Goal: Task Accomplishment & Management: Manage account settings

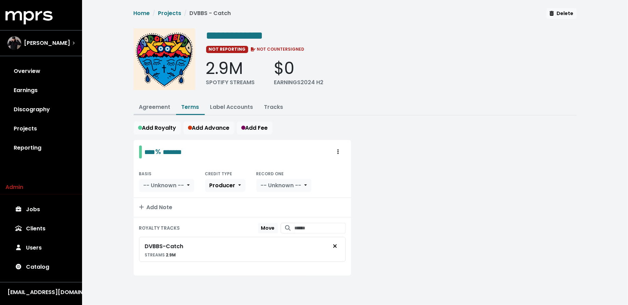
click at [157, 103] on link "Agreement" at bounding box center [154, 107] width 31 height 8
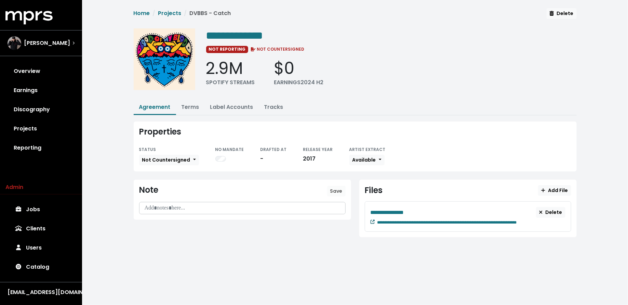
click at [371, 220] on icon at bounding box center [373, 222] width 4 height 4
click at [187, 102] on button "Terms" at bounding box center [190, 107] width 29 height 15
click at [189, 106] on link "Terms" at bounding box center [191, 107] width 18 height 8
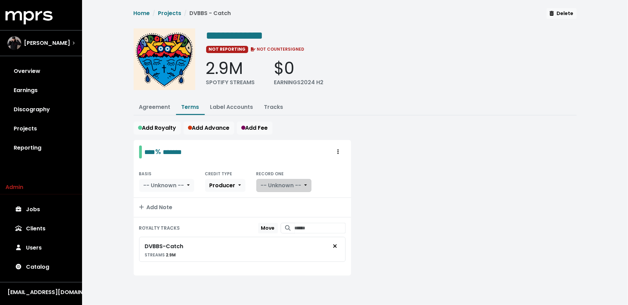
click at [289, 183] on span "-- Unknown --" at bounding box center [281, 185] width 41 height 8
click at [287, 195] on link "Yes" at bounding box center [284, 200] width 54 height 11
click at [34, 134] on link "Projects" at bounding box center [40, 128] width 71 height 19
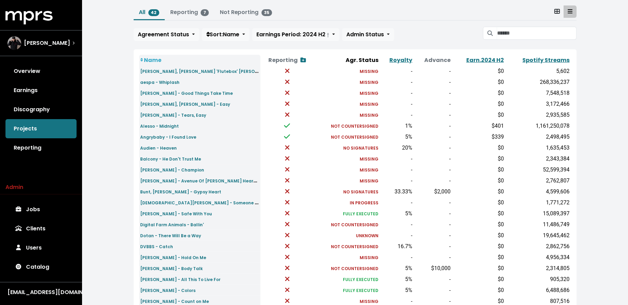
scroll to position [39, 0]
click at [156, 256] on small "Ella Henderson - Hold On Me" at bounding box center [174, 259] width 66 height 6
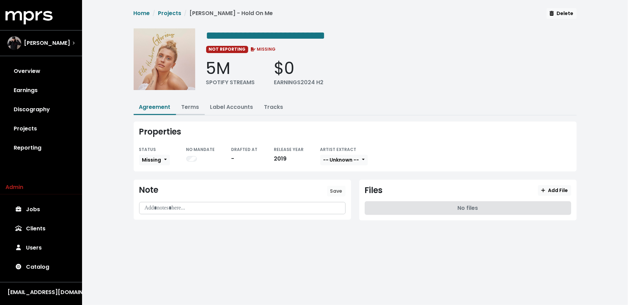
click at [191, 105] on link "Terms" at bounding box center [191, 107] width 18 height 8
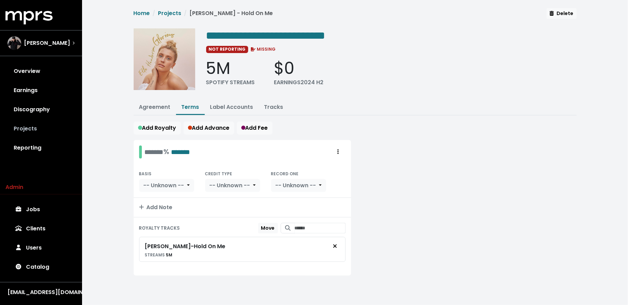
click at [46, 123] on link "Projects" at bounding box center [40, 128] width 71 height 19
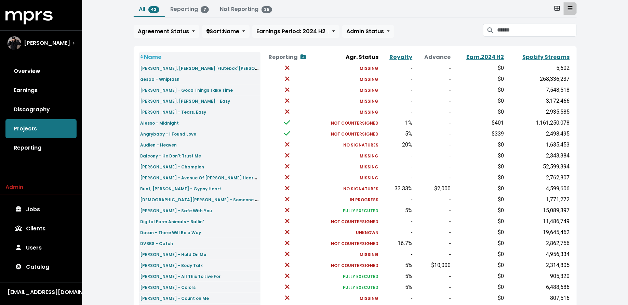
scroll to position [42, 0]
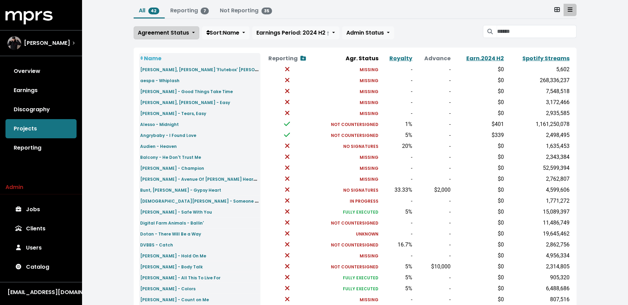
click at [159, 33] on span "Agreement Status" at bounding box center [163, 33] width 51 height 8
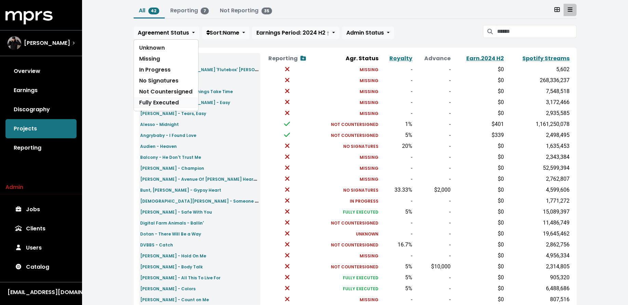
click at [160, 97] on link "Fully Executed" at bounding box center [166, 102] width 64 height 11
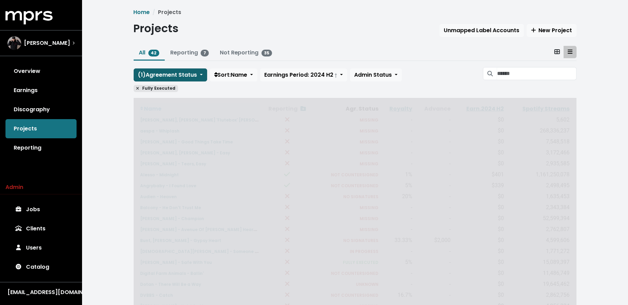
click at [161, 71] on span "( 1 ) Agreement Status" at bounding box center [167, 75] width 59 height 8
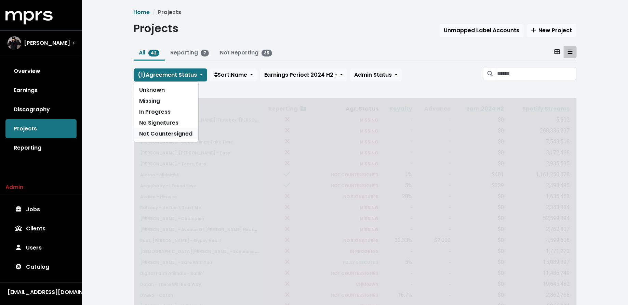
click at [156, 135] on link "Not Countersigned" at bounding box center [166, 133] width 64 height 11
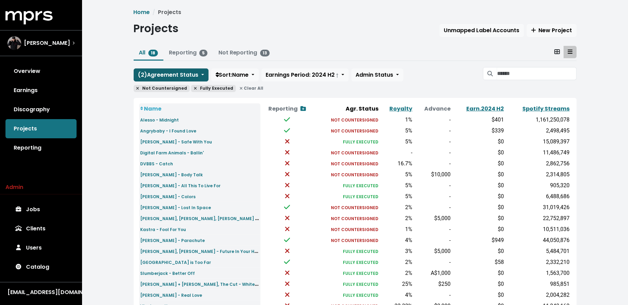
click at [169, 75] on span "( 2 ) Agreement Status" at bounding box center [168, 75] width 61 height 8
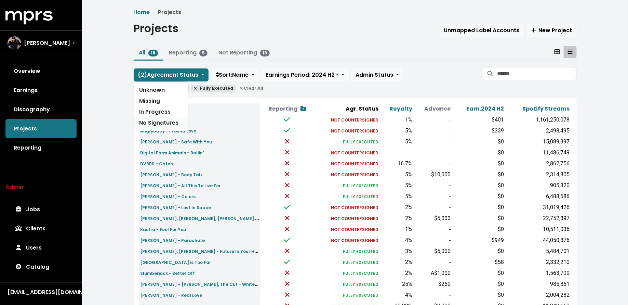
click at [160, 119] on link "No Signatures" at bounding box center [161, 122] width 54 height 11
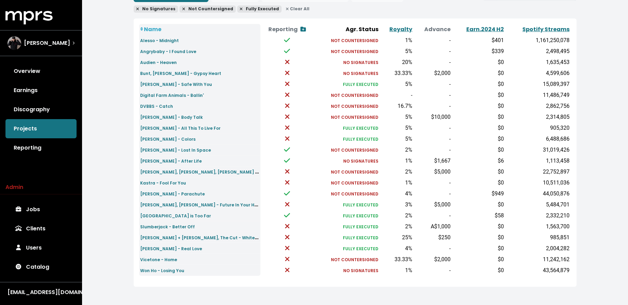
scroll to position [79, 0]
click at [156, 117] on small "Elley Duhe - Body Talk" at bounding box center [172, 118] width 63 height 6
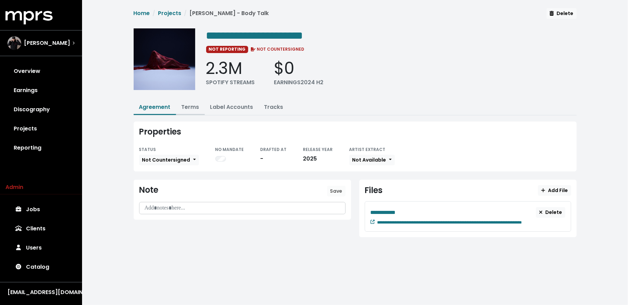
click at [190, 103] on link "Terms" at bounding box center [191, 107] width 18 height 8
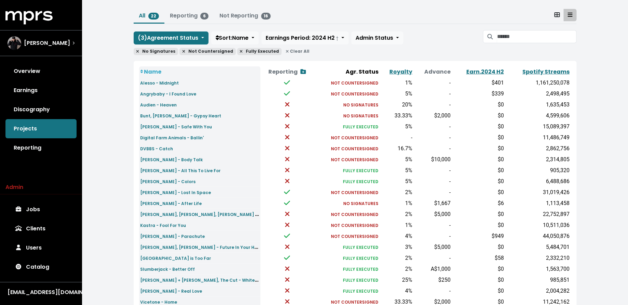
scroll to position [46, 0]
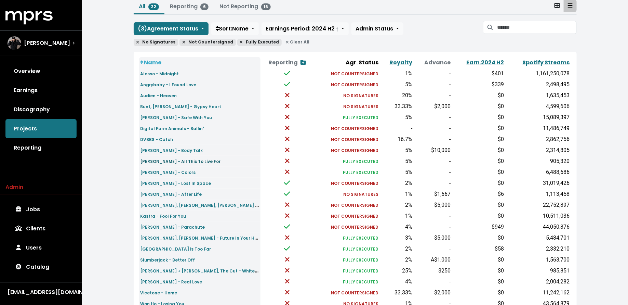
click at [162, 160] on small "Emmit Fenn - All This To Live For" at bounding box center [181, 161] width 80 height 6
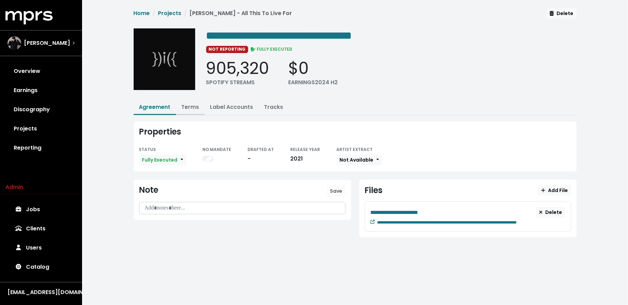
click at [188, 106] on link "Terms" at bounding box center [191, 107] width 18 height 8
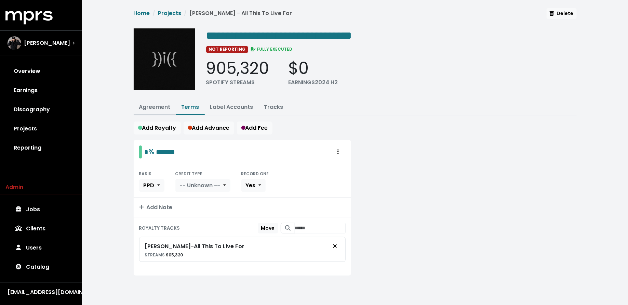
click at [155, 104] on link "Agreement" at bounding box center [154, 107] width 31 height 8
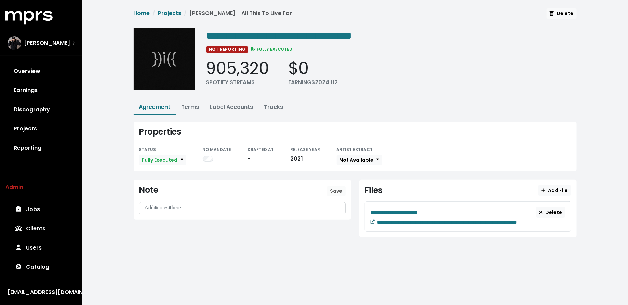
click at [373, 218] on link at bounding box center [373, 222] width 4 height 8
click at [192, 108] on link "Terms" at bounding box center [191, 107] width 18 height 8
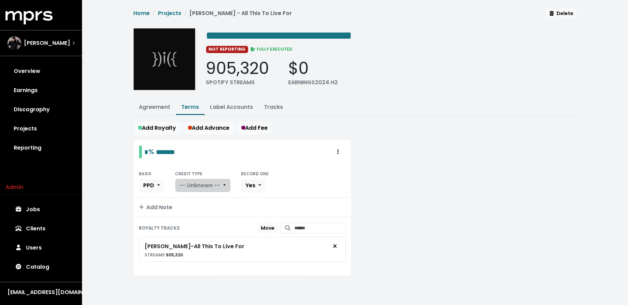
click at [212, 179] on button "-- Unknown --" at bounding box center [202, 185] width 55 height 13
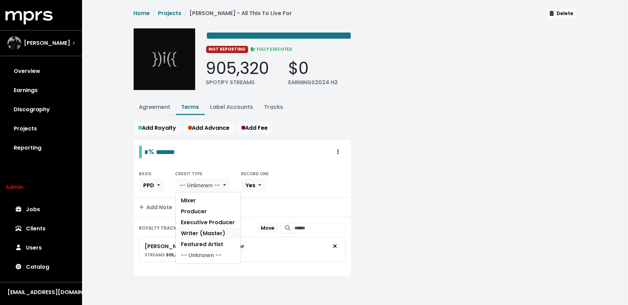
click at [203, 233] on link "Writer (Master)" at bounding box center [208, 233] width 65 height 11
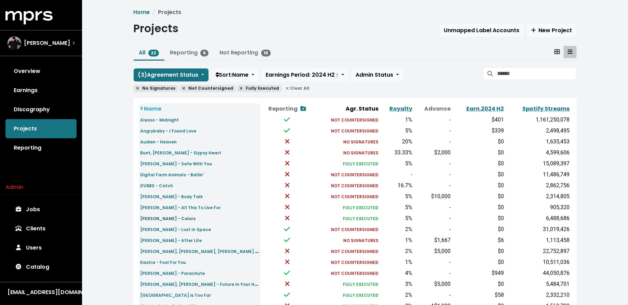
click at [168, 218] on small "Emmit Fenn - Colors" at bounding box center [168, 218] width 55 height 6
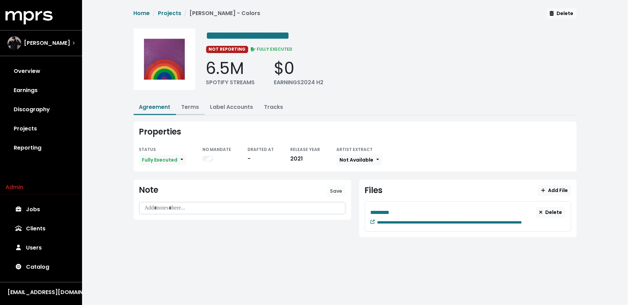
click at [191, 107] on link "Terms" at bounding box center [191, 107] width 18 height 8
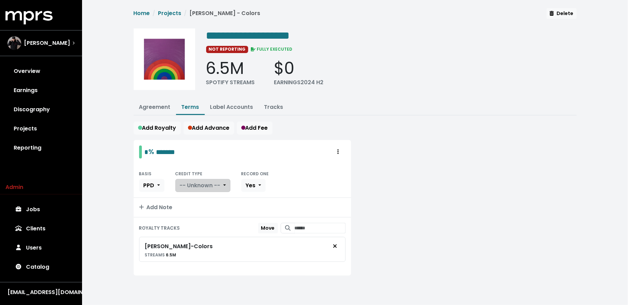
click at [201, 182] on span "-- Unknown --" at bounding box center [200, 185] width 41 height 8
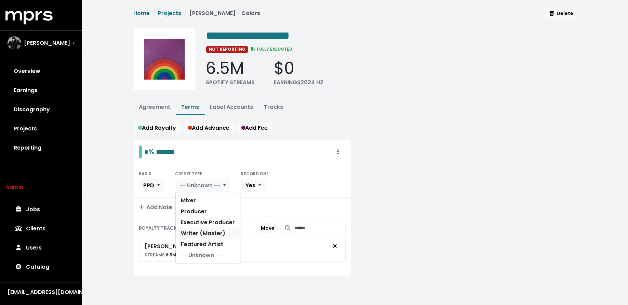
click at [203, 228] on link "Writer (Master)" at bounding box center [208, 233] width 65 height 11
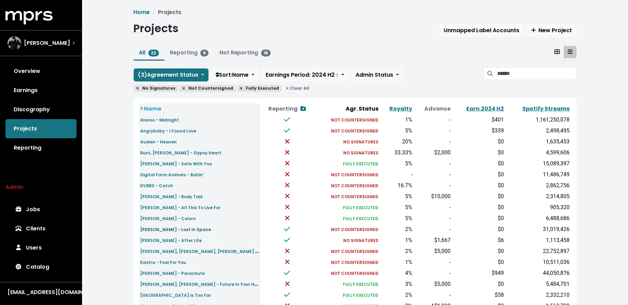
click at [164, 227] on small "Emmit Fenn - Lost In Space" at bounding box center [176, 229] width 71 height 6
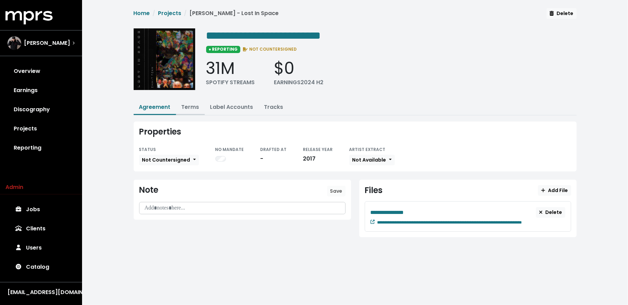
click at [195, 106] on link "Terms" at bounding box center [191, 107] width 18 height 8
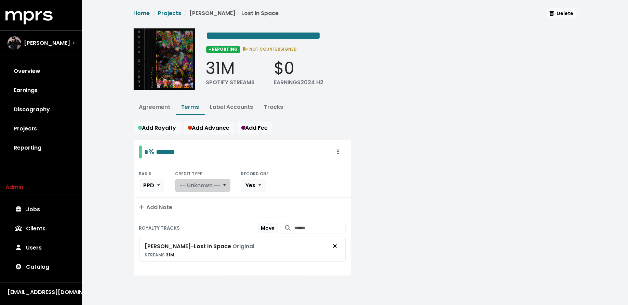
click at [194, 183] on span "-- Unknown --" at bounding box center [200, 185] width 41 height 8
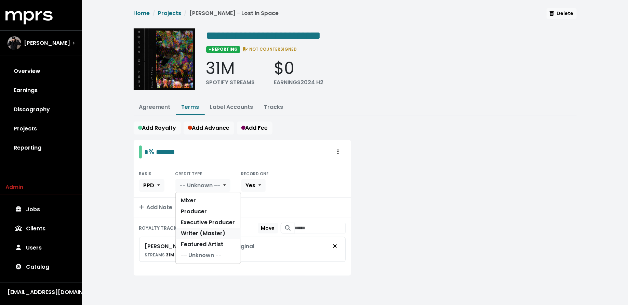
click at [198, 232] on link "Writer (Master)" at bounding box center [208, 233] width 65 height 11
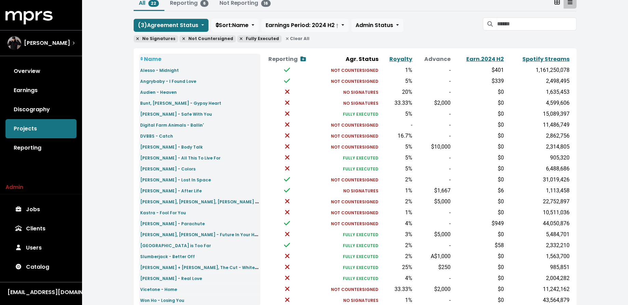
scroll to position [79, 0]
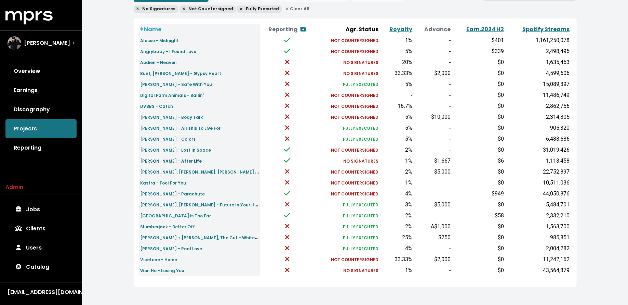
click at [146, 162] on small "Hogland - After Life" at bounding box center [172, 161] width 62 height 6
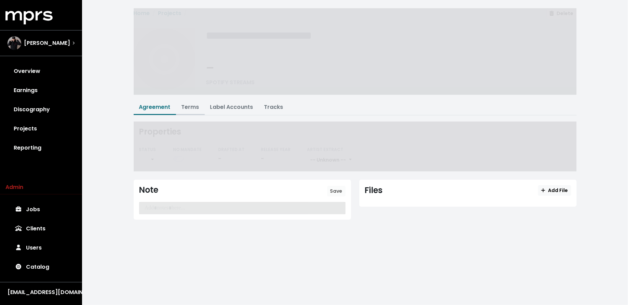
click at [193, 105] on link "Terms" at bounding box center [191, 107] width 18 height 8
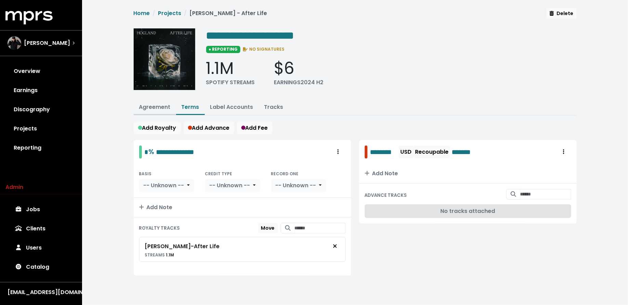
click at [160, 107] on link "Agreement" at bounding box center [154, 107] width 31 height 8
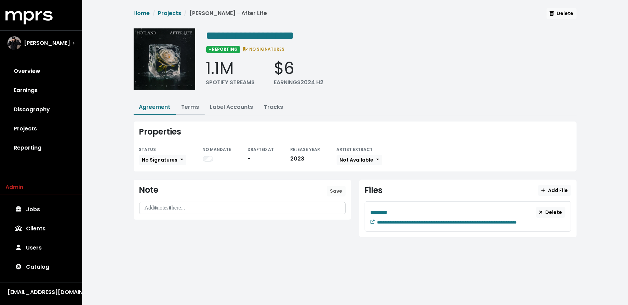
click at [195, 105] on link "Terms" at bounding box center [191, 107] width 18 height 8
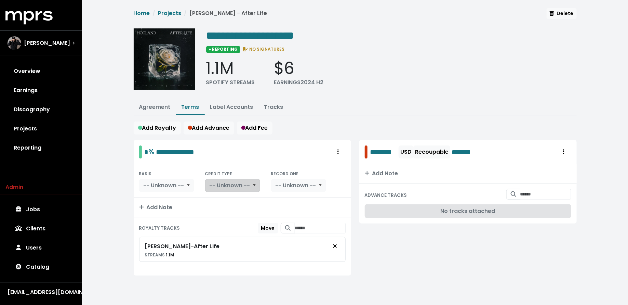
click at [212, 182] on span "-- Unknown --" at bounding box center [230, 185] width 41 height 8
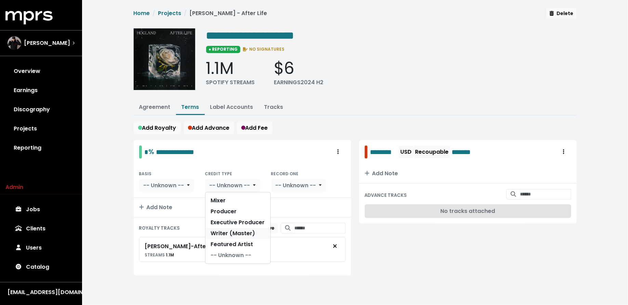
click at [214, 230] on link "Writer (Master)" at bounding box center [238, 233] width 65 height 11
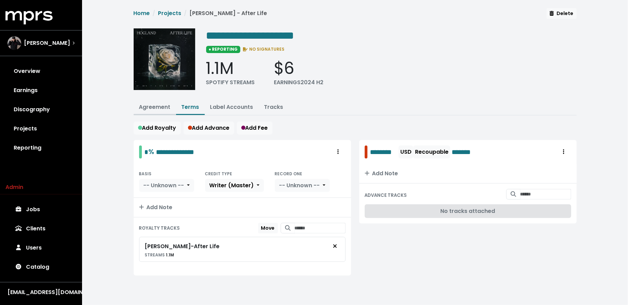
click at [150, 107] on link "Agreement" at bounding box center [154, 107] width 31 height 8
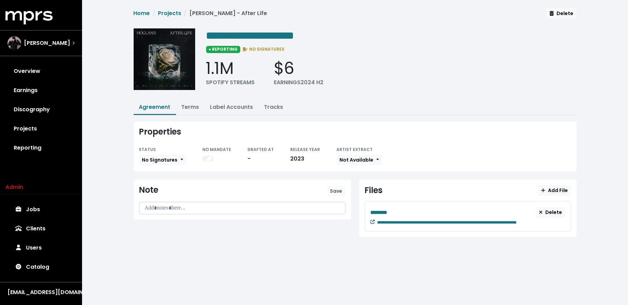
click at [373, 220] on icon at bounding box center [373, 222] width 4 height 4
click at [188, 104] on link "Terms" at bounding box center [191, 107] width 18 height 8
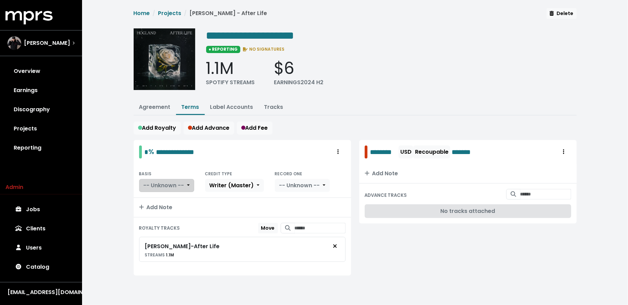
click at [182, 182] on span "-- Unknown --" at bounding box center [164, 185] width 41 height 8
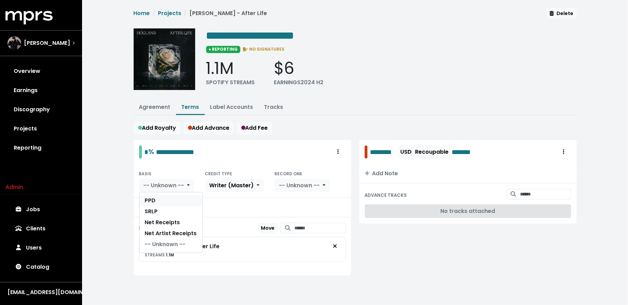
click at [182, 196] on link "PPD" at bounding box center [171, 200] width 63 height 11
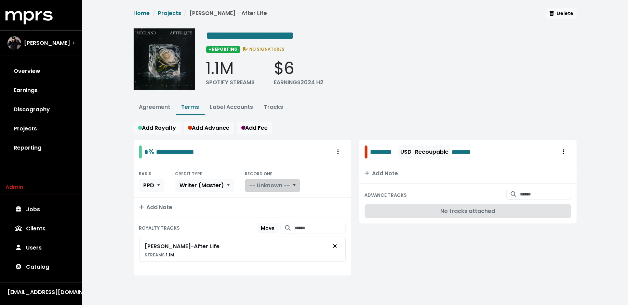
click at [259, 186] on span "-- Unknown --" at bounding box center [270, 185] width 41 height 8
click at [259, 197] on link "Yes" at bounding box center [273, 200] width 54 height 11
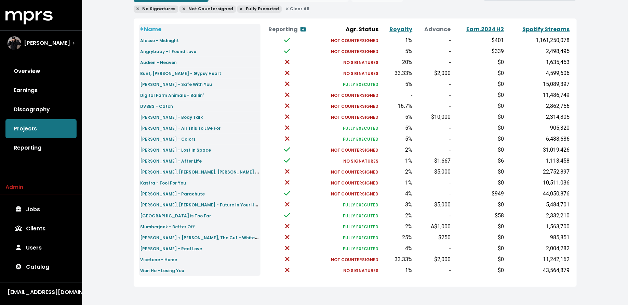
scroll to position [79, 0]
click at [175, 174] on small "Jonas Blue, Nicky Romero, Nico Santos - All You Need is Love" at bounding box center [221, 172] width 161 height 8
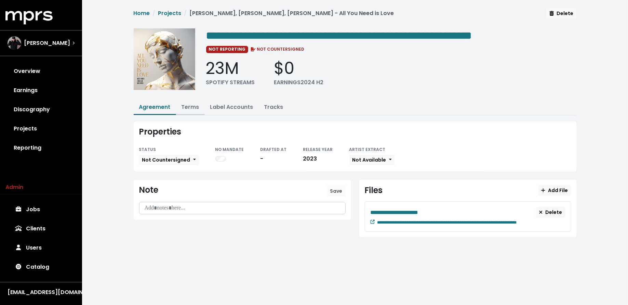
click at [193, 104] on link "Terms" at bounding box center [191, 107] width 18 height 8
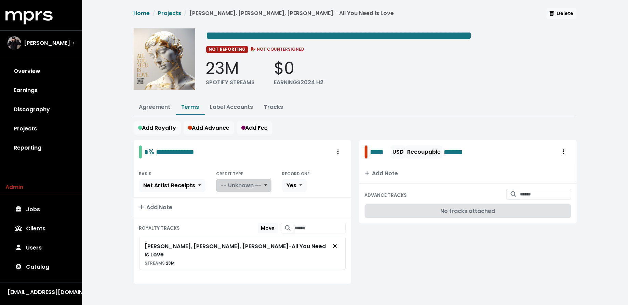
click at [231, 186] on span "-- Unknown --" at bounding box center [241, 185] width 41 height 8
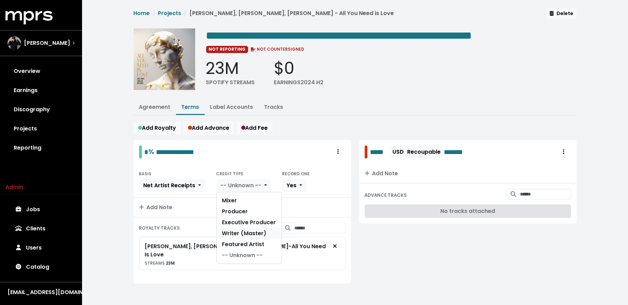
click at [229, 228] on link "Writer (Master)" at bounding box center [249, 233] width 65 height 11
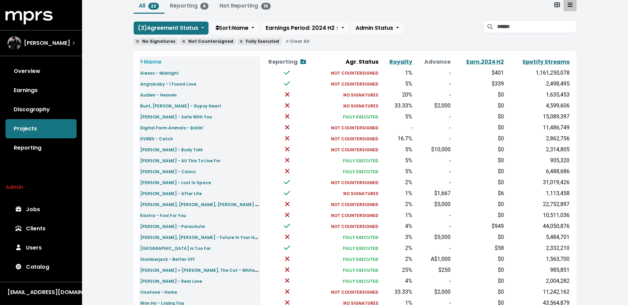
scroll to position [47, 0]
click at [155, 216] on small "Kastra - Fool For You" at bounding box center [164, 216] width 46 height 6
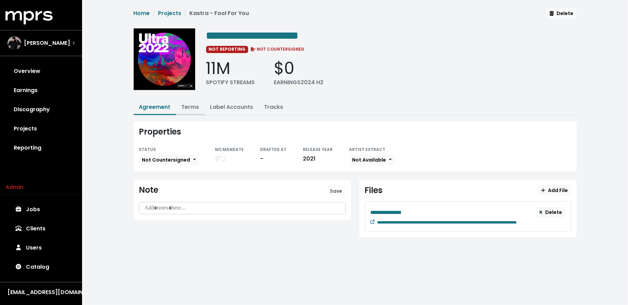
click at [193, 108] on link "Terms" at bounding box center [191, 107] width 18 height 8
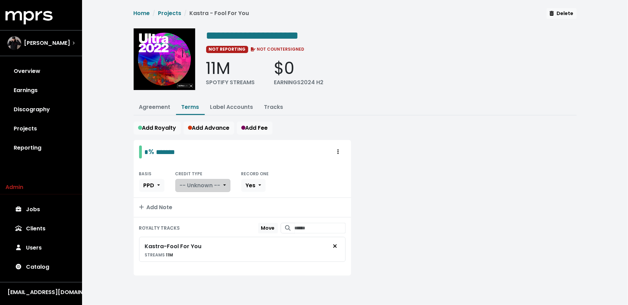
click at [196, 181] on span "-- Unknown --" at bounding box center [200, 185] width 41 height 8
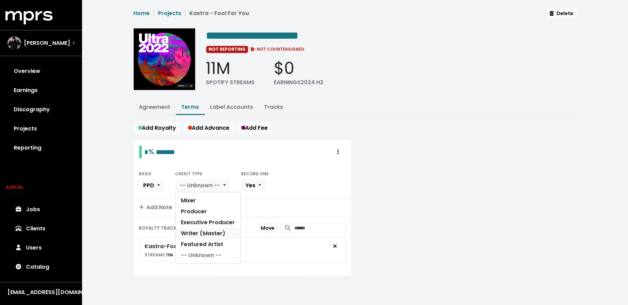
click at [193, 230] on link "Writer (Master)" at bounding box center [208, 233] width 65 height 11
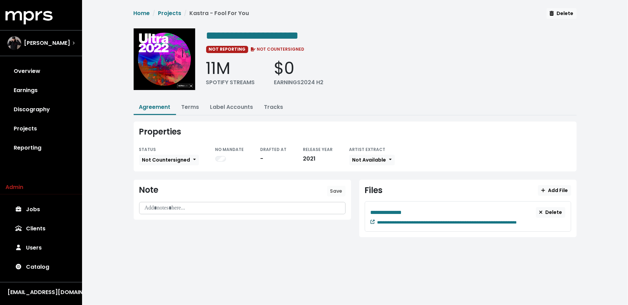
click at [372, 220] on icon at bounding box center [373, 222] width 4 height 4
click at [186, 110] on button "Terms" at bounding box center [190, 107] width 29 height 15
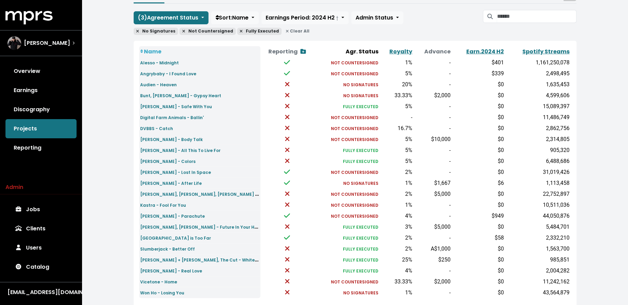
scroll to position [63, 0]
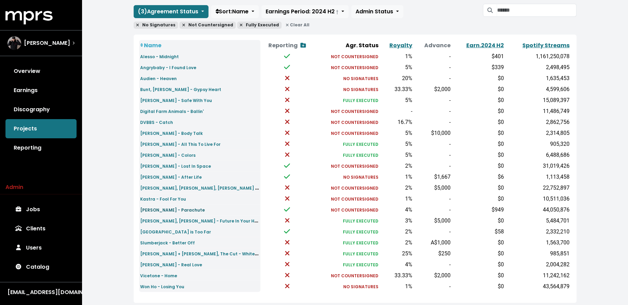
click at [150, 206] on link "Paul Kalkbrenner - Parachute" at bounding box center [173, 210] width 65 height 8
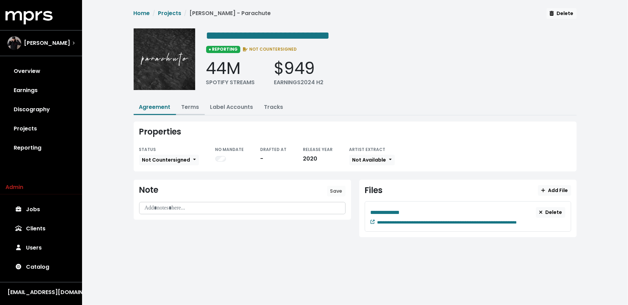
click at [192, 106] on link "Terms" at bounding box center [191, 107] width 18 height 8
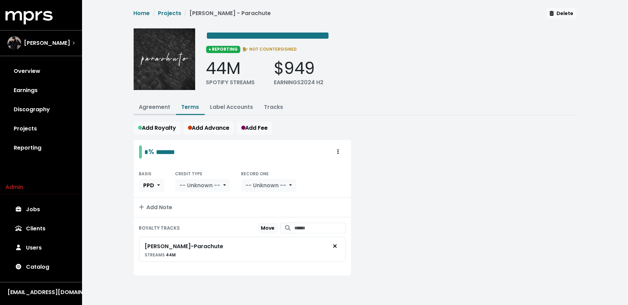
click at [155, 104] on link "Agreement" at bounding box center [154, 107] width 31 height 8
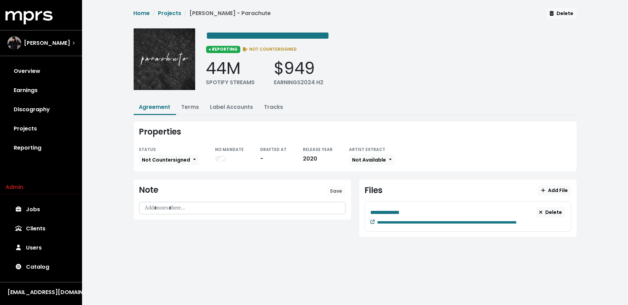
click at [371, 221] on icon at bounding box center [373, 222] width 4 height 4
click at [195, 105] on link "Terms" at bounding box center [191, 107] width 18 height 8
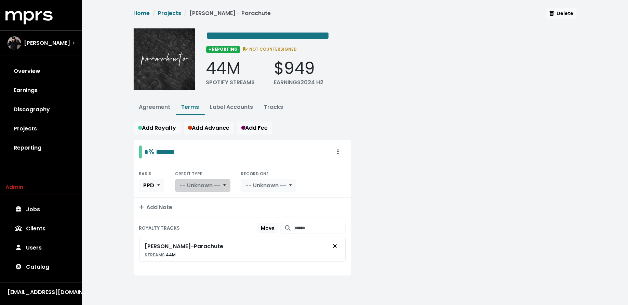
click at [200, 183] on span "-- Unknown --" at bounding box center [200, 185] width 41 height 8
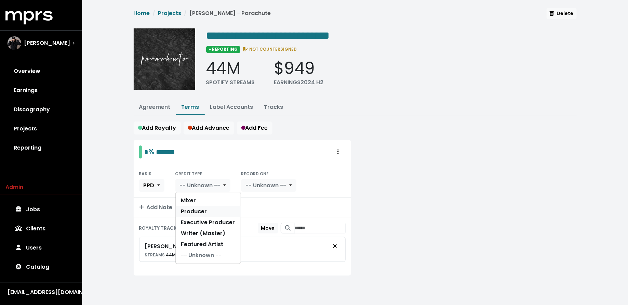
click at [200, 209] on link "Producer" at bounding box center [208, 211] width 65 height 11
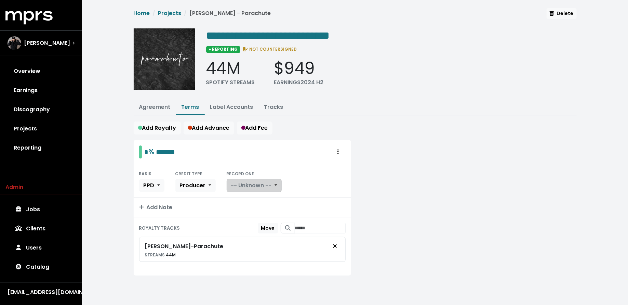
click at [239, 185] on span "-- Unknown --" at bounding box center [251, 185] width 41 height 8
click at [239, 196] on link "Yes" at bounding box center [254, 200] width 54 height 11
click at [184, 181] on span "Producer" at bounding box center [193, 185] width 26 height 8
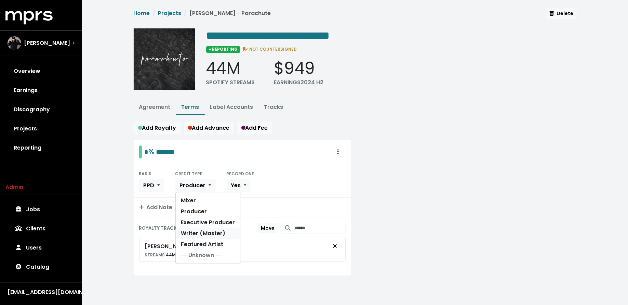
click at [189, 228] on link "Writer (Master)" at bounding box center [208, 233] width 65 height 11
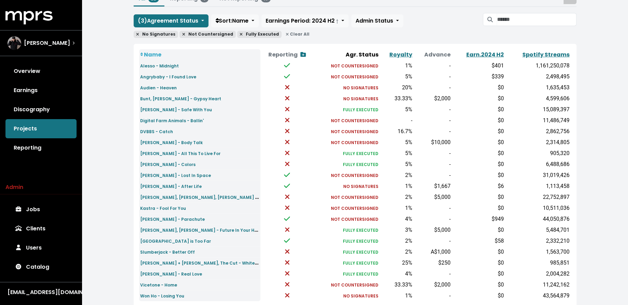
scroll to position [79, 0]
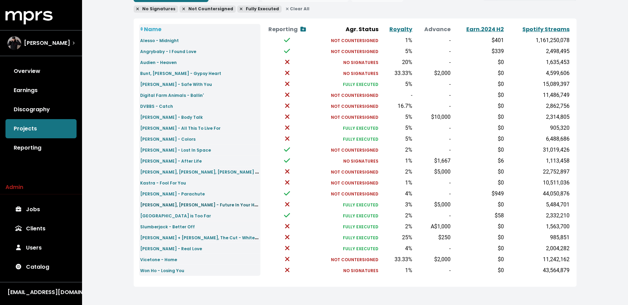
click at [147, 203] on small "Sam Feltd, David Solomon - Future In Your Hands" at bounding box center [204, 204] width 126 height 8
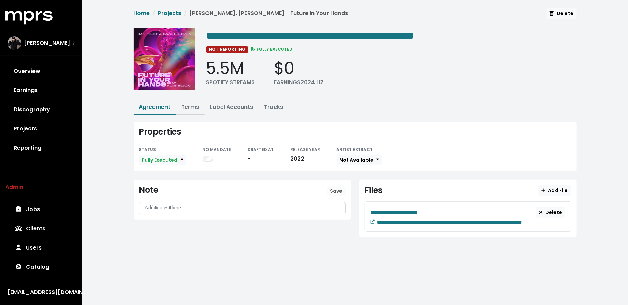
click at [191, 107] on link "Terms" at bounding box center [191, 107] width 18 height 8
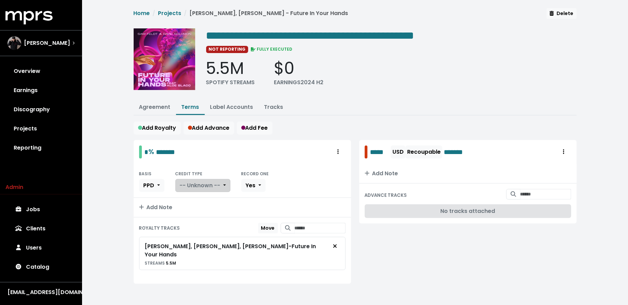
click at [196, 188] on button "-- Unknown --" at bounding box center [202, 185] width 55 height 13
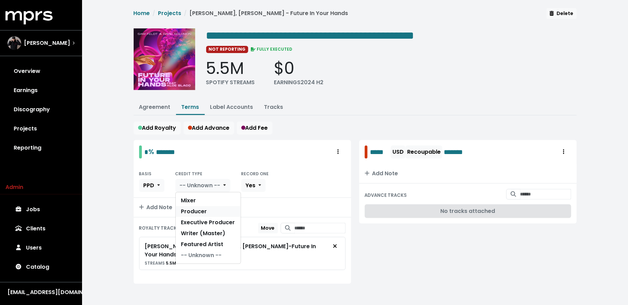
click at [196, 207] on link "Producer" at bounding box center [208, 211] width 65 height 11
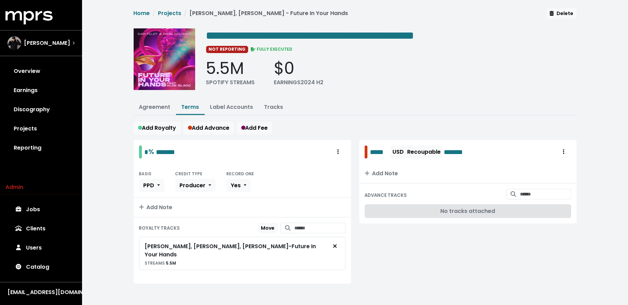
click at [187, 191] on div "BASIS PPD CREDIT TYPE Producer RECORD ONE Yes" at bounding box center [243, 181] width 218 height 34
click at [191, 185] on span "Producer" at bounding box center [193, 185] width 26 height 8
click at [191, 228] on link "Writer (Master)" at bounding box center [208, 233] width 65 height 11
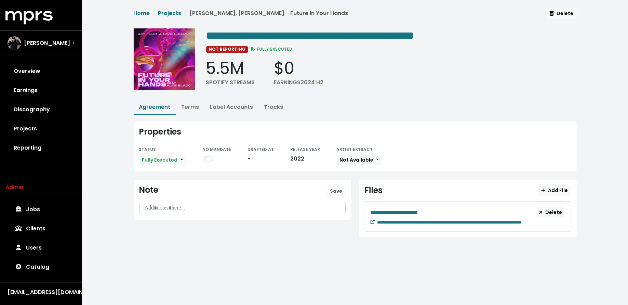
click at [373, 220] on icon at bounding box center [373, 222] width 4 height 4
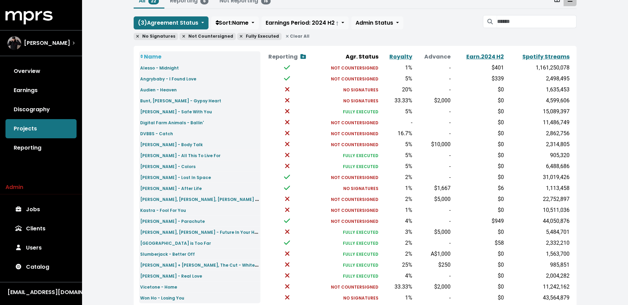
scroll to position [79, 0]
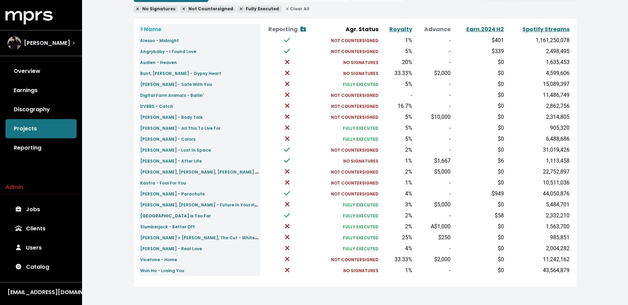
click at [178, 216] on small "San Holo - No Place is Too Far" at bounding box center [176, 216] width 71 height 6
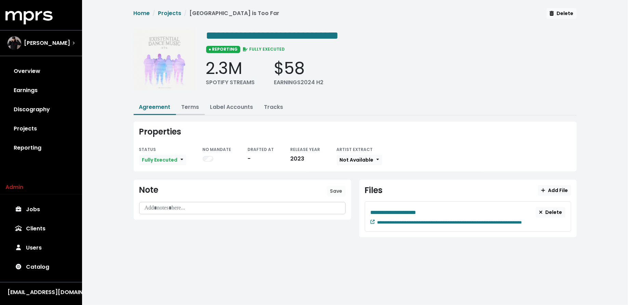
click at [191, 109] on link "Terms" at bounding box center [191, 107] width 18 height 8
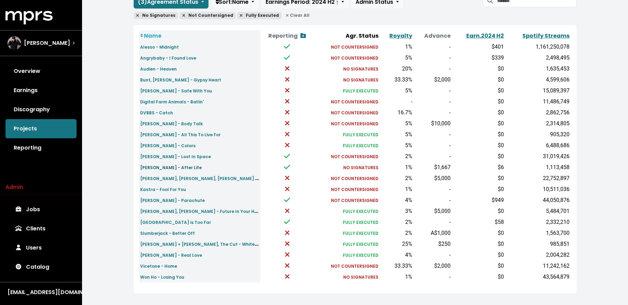
scroll to position [73, 0]
click at [168, 232] on small "Slumberjack - Better Off" at bounding box center [168, 234] width 55 height 6
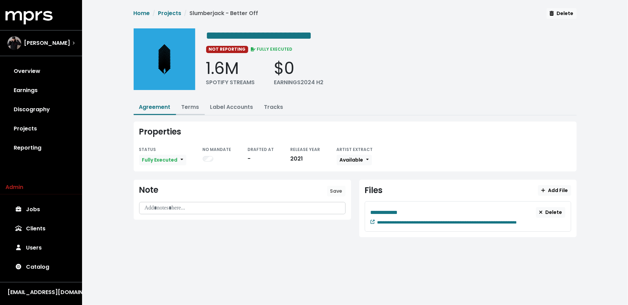
click at [194, 106] on link "Terms" at bounding box center [191, 107] width 18 height 8
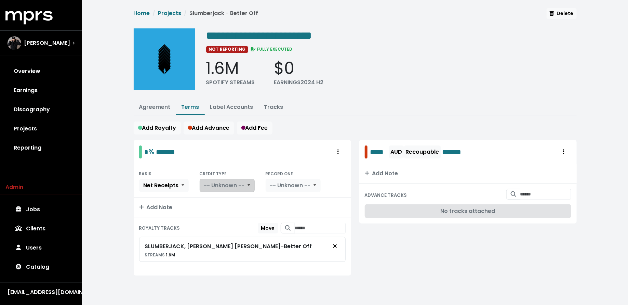
click at [209, 179] on button "-- Unknown --" at bounding box center [227, 185] width 55 height 13
click at [152, 106] on link "Agreement" at bounding box center [154, 107] width 31 height 8
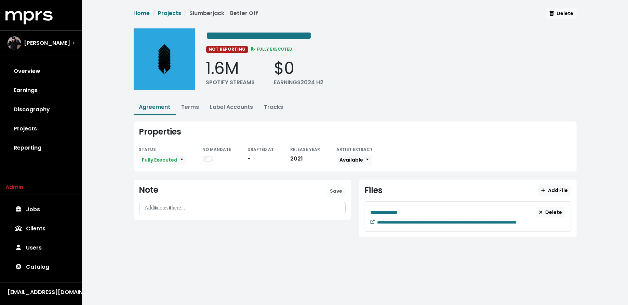
click at [372, 219] on small at bounding box center [373, 222] width 4 height 6
click at [191, 103] on link "Terms" at bounding box center [191, 107] width 18 height 8
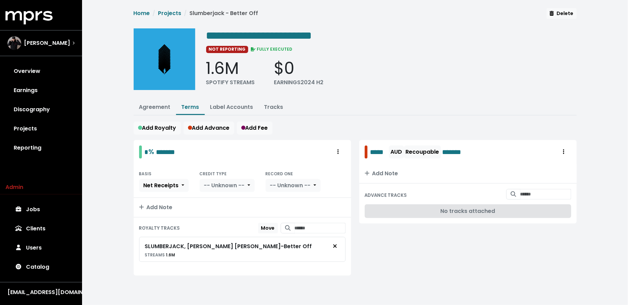
click at [224, 176] on div "CREDIT TYPE -- Unknown -- Mixer Producer Executive Producer Writer (Master) Fea…" at bounding box center [227, 180] width 55 height 23
click at [224, 184] on span "-- Unknown --" at bounding box center [224, 185] width 41 height 8
click at [116, 218] on div "**********" at bounding box center [355, 150] width 546 height 300
click at [158, 109] on link "Agreement" at bounding box center [154, 107] width 31 height 8
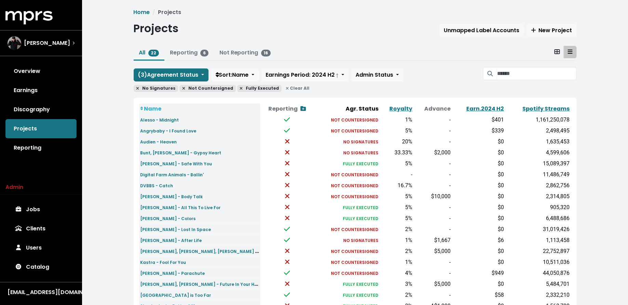
scroll to position [79, 0]
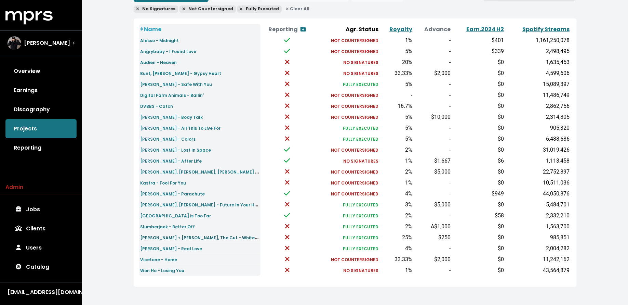
click at [166, 237] on small "Sultan + Shepard, The Cut - White Lies" at bounding box center [203, 237] width 124 height 8
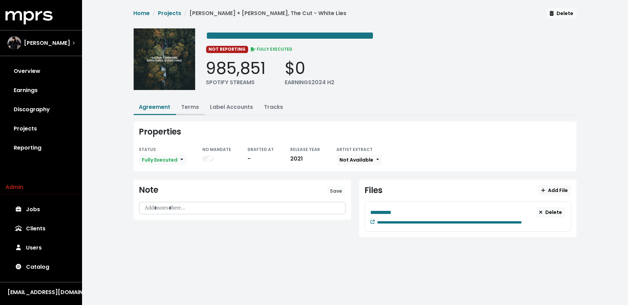
click at [189, 106] on link "Terms" at bounding box center [191, 107] width 18 height 8
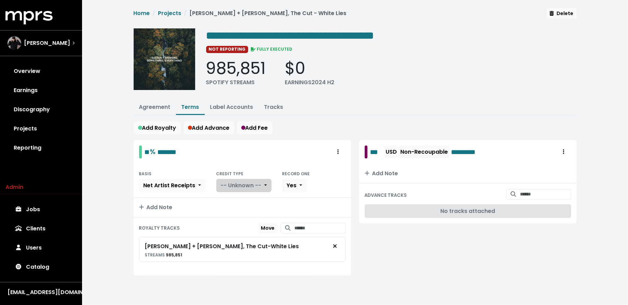
click at [243, 185] on span "-- Unknown --" at bounding box center [241, 185] width 41 height 8
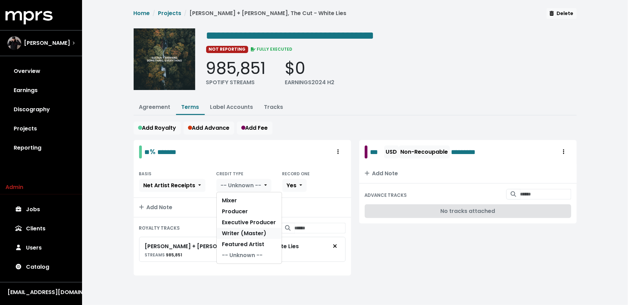
click at [235, 228] on link "Writer (Master)" at bounding box center [249, 233] width 65 height 11
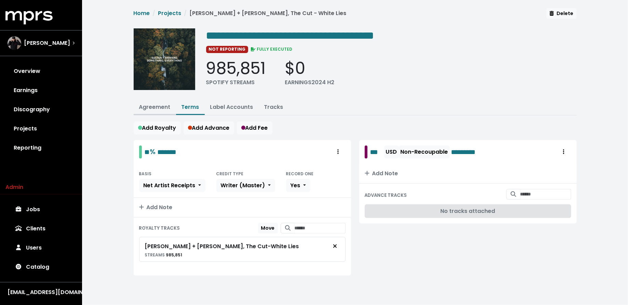
click at [151, 109] on link "Agreement" at bounding box center [154, 107] width 31 height 8
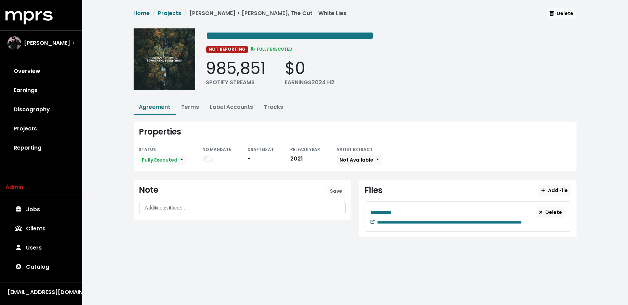
click at [372, 222] on small at bounding box center [373, 222] width 4 height 6
click at [199, 107] on link "Terms" at bounding box center [191, 107] width 18 height 8
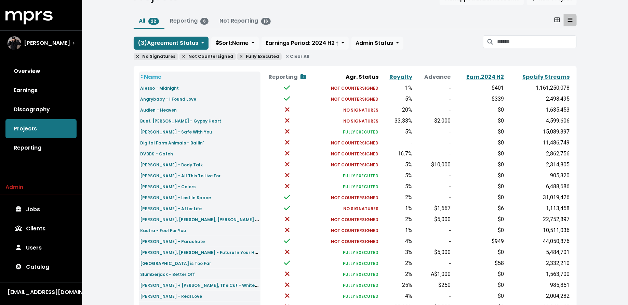
scroll to position [79, 0]
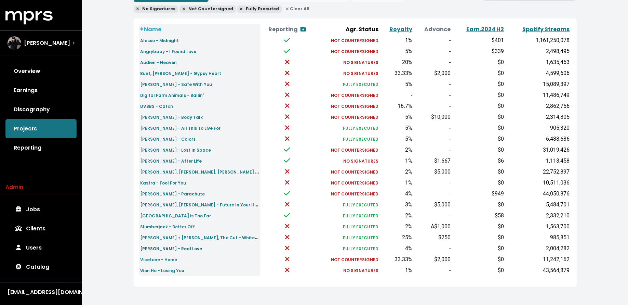
click at [150, 248] on small "Thomas Gold - Real Love" at bounding box center [172, 249] width 62 height 6
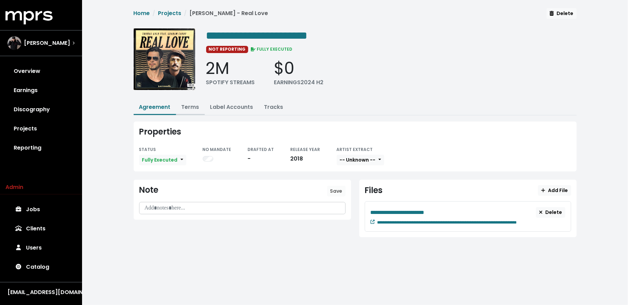
click at [191, 100] on button "Terms" at bounding box center [190, 107] width 29 height 15
click at [191, 101] on button "Terms" at bounding box center [190, 107] width 29 height 15
click at [191, 103] on link "Terms" at bounding box center [191, 107] width 18 height 8
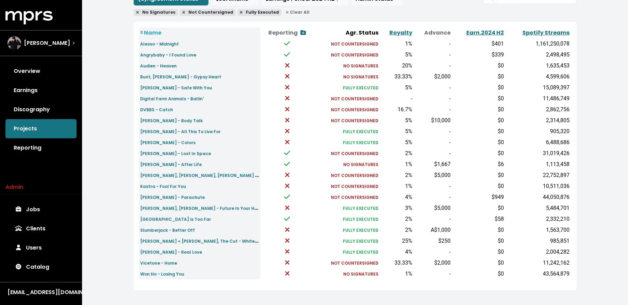
scroll to position [79, 0]
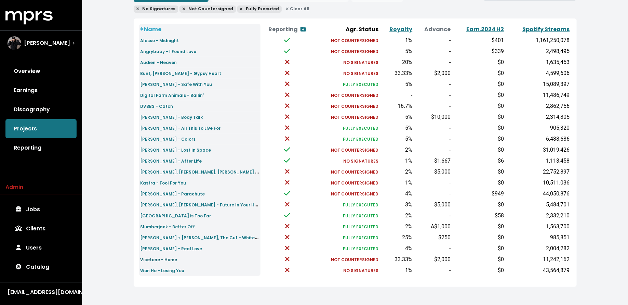
click at [149, 260] on small "Vicetone - Home" at bounding box center [159, 260] width 37 height 6
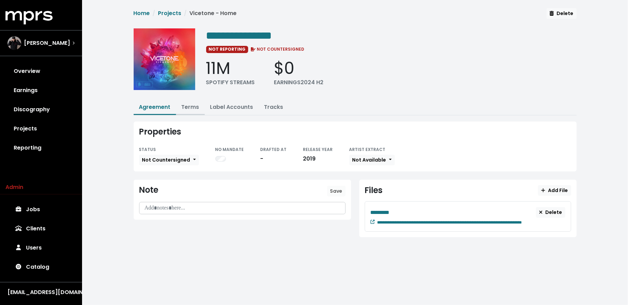
click at [189, 104] on link "Terms" at bounding box center [191, 107] width 18 height 8
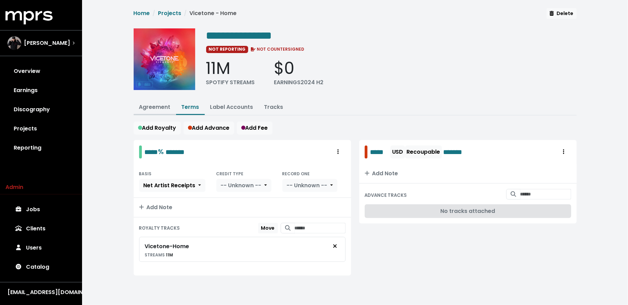
click at [154, 105] on link "Agreement" at bounding box center [154, 107] width 31 height 8
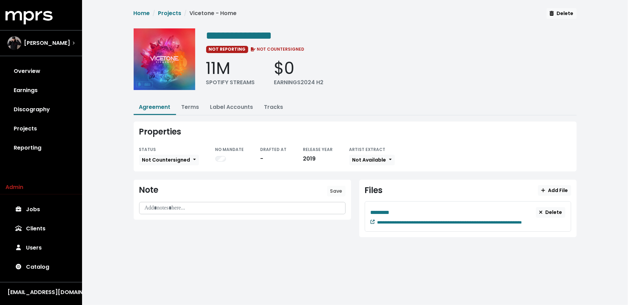
click at [374, 220] on icon at bounding box center [373, 222] width 4 height 4
click at [187, 109] on link "Terms" at bounding box center [191, 107] width 18 height 8
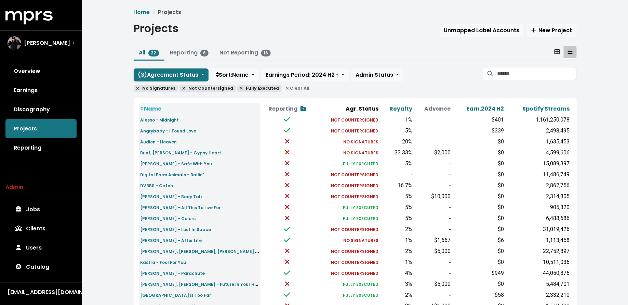
scroll to position [79, 0]
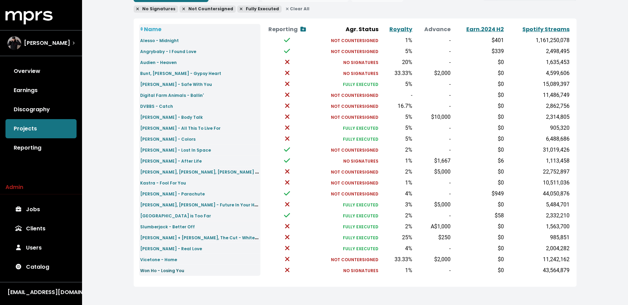
click at [147, 272] on small "Won Ho - Losing You" at bounding box center [163, 270] width 44 height 6
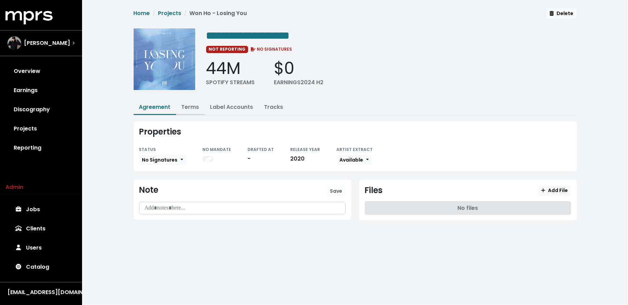
click at [191, 108] on link "Terms" at bounding box center [191, 107] width 18 height 8
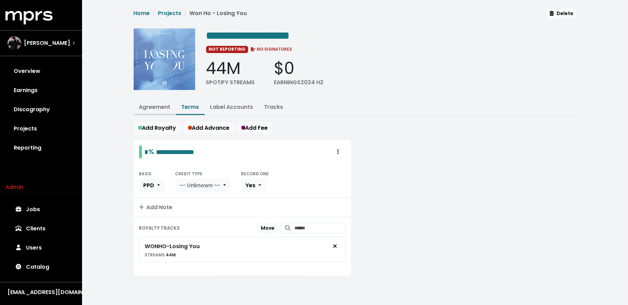
click at [156, 104] on link "Agreement" at bounding box center [154, 107] width 31 height 8
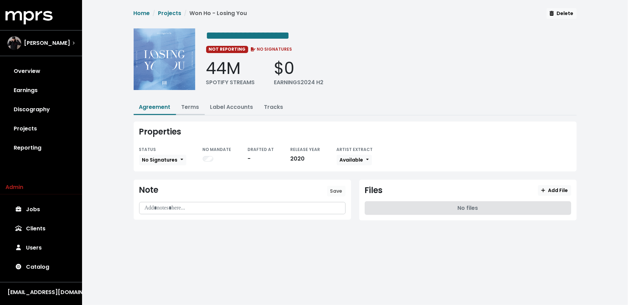
click at [191, 111] on button "Terms" at bounding box center [190, 107] width 29 height 15
click at [189, 109] on link "Terms" at bounding box center [191, 107] width 18 height 8
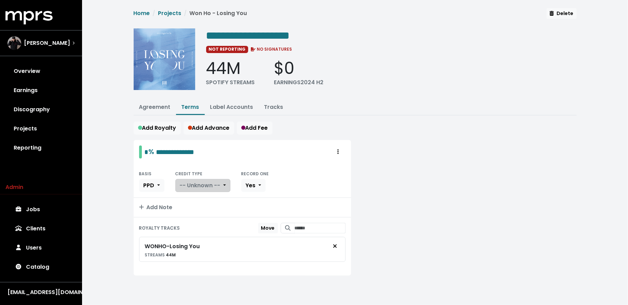
click at [200, 181] on span "-- Unknown --" at bounding box center [200, 185] width 41 height 8
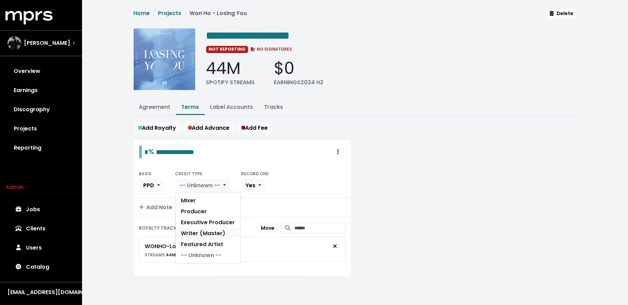
click at [200, 228] on link "Writer (Master)" at bounding box center [208, 233] width 65 height 11
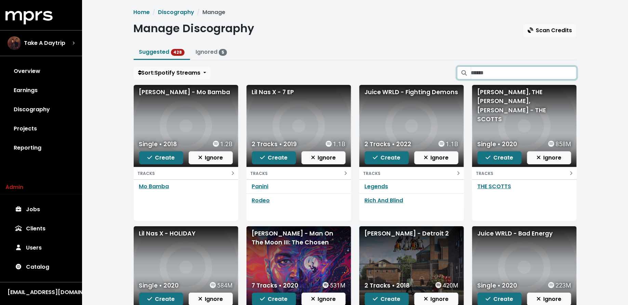
click at [493, 75] on input "Search suggested projects" at bounding box center [524, 72] width 106 height 13
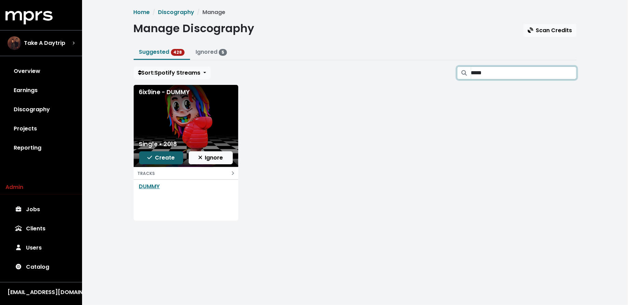
type input "*****"
click at [151, 155] on icon "button" at bounding box center [149, 157] width 5 height 5
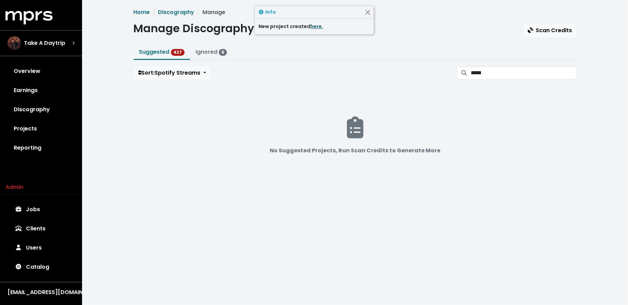
click at [316, 25] on link "here." at bounding box center [317, 26] width 13 height 7
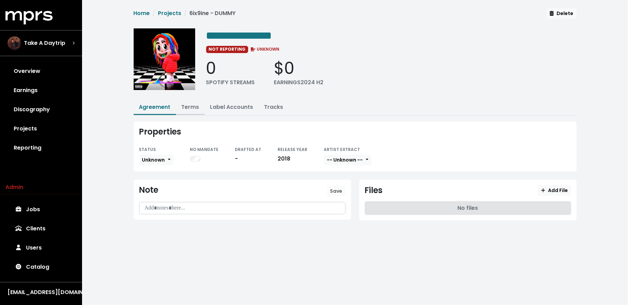
click at [192, 104] on link "Terms" at bounding box center [191, 107] width 18 height 8
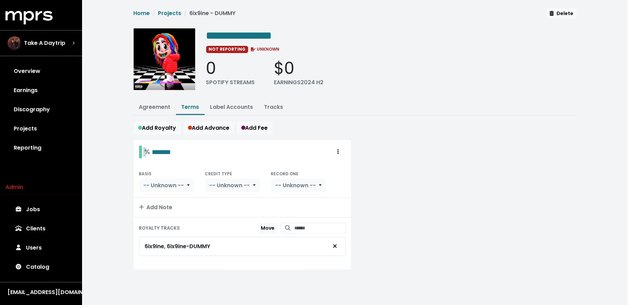
click at [147, 152] on div "% *******" at bounding box center [158, 151] width 27 height 11
click at [183, 191] on div "BASIS -- Unknown -- CREDIT TYPE -- Unknown -- RECORD ONE -- Unknown --" at bounding box center [243, 181] width 218 height 34
click at [183, 186] on span "-- Unknown --" at bounding box center [164, 185] width 41 height 8
click at [183, 200] on link "PPD" at bounding box center [171, 200] width 63 height 11
click at [213, 190] on div "BASIS PPD CREDIT TYPE -- Unknown -- RECORD ONE -- Unknown --" at bounding box center [243, 181] width 218 height 34
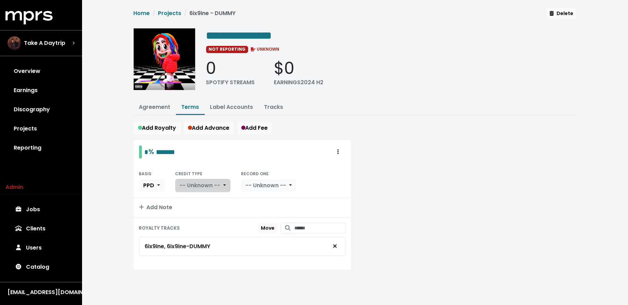
click at [217, 184] on span "-- Unknown --" at bounding box center [200, 185] width 41 height 8
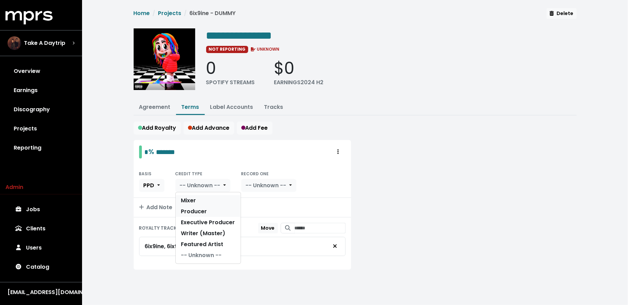
drag, startPoint x: 217, startPoint y: 198, endPoint x: 216, endPoint y: 212, distance: 14.0
click at [216, 212] on link "Producer" at bounding box center [208, 211] width 65 height 11
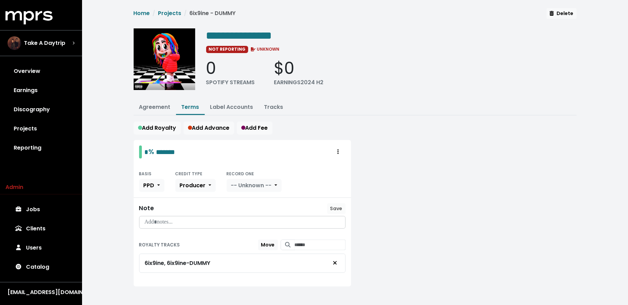
click at [218, 203] on div "Note Save" at bounding box center [242, 208] width 207 height 11
click at [248, 126] on span "Add Fee" at bounding box center [254, 128] width 27 height 8
click at [213, 127] on span "Add Advance" at bounding box center [209, 128] width 42 height 8
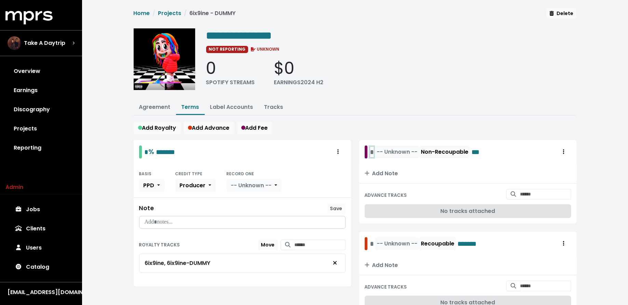
click at [373, 149] on div "* -- Unknown -- Non-Recoupable ***" at bounding box center [427, 151] width 114 height 13
click at [405, 145] on button "-- Unknown --" at bounding box center [411, 151] width 44 height 13
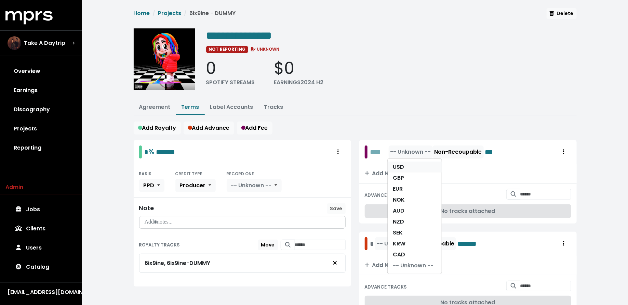
click at [407, 161] on link "USD" at bounding box center [415, 166] width 54 height 11
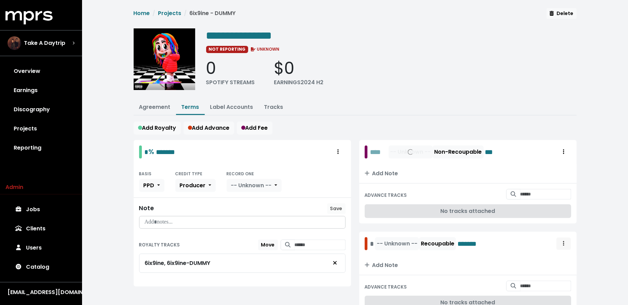
click at [564, 239] on span "Royalty administration options" at bounding box center [563, 243] width 1 height 8
click at [550, 267] on link "Delete" at bounding box center [544, 269] width 54 height 11
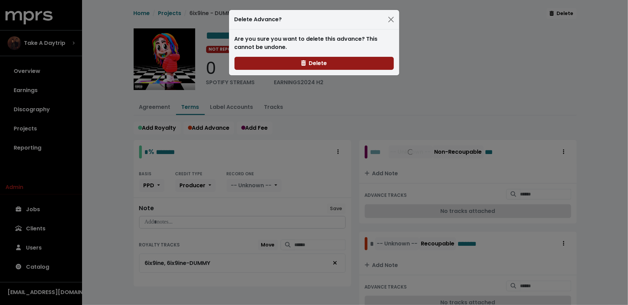
click at [337, 61] on button "Delete" at bounding box center [314, 63] width 159 height 13
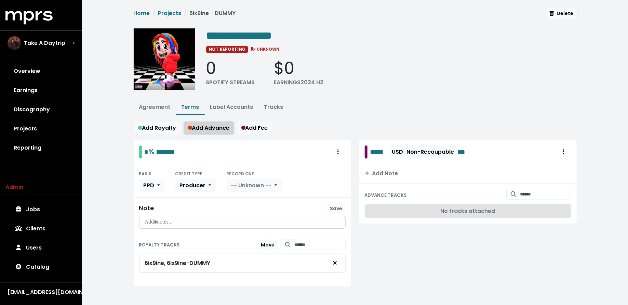
click at [191, 126] on icon "button" at bounding box center [190, 128] width 4 height 4
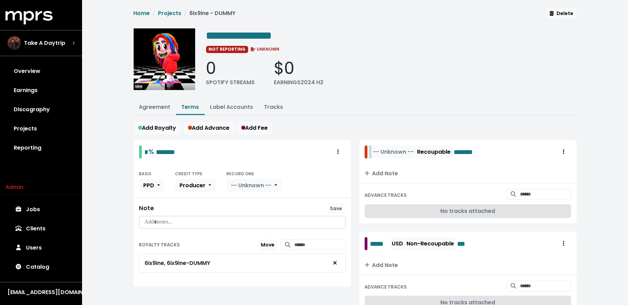
click at [371, 149] on div "-- Unknown -- Recoupable *******" at bounding box center [427, 151] width 115 height 13
click at [413, 149] on span "-- Unknown --" at bounding box center [411, 152] width 41 height 8
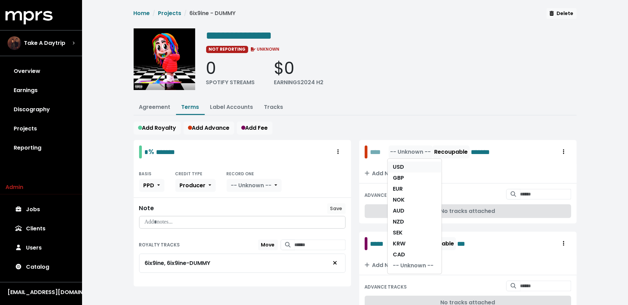
click at [413, 162] on link "USD" at bounding box center [415, 166] width 54 height 11
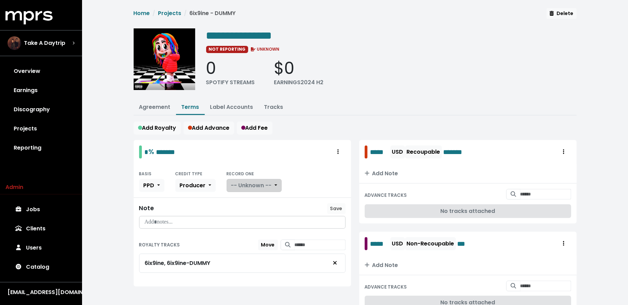
click at [248, 188] on button "-- Unknown --" at bounding box center [254, 185] width 55 height 13
click at [248, 198] on link "Yes" at bounding box center [254, 200] width 54 height 11
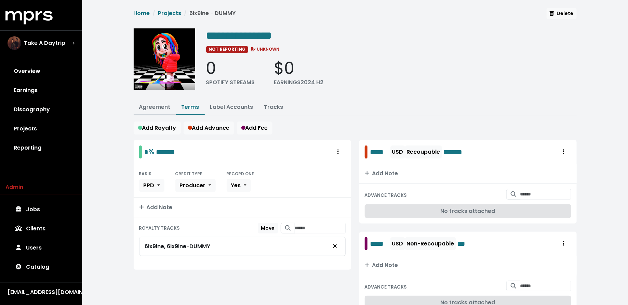
click at [143, 108] on link "Agreement" at bounding box center [154, 107] width 31 height 8
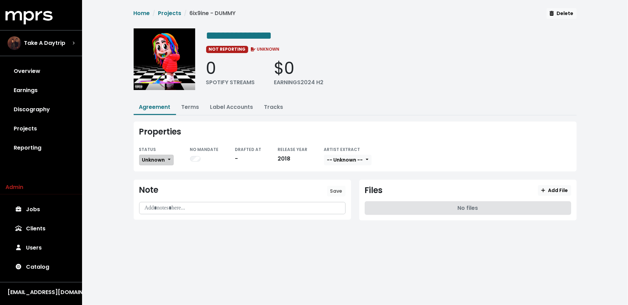
click at [146, 156] on span "Unknown" at bounding box center [153, 159] width 23 height 7
click at [152, 223] on link "Fully Executed" at bounding box center [172, 228] width 64 height 11
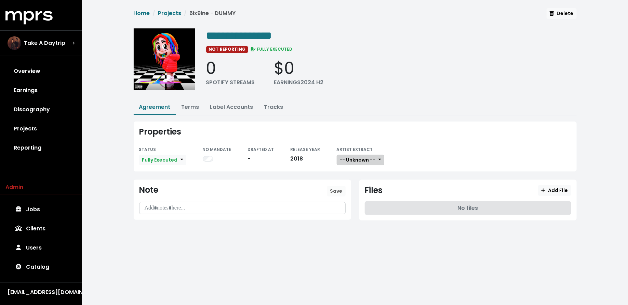
drag, startPoint x: 349, startPoint y: 153, endPoint x: 349, endPoint y: 158, distance: 4.8
click at [349, 155] on button "-- Unknown --" at bounding box center [361, 160] width 48 height 11
click at [350, 192] on link "Not Available" at bounding box center [364, 195] width 54 height 11
click at [549, 185] on button "Add File" at bounding box center [554, 190] width 33 height 11
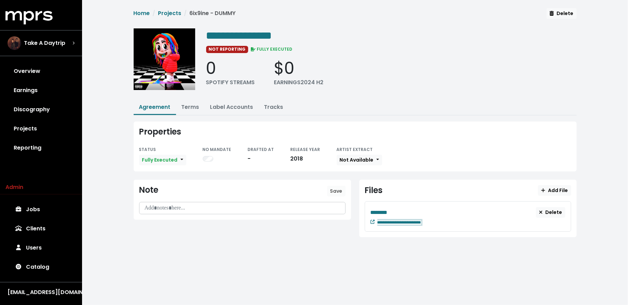
click at [440, 219] on div "**********" at bounding box center [472, 222] width 188 height 8
paste span "Edit value"
click at [399, 202] on div "**********" at bounding box center [468, 216] width 207 height 30
click at [388, 210] on span "********" at bounding box center [379, 212] width 17 height 5
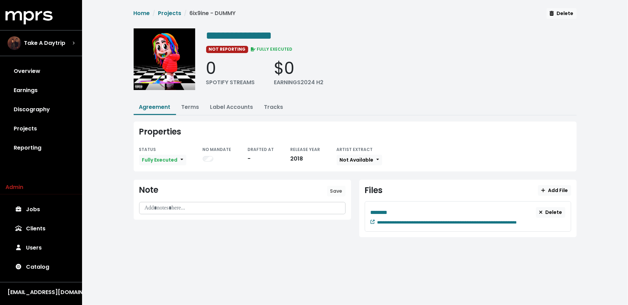
drag, startPoint x: 31, startPoint y: 110, endPoint x: 36, endPoint y: 107, distance: 4.8
click at [32, 110] on link "Discography" at bounding box center [40, 109] width 71 height 19
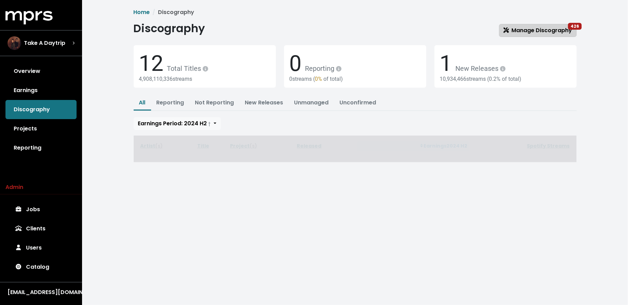
click at [519, 32] on span "Manage Discography 426" at bounding box center [538, 30] width 69 height 8
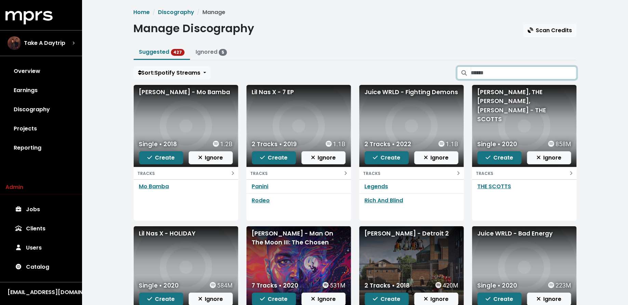
click at [503, 72] on input "Search suggested projects" at bounding box center [524, 72] width 106 height 13
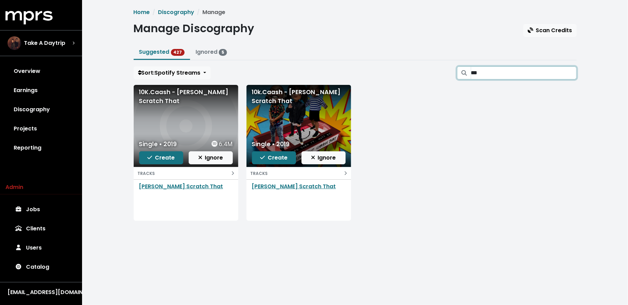
type input "***"
click at [294, 184] on link "[PERSON_NAME] Scratch That" at bounding box center [294, 186] width 84 height 8
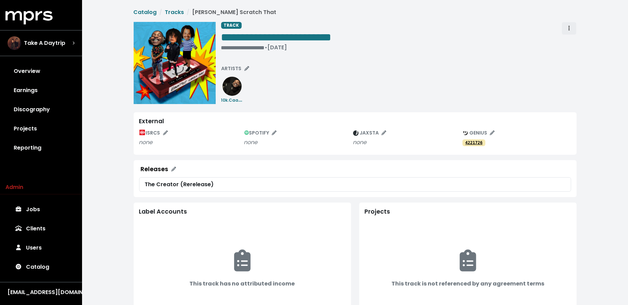
click at [568, 31] on span "Track actions" at bounding box center [569, 28] width 6 height 8
click at [568, 42] on link "Merge" at bounding box center [589, 43] width 54 height 11
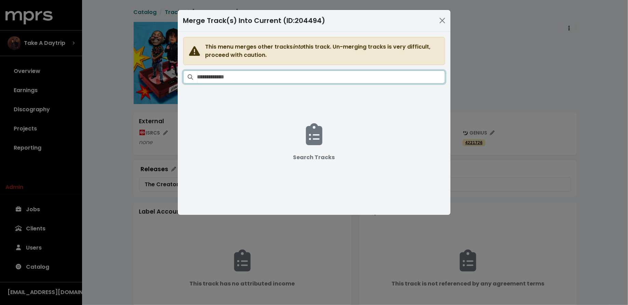
click at [299, 72] on input "Search tracks" at bounding box center [321, 76] width 248 height 13
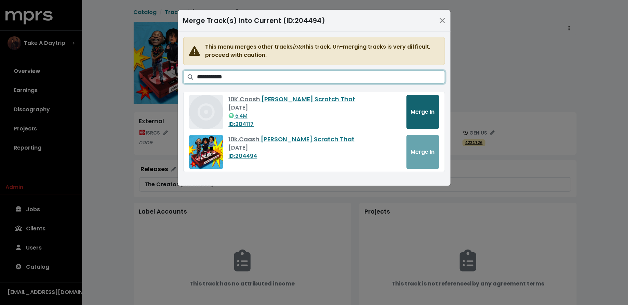
type input "**********"
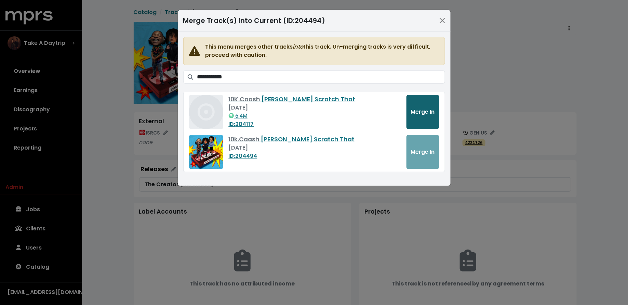
click at [409, 108] on button "Merge In" at bounding box center [423, 112] width 33 height 34
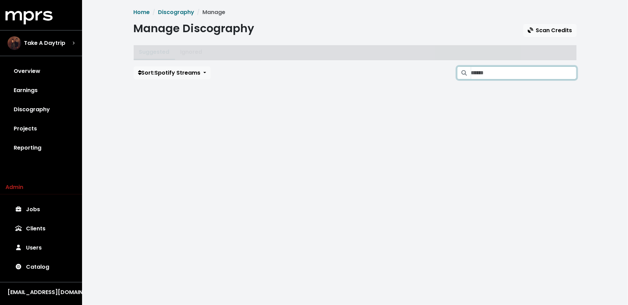
click at [499, 72] on input "Search suggested projects" at bounding box center [524, 72] width 106 height 13
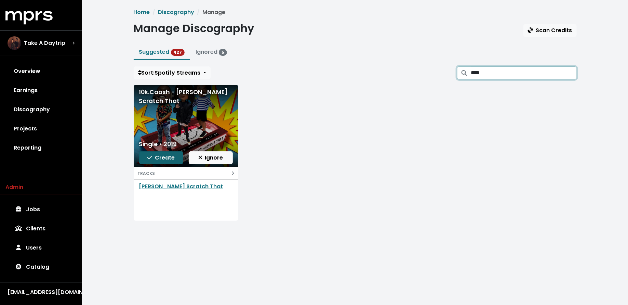
type input "****"
click at [169, 154] on span "Create" at bounding box center [160, 158] width 27 height 8
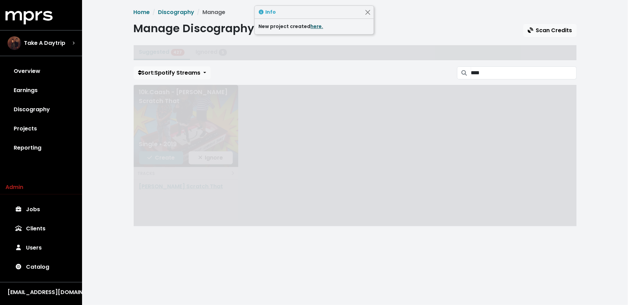
click at [315, 24] on link "here." at bounding box center [317, 26] width 13 height 7
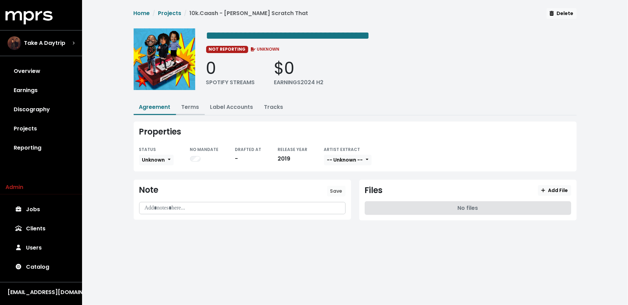
click at [189, 103] on link "Terms" at bounding box center [191, 107] width 18 height 8
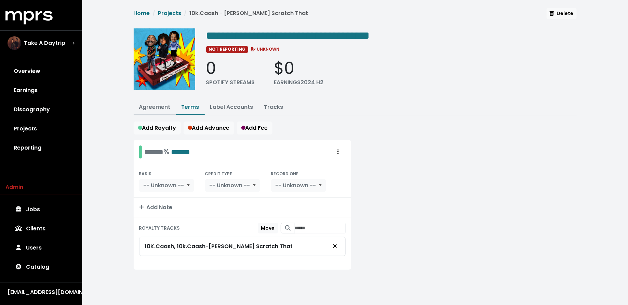
click at [164, 107] on link "Agreement" at bounding box center [154, 107] width 31 height 8
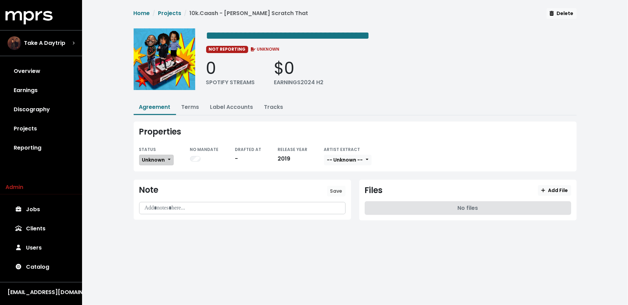
click at [161, 155] on button "Unknown" at bounding box center [156, 160] width 35 height 11
click at [168, 228] on link "Fully Executed" at bounding box center [172, 228] width 64 height 11
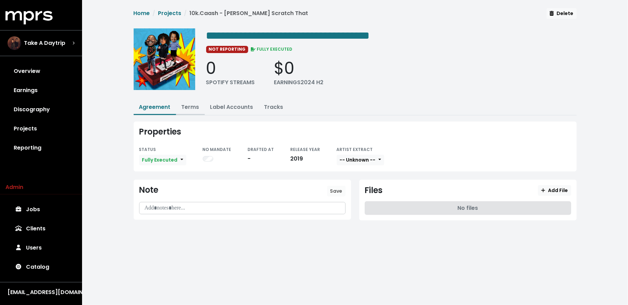
click at [191, 113] on button "Terms" at bounding box center [190, 107] width 29 height 15
click at [194, 98] on div "**********" at bounding box center [356, 118] width 452 height 220
click at [191, 103] on link "Terms" at bounding box center [191, 107] width 18 height 8
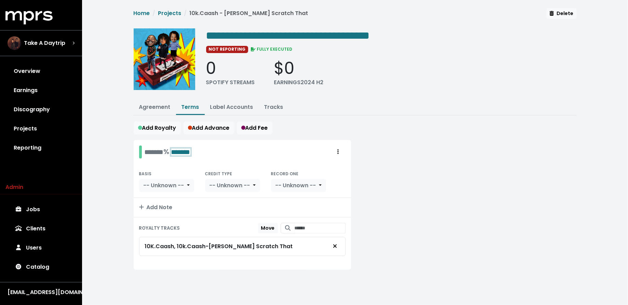
click at [157, 150] on div "******* % *******" at bounding box center [168, 151] width 46 height 11
click at [146, 154] on div "******* % *******" at bounding box center [168, 151] width 46 height 11
click at [251, 124] on span "Add Fee" at bounding box center [254, 128] width 27 height 8
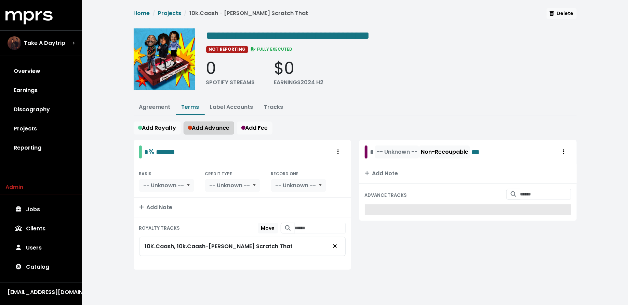
click at [220, 124] on span "Add Advance" at bounding box center [209, 128] width 42 height 8
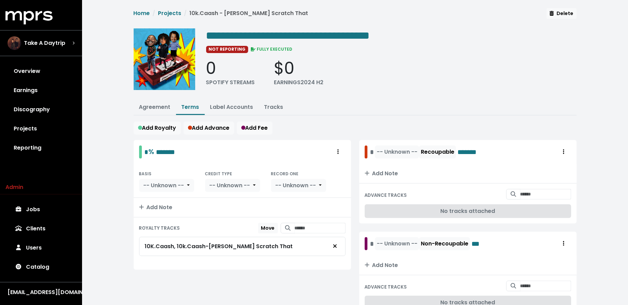
click at [375, 148] on span "-- Unknown --" at bounding box center [396, 151] width 45 height 13
click at [373, 148] on div "* -- Unknown -- Recoupable *******" at bounding box center [429, 151] width 119 height 13
click at [371, 239] on div "* -- Unknown -- Non-Recoupable ***" at bounding box center [427, 243] width 114 height 13
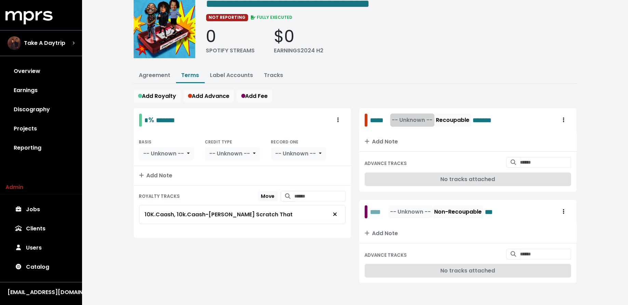
click at [413, 116] on span "-- Unknown --" at bounding box center [412, 120] width 41 height 8
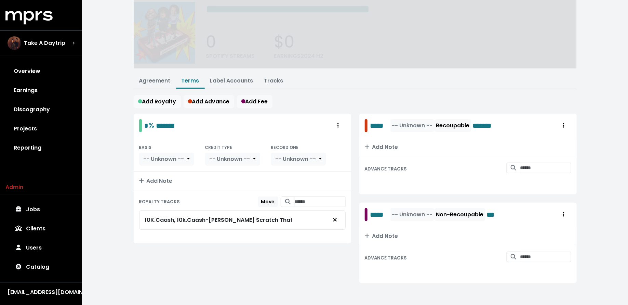
click at [410, 133] on div "***** -- Unknown -- Recoupable *******" at bounding box center [469, 126] width 218 height 24
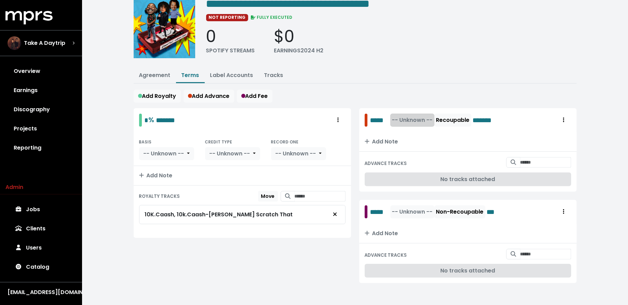
click at [408, 120] on span "-- Unknown --" at bounding box center [412, 120] width 41 height 8
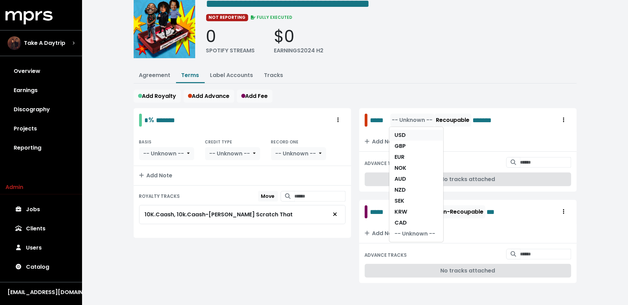
click at [408, 130] on link "USD" at bounding box center [417, 135] width 54 height 11
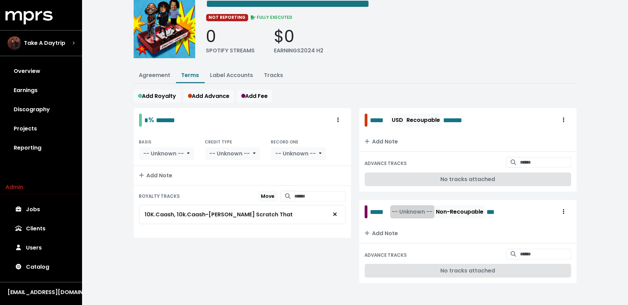
click at [411, 209] on span "-- Unknown --" at bounding box center [412, 212] width 41 height 8
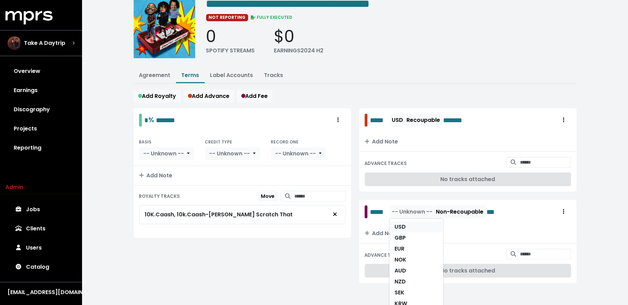
click at [411, 221] on link "USD" at bounding box center [417, 226] width 54 height 11
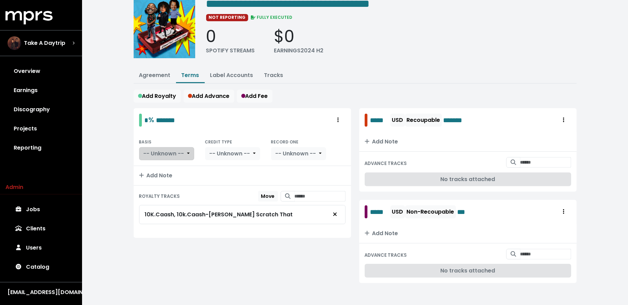
click at [160, 153] on span "-- Unknown --" at bounding box center [164, 153] width 41 height 8
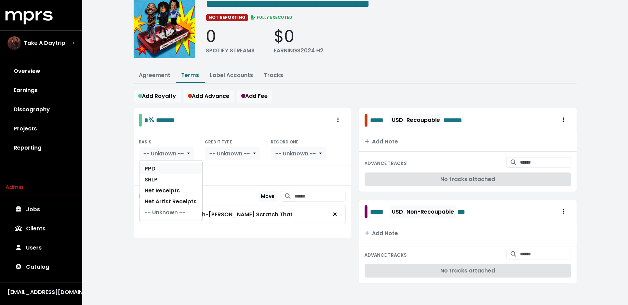
click at [162, 167] on link "PPD" at bounding box center [171, 168] width 63 height 11
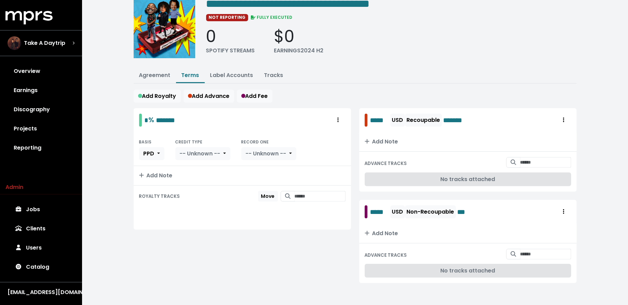
click at [243, 151] on button "-- Unknown --" at bounding box center [268, 153] width 55 height 13
click at [267, 171] on link "Yes" at bounding box center [269, 168] width 54 height 11
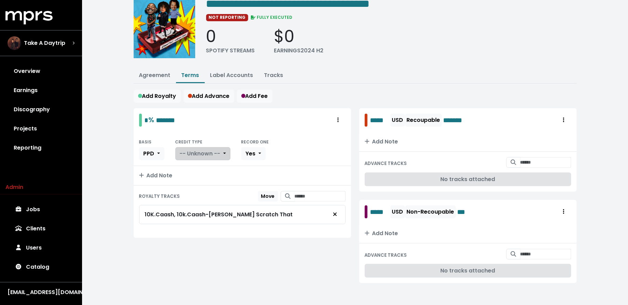
click at [210, 152] on span "-- Unknown --" at bounding box center [200, 153] width 41 height 8
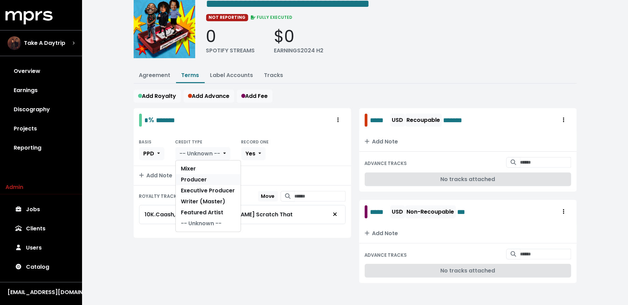
click at [208, 180] on link "Producer" at bounding box center [208, 179] width 65 height 11
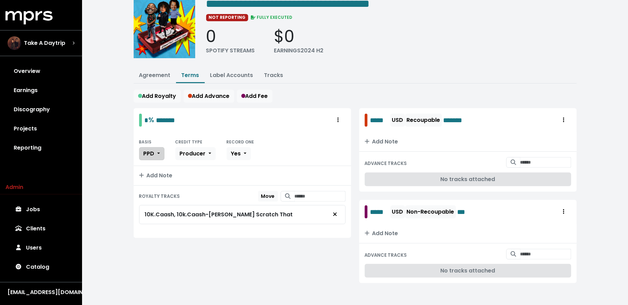
scroll to position [0, 0]
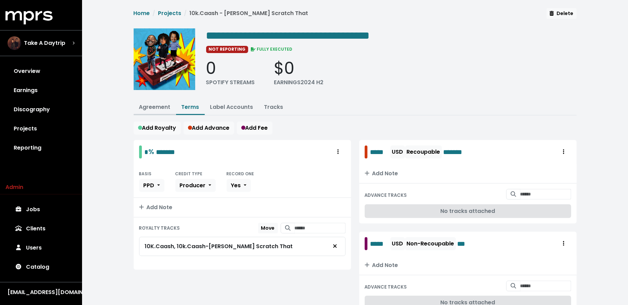
click at [150, 103] on link "Agreement" at bounding box center [154, 107] width 31 height 8
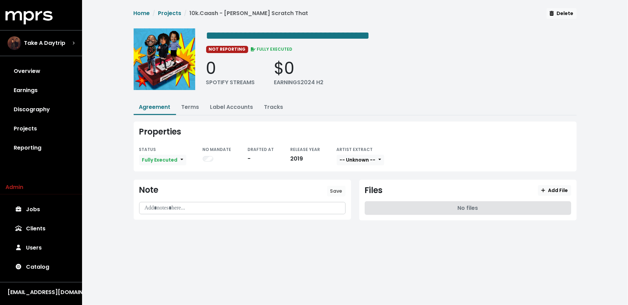
click at [378, 161] on div "STATUS Fully Executed Unknown Missing In Progress No Signatures Not Countersign…" at bounding box center [355, 155] width 432 height 21
click at [374, 157] on button "-- Unknown --" at bounding box center [361, 160] width 48 height 11
click at [369, 195] on link "Not Available" at bounding box center [364, 195] width 54 height 11
click at [561, 187] on span "Add File" at bounding box center [554, 190] width 27 height 7
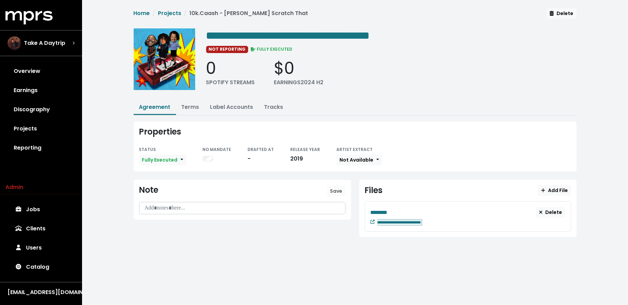
click at [437, 223] on div "**********" at bounding box center [472, 222] width 188 height 8
paste span "Edit value"
click at [397, 209] on div "********" at bounding box center [454, 212] width 166 height 9
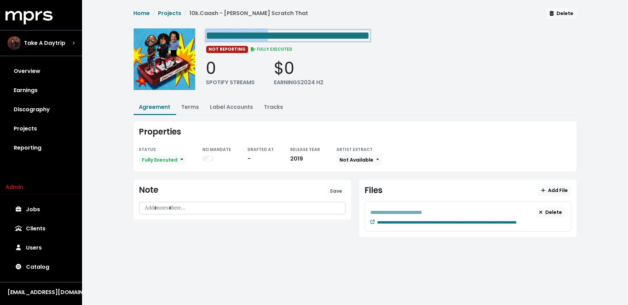
click at [289, 33] on span "**********" at bounding box center [288, 35] width 164 height 11
click at [316, 51] on div "NOT REPORTING FULLY EXECUTED" at bounding box center [391, 49] width 371 height 8
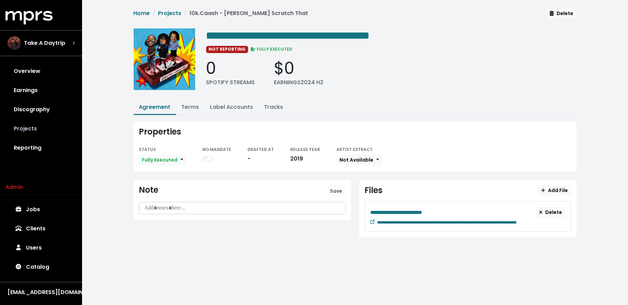
click at [33, 136] on link "Projects" at bounding box center [40, 128] width 71 height 19
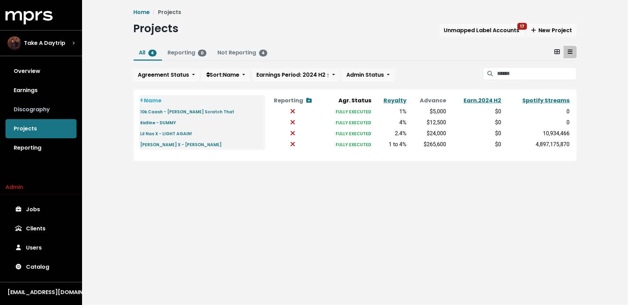
click at [50, 116] on link "Discography" at bounding box center [40, 109] width 71 height 19
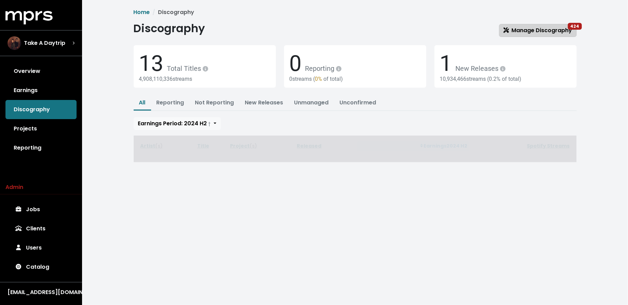
click at [523, 28] on span "Manage Discography 424" at bounding box center [538, 30] width 69 height 8
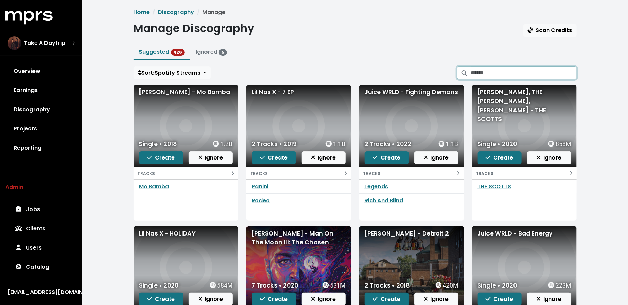
click at [494, 72] on input "Search suggested projects" at bounding box center [524, 72] width 106 height 13
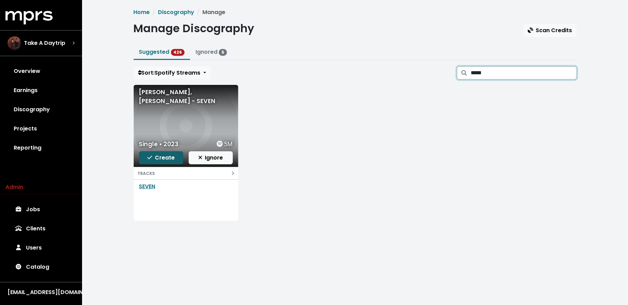
type input "*****"
click at [156, 154] on span "Create" at bounding box center [160, 158] width 27 height 8
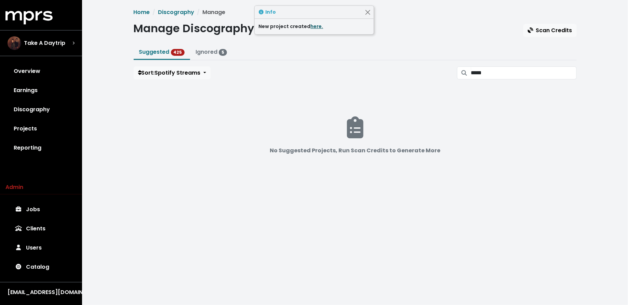
click at [314, 27] on link "here." at bounding box center [317, 26] width 13 height 7
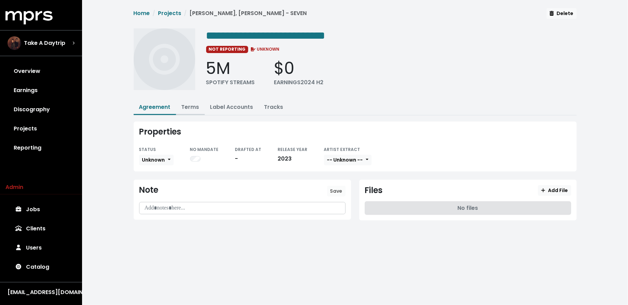
click at [191, 105] on link "Terms" at bounding box center [191, 107] width 18 height 8
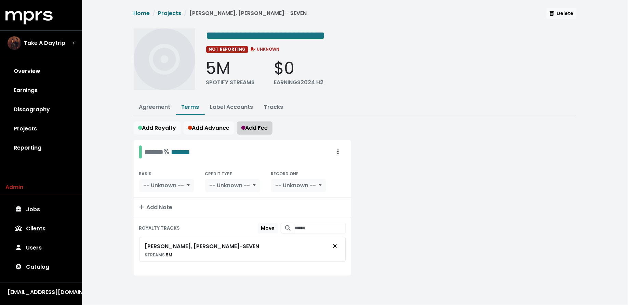
click at [256, 125] on span "Add Fee" at bounding box center [254, 128] width 27 height 8
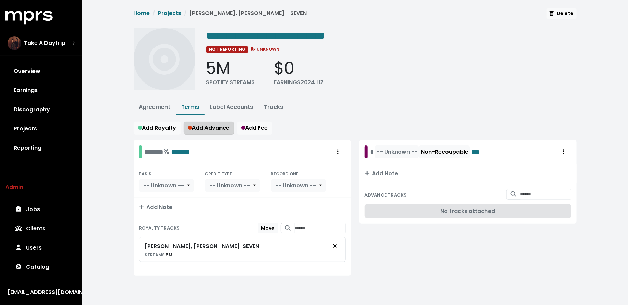
click at [220, 124] on span "Add Advance" at bounding box center [209, 128] width 42 height 8
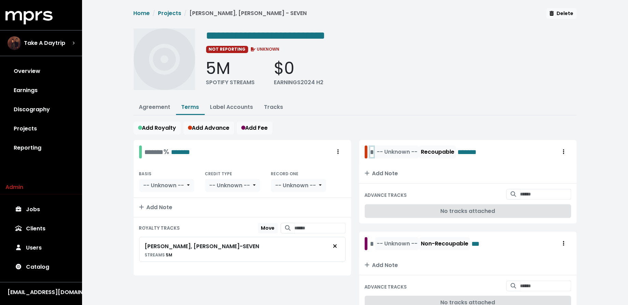
click at [373, 148] on div "* -- Unknown -- Recoupable *******" at bounding box center [429, 151] width 119 height 13
click at [374, 241] on div "-- Unknown -- Non-Recoupable ***" at bounding box center [425, 243] width 110 height 13
click at [405, 153] on span "-- Unknown --" at bounding box center [415, 152] width 41 height 8
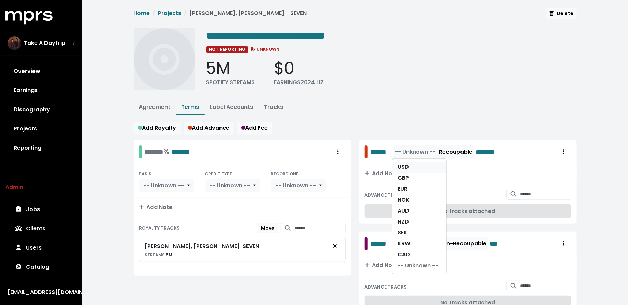
click at [406, 165] on link "USD" at bounding box center [420, 166] width 54 height 11
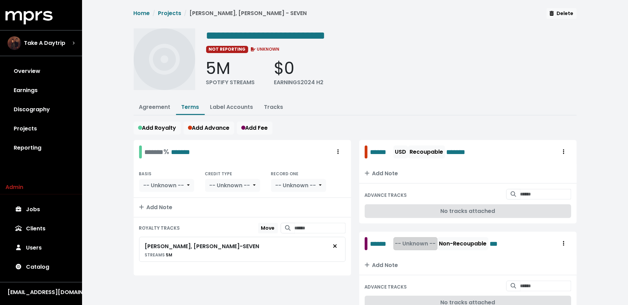
click at [411, 242] on span "-- Unknown --" at bounding box center [415, 243] width 41 height 8
click at [411, 253] on link "USD" at bounding box center [420, 258] width 54 height 11
click at [147, 153] on div "******* % *******" at bounding box center [168, 151] width 46 height 11
click at [177, 182] on span "-- Unknown --" at bounding box center [164, 185] width 41 height 8
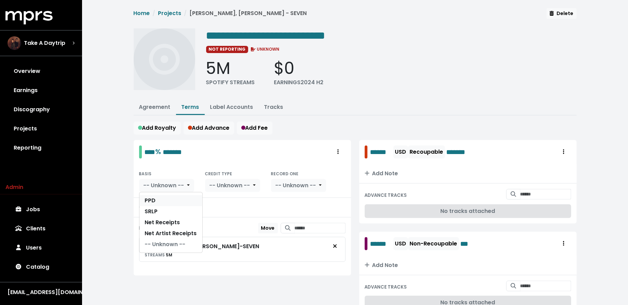
click at [177, 196] on link "PPD" at bounding box center [171, 200] width 63 height 11
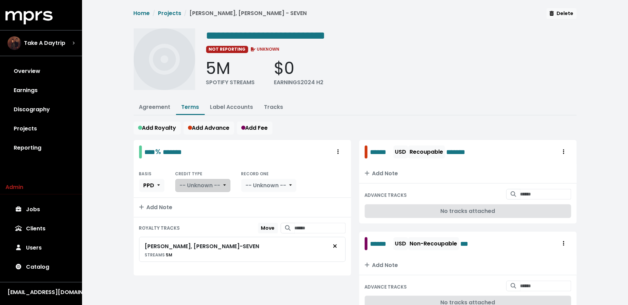
click at [215, 181] on span "-- Unknown --" at bounding box center [200, 185] width 41 height 8
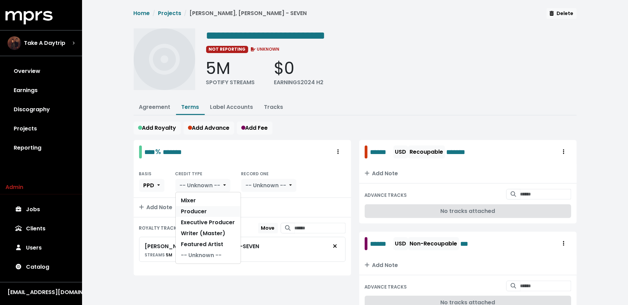
click at [212, 207] on link "Producer" at bounding box center [208, 211] width 65 height 11
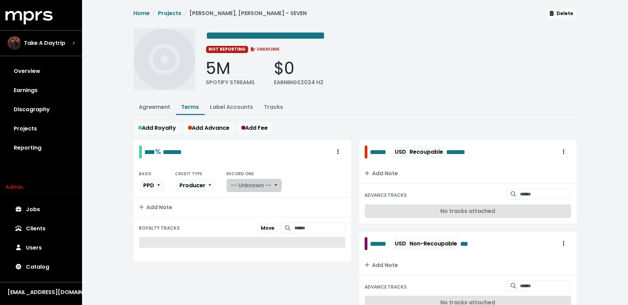
click at [251, 185] on span "-- Unknown --" at bounding box center [251, 185] width 41 height 8
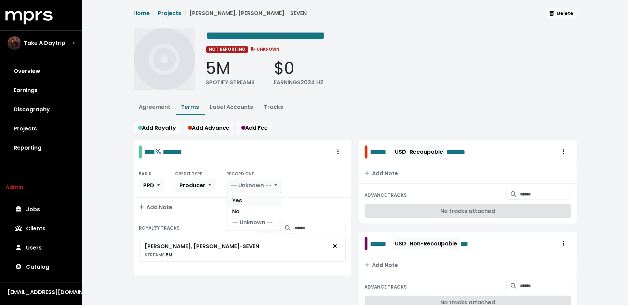
click at [251, 195] on link "Yes" at bounding box center [254, 200] width 54 height 11
click at [154, 103] on link "Agreement" at bounding box center [154, 107] width 31 height 8
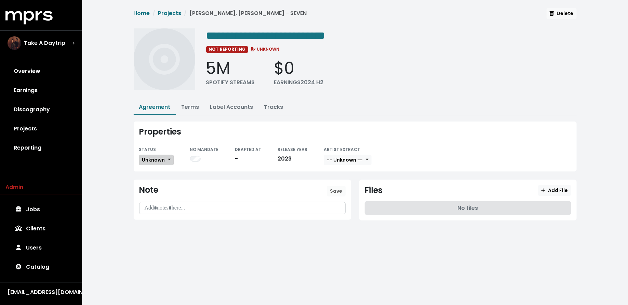
click at [159, 161] on span "Unknown" at bounding box center [153, 159] width 23 height 7
click at [162, 225] on link "Fully Executed" at bounding box center [172, 228] width 64 height 11
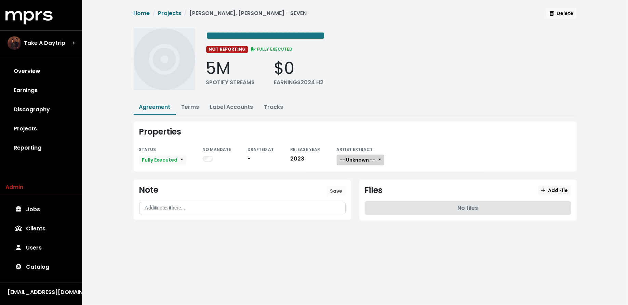
click at [361, 159] on span "-- Unknown --" at bounding box center [358, 159] width 36 height 7
click at [357, 192] on link "Not Available" at bounding box center [364, 195] width 54 height 11
click at [552, 187] on span "Add File" at bounding box center [554, 190] width 27 height 7
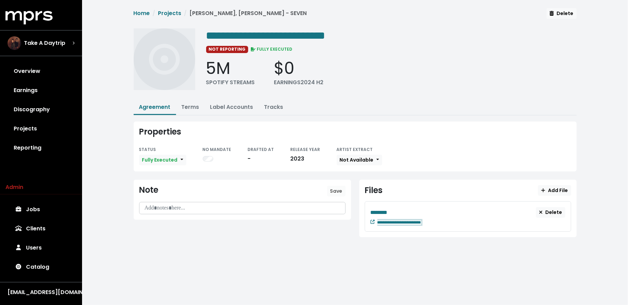
click at [443, 220] on div "**********" at bounding box center [472, 222] width 188 height 8
paste span "Edit value"
click at [398, 212] on div "********" at bounding box center [454, 212] width 166 height 9
click at [49, 113] on link "Discography" at bounding box center [40, 109] width 71 height 19
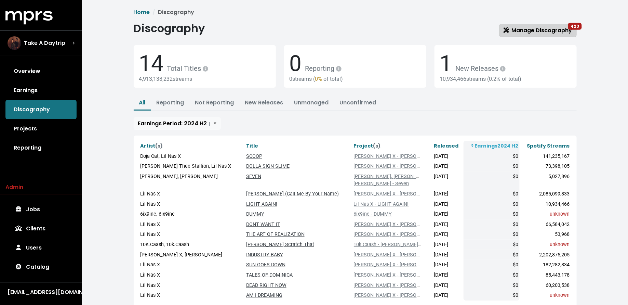
click at [546, 30] on span "Manage Discography 423" at bounding box center [538, 30] width 69 height 8
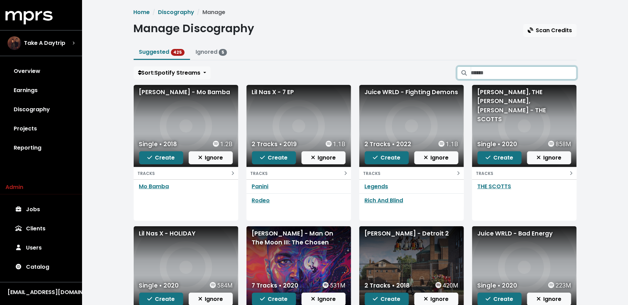
click at [538, 68] on input "Search suggested projects" at bounding box center [524, 72] width 106 height 13
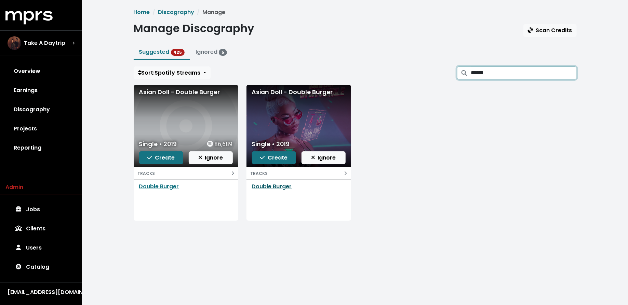
type input "******"
click at [266, 187] on link "Double Burger" at bounding box center [272, 186] width 40 height 8
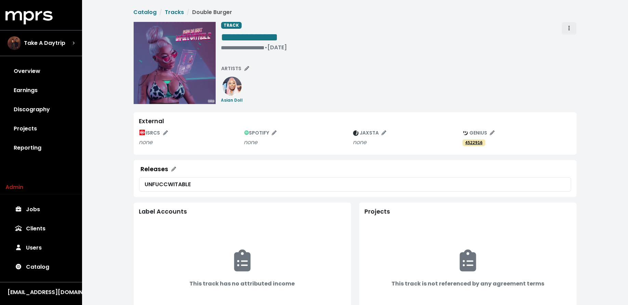
click at [568, 26] on span "Track actions" at bounding box center [569, 28] width 6 height 8
click at [566, 43] on link "Merge" at bounding box center [589, 43] width 54 height 11
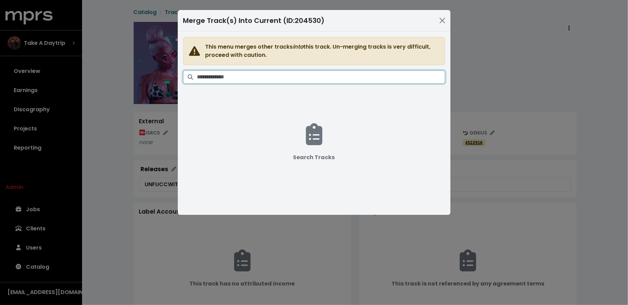
click at [340, 75] on input "Search tracks" at bounding box center [321, 76] width 248 height 13
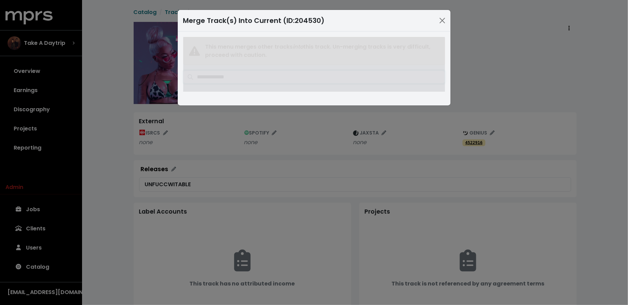
type input "**********"
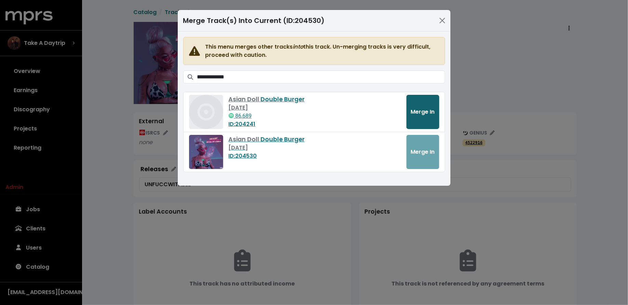
click at [424, 114] on span "Merge In" at bounding box center [423, 112] width 24 height 8
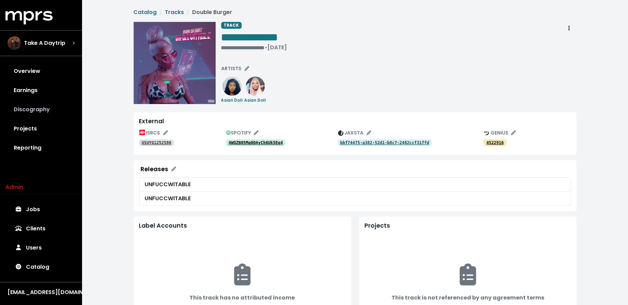
click at [39, 104] on link "Discography" at bounding box center [40, 109] width 71 height 19
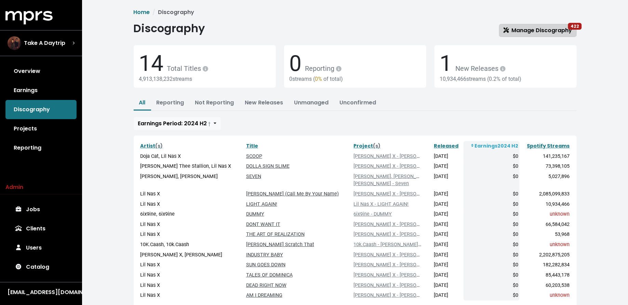
click at [521, 29] on span "Manage Discography 422" at bounding box center [538, 30] width 69 height 8
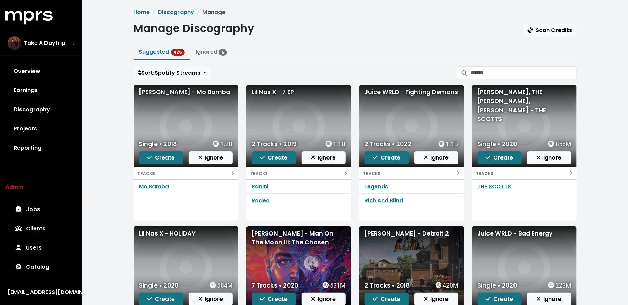
click at [515, 80] on div "Home Discography Manage Manage Discography Scan Credits Suggested 425 Ignored 5…" at bounding box center [356, 200] width 452 height 384
click at [515, 77] on input "Search suggested projects" at bounding box center [524, 72] width 106 height 13
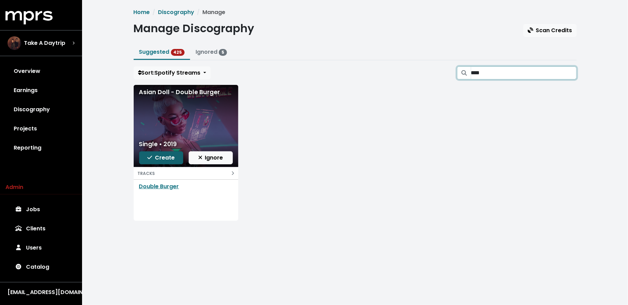
type input "****"
click at [163, 157] on span "Create" at bounding box center [160, 158] width 27 height 8
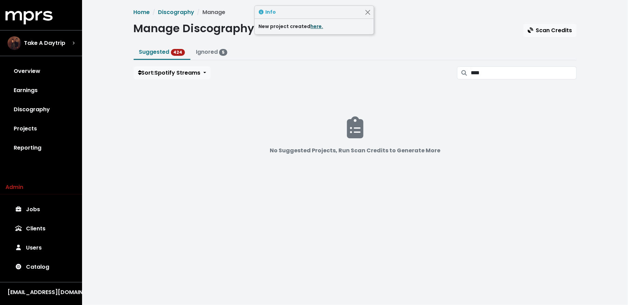
click at [315, 26] on link "here." at bounding box center [317, 26] width 13 height 7
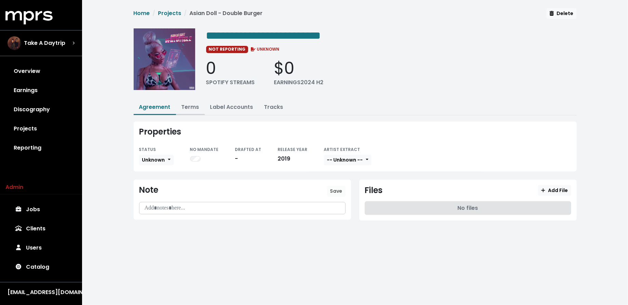
click at [187, 106] on link "Terms" at bounding box center [191, 107] width 18 height 8
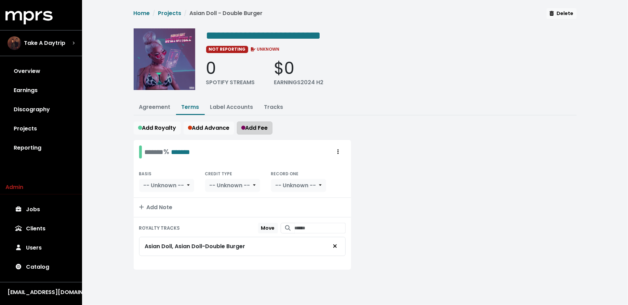
click at [250, 125] on span "Add Fee" at bounding box center [254, 128] width 27 height 8
click at [219, 124] on span "Add Advance" at bounding box center [209, 128] width 42 height 8
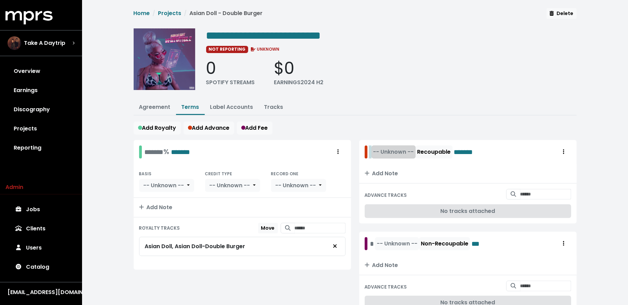
click at [374, 147] on div "-- Unknown -- Recoupable *******" at bounding box center [427, 151] width 115 height 13
click at [371, 238] on div "-- Unknown -- Non-Recoupable ***" at bounding box center [425, 243] width 110 height 13
click at [417, 151] on span "-- Unknown --" at bounding box center [413, 152] width 41 height 8
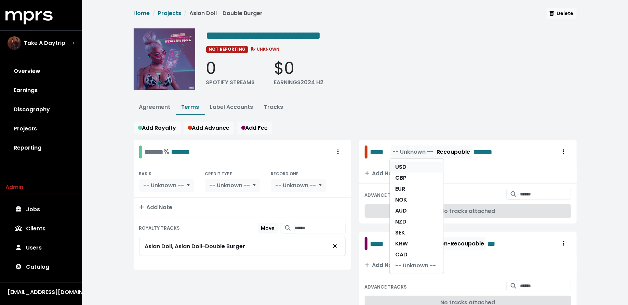
click at [417, 161] on link "USD" at bounding box center [417, 166] width 54 height 11
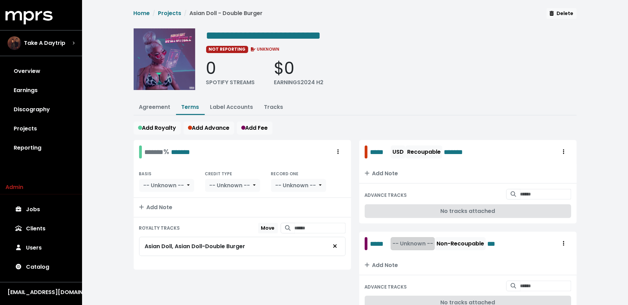
click at [417, 237] on button "-- Unknown --" at bounding box center [413, 243] width 44 height 13
click at [416, 255] on link "USD" at bounding box center [417, 258] width 54 height 11
click at [140, 145] on div at bounding box center [140, 151] width 3 height 13
click at [154, 147] on div "******* % *******" at bounding box center [168, 151] width 46 height 11
click at [148, 151] on div "******* % *******" at bounding box center [168, 151] width 46 height 11
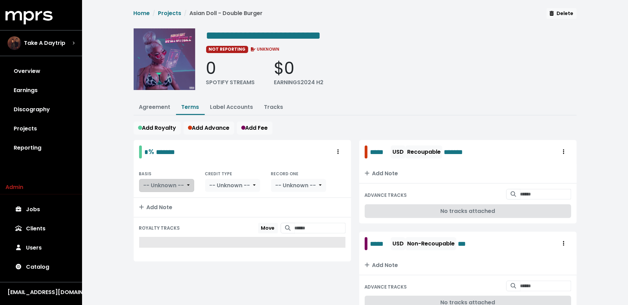
click at [159, 187] on span "-- Unknown --" at bounding box center [164, 185] width 41 height 8
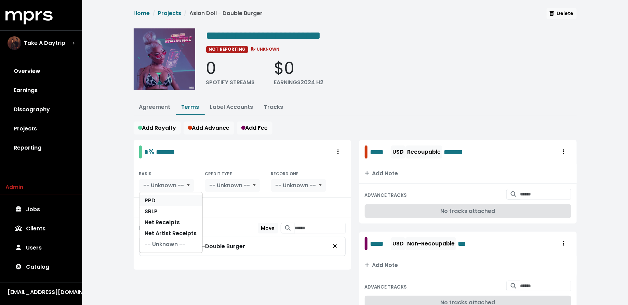
click at [159, 198] on link "PPD" at bounding box center [171, 200] width 63 height 11
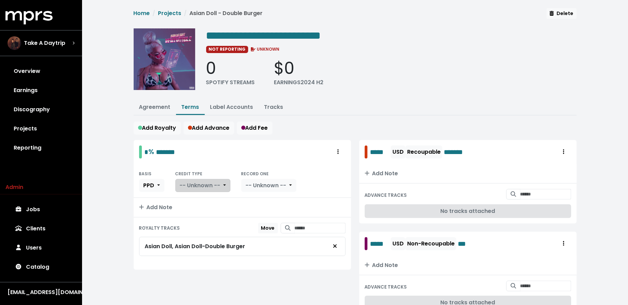
click at [220, 184] on span "-- Unknown --" at bounding box center [200, 185] width 41 height 8
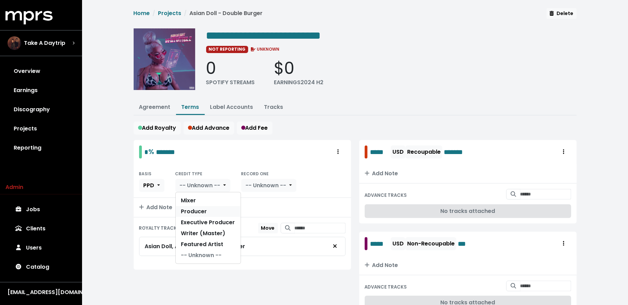
click at [219, 209] on link "Producer" at bounding box center [208, 211] width 65 height 11
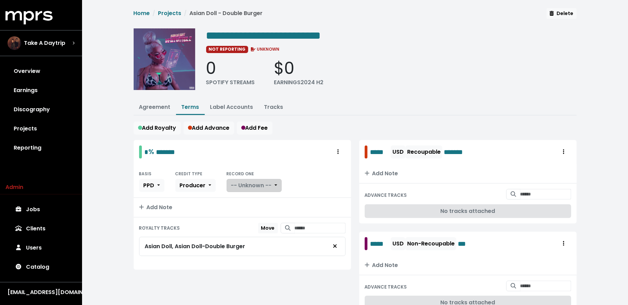
click at [257, 188] on button "-- Unknown --" at bounding box center [254, 185] width 55 height 13
click at [256, 196] on link "Yes" at bounding box center [254, 200] width 54 height 11
click at [162, 96] on div "**********" at bounding box center [356, 168] width 452 height 320
click at [159, 106] on link "Agreement" at bounding box center [154, 107] width 31 height 8
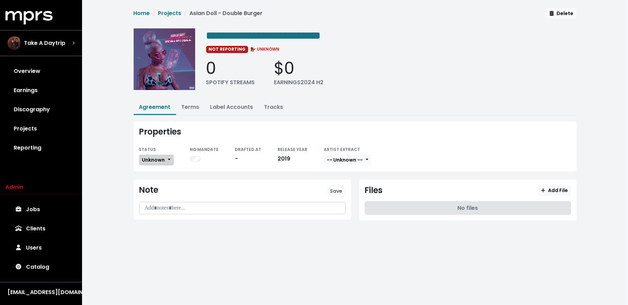
click at [162, 161] on span "Unknown" at bounding box center [153, 159] width 23 height 7
click at [163, 230] on link "Fully Executed" at bounding box center [172, 228] width 64 height 11
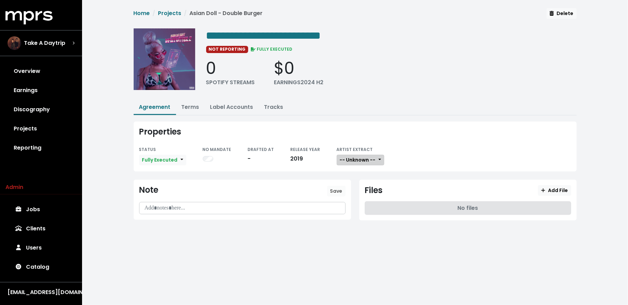
click at [358, 156] on span "-- Unknown --" at bounding box center [358, 159] width 36 height 7
click at [357, 191] on link "Not Available" at bounding box center [364, 195] width 54 height 11
click at [557, 191] on span "Add File" at bounding box center [554, 190] width 27 height 7
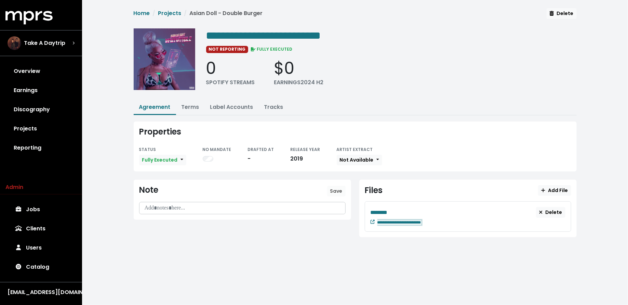
click at [444, 219] on div "**********" at bounding box center [472, 222] width 188 height 8
paste span "Edit value"
click at [393, 208] on div "********" at bounding box center [454, 212] width 166 height 9
click at [388, 210] on span "********" at bounding box center [379, 212] width 17 height 5
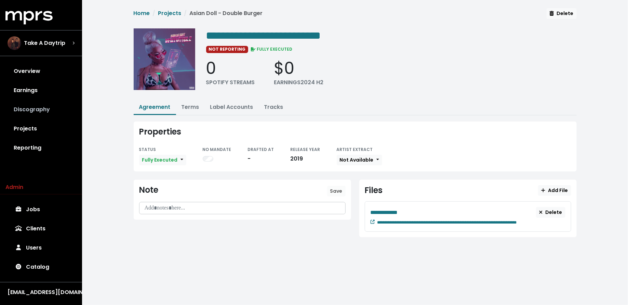
click at [50, 109] on link "Discography" at bounding box center [40, 109] width 71 height 19
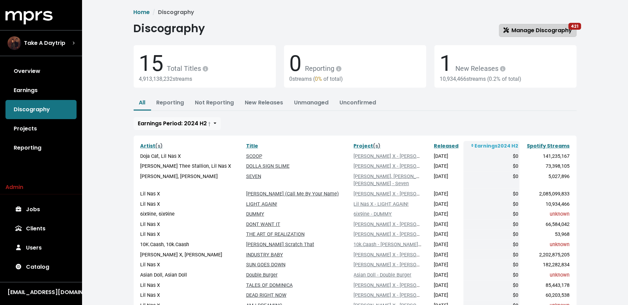
click at [548, 30] on span "Manage Discography 421" at bounding box center [538, 30] width 69 height 8
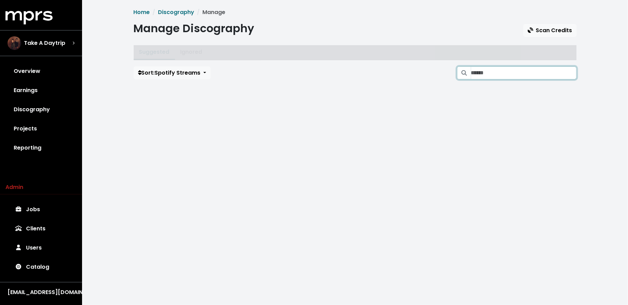
click at [518, 69] on input "Search suggested projects" at bounding box center [524, 72] width 106 height 13
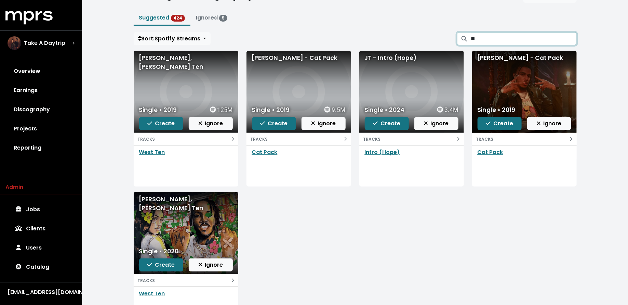
scroll to position [35, 0]
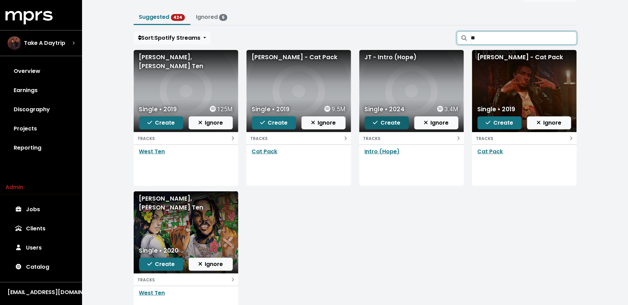
type input "**"
click at [387, 119] on span "Create" at bounding box center [386, 123] width 27 height 8
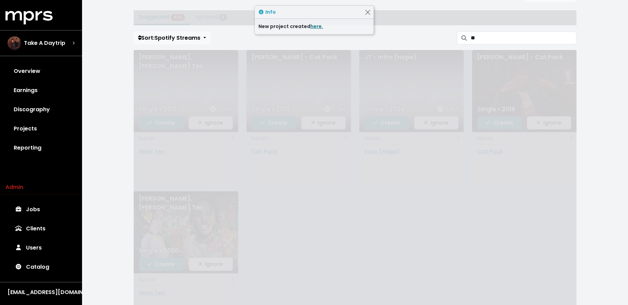
scroll to position [0, 0]
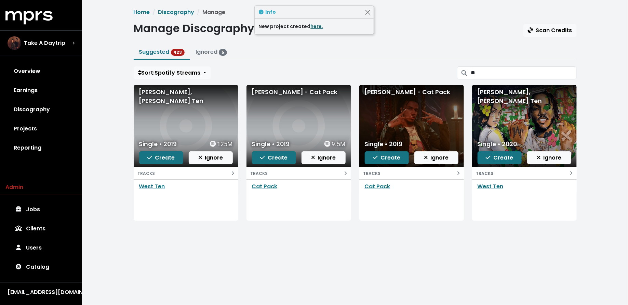
click at [314, 27] on link "here." at bounding box center [317, 26] width 13 height 7
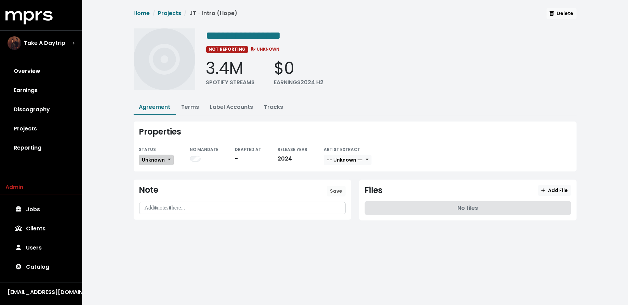
click at [165, 160] on button "Unknown" at bounding box center [156, 160] width 35 height 11
click at [166, 223] on link "Fully Executed" at bounding box center [172, 228] width 64 height 11
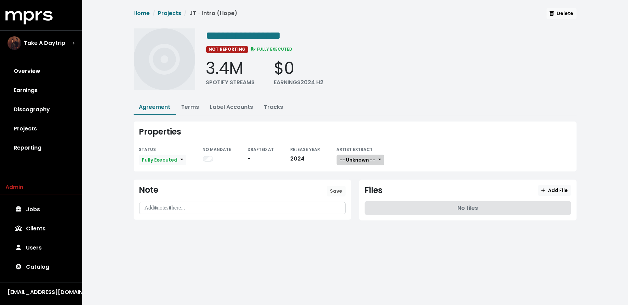
click at [357, 161] on span "-- Unknown --" at bounding box center [358, 159] width 36 height 7
click at [357, 190] on link "Not Available" at bounding box center [364, 195] width 54 height 11
click at [355, 150] on small "ARTIST EXTRACT" at bounding box center [355, 149] width 36 height 6
click at [571, 189] on button "Add File" at bounding box center [554, 190] width 33 height 11
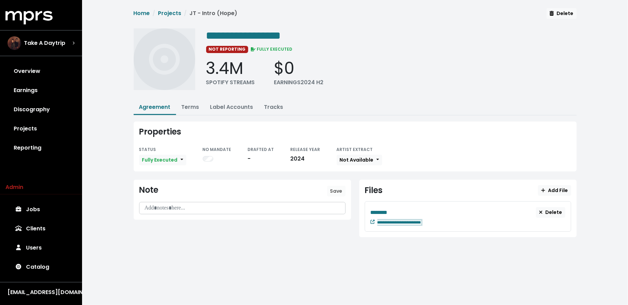
click at [440, 219] on div "**********" at bounding box center [472, 222] width 188 height 8
paste span "Edit value"
click at [397, 205] on div "**********" at bounding box center [468, 216] width 207 height 30
click at [395, 209] on div "********" at bounding box center [454, 212] width 166 height 9
click at [183, 105] on link "Terms" at bounding box center [191, 107] width 18 height 8
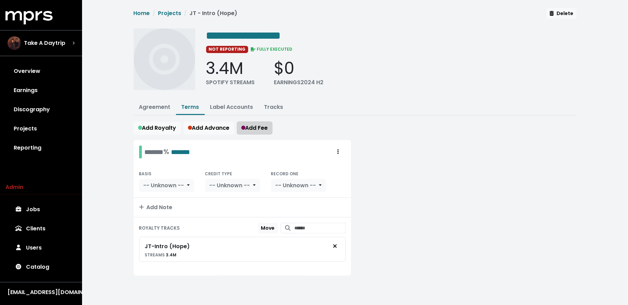
click at [265, 125] on span "Add Fee" at bounding box center [254, 128] width 27 height 8
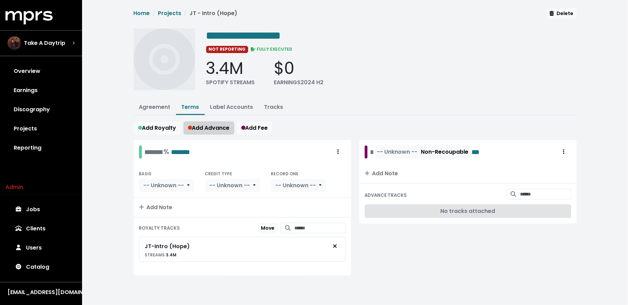
click at [218, 126] on span "Add Advance" at bounding box center [209, 128] width 42 height 8
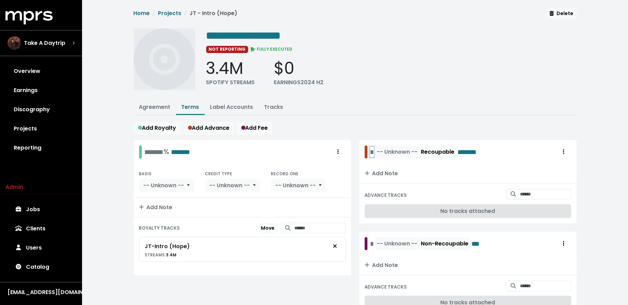
click at [370, 150] on div "* -- Unknown -- Recoupable *******" at bounding box center [429, 151] width 119 height 13
click at [372, 241] on div "* -- Unknown -- Non-Recoupable ***" at bounding box center [427, 243] width 114 height 13
click at [151, 151] on div "******* % *******" at bounding box center [168, 151] width 46 height 11
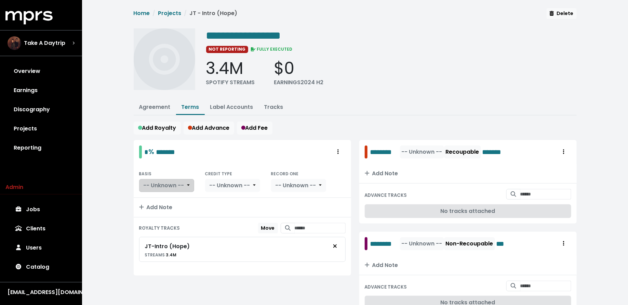
click at [165, 185] on span "-- Unknown --" at bounding box center [164, 185] width 41 height 8
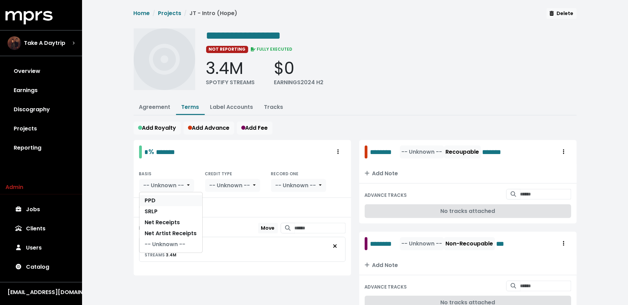
click at [165, 196] on link "PPD" at bounding box center [171, 200] width 63 height 11
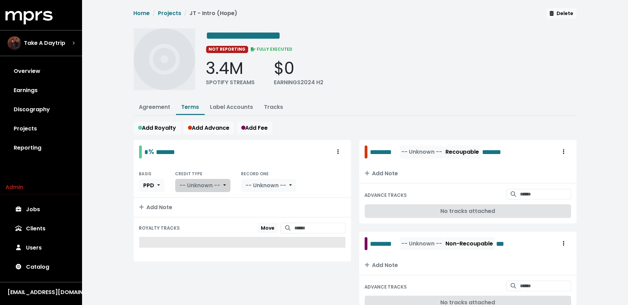
click at [209, 184] on span "-- Unknown --" at bounding box center [200, 185] width 41 height 8
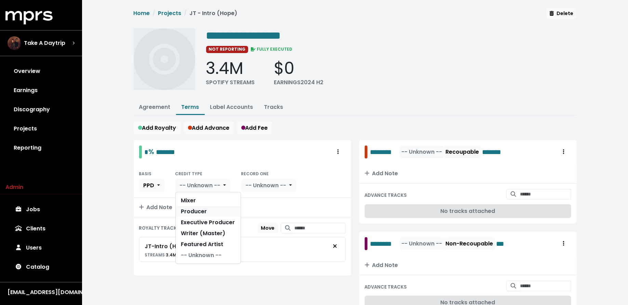
click at [209, 207] on link "Producer" at bounding box center [208, 211] width 65 height 11
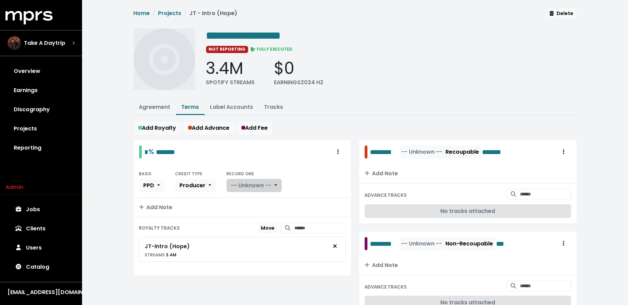
click at [246, 185] on span "-- Unknown --" at bounding box center [251, 185] width 41 height 8
click at [246, 195] on link "Yes" at bounding box center [254, 200] width 54 height 11
click at [153, 107] on link "Agreement" at bounding box center [154, 107] width 31 height 8
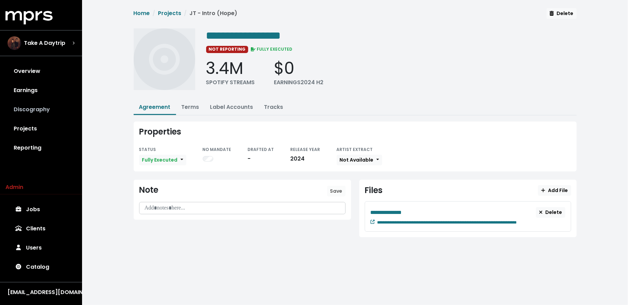
click at [56, 106] on link "Discography" at bounding box center [40, 109] width 71 height 19
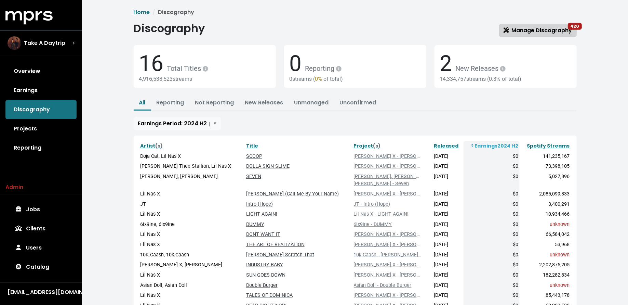
click at [513, 34] on span "Manage Discography 420" at bounding box center [538, 30] width 69 height 8
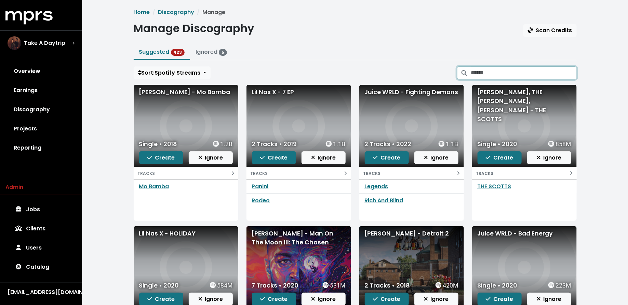
click at [511, 68] on input "Search suggested projects" at bounding box center [524, 72] width 106 height 13
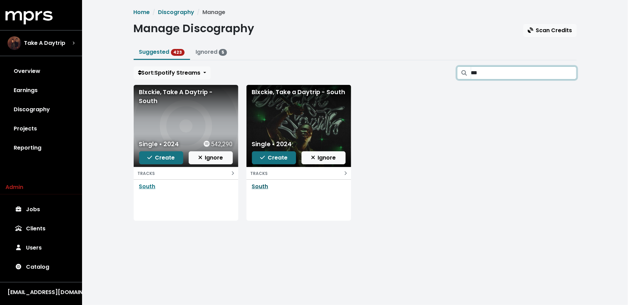
type input "***"
click at [259, 185] on link "South" at bounding box center [260, 186] width 16 height 8
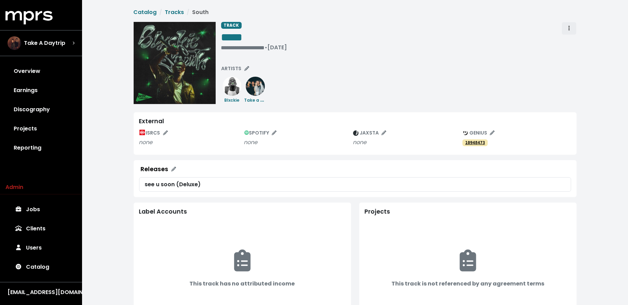
click at [569, 29] on icon "Track actions" at bounding box center [569, 28] width 1 height 5
click at [569, 40] on link "Merge" at bounding box center [589, 43] width 54 height 11
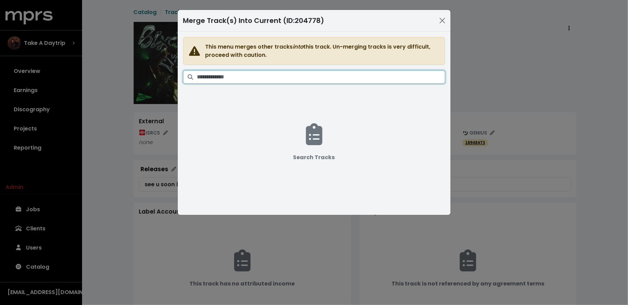
click at [374, 76] on input "Search tracks" at bounding box center [321, 76] width 248 height 13
click at [235, 75] on input "**********" at bounding box center [321, 76] width 248 height 13
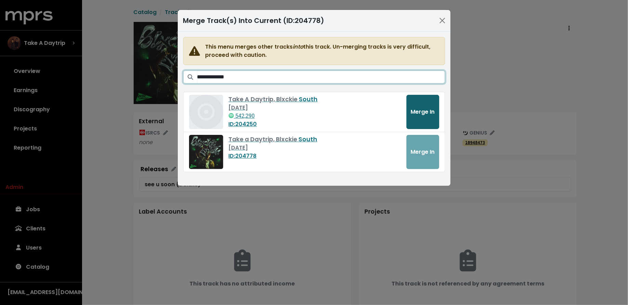
type input "**********"
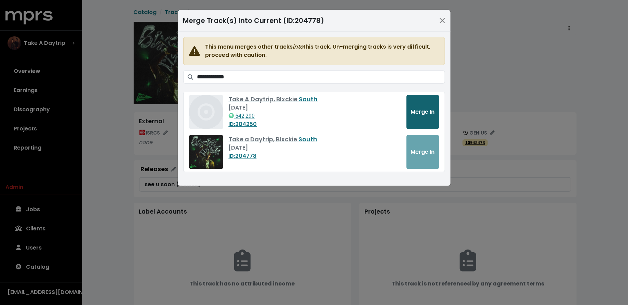
click at [421, 108] on span "Merge In" at bounding box center [423, 112] width 24 height 8
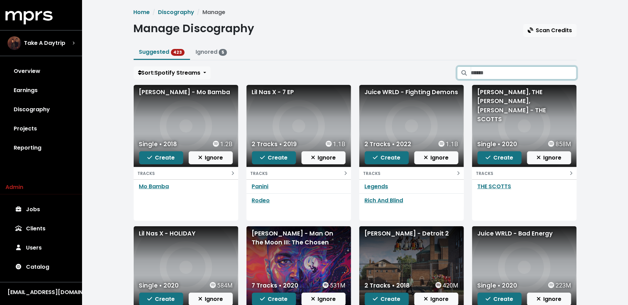
click at [499, 69] on input "Search suggested projects" at bounding box center [524, 72] width 106 height 13
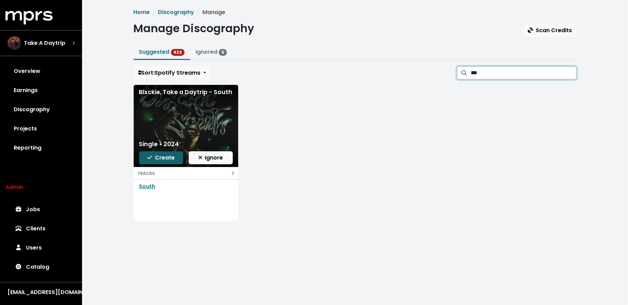
type input "***"
click at [173, 158] on span "Create" at bounding box center [160, 158] width 27 height 8
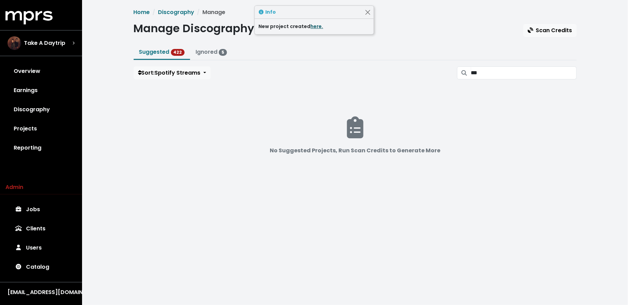
click at [313, 25] on link "here." at bounding box center [317, 26] width 13 height 7
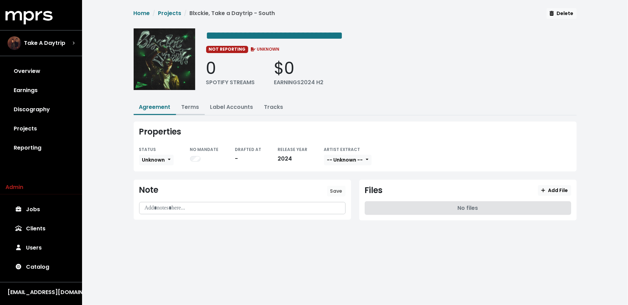
click at [193, 105] on link "Terms" at bounding box center [191, 107] width 18 height 8
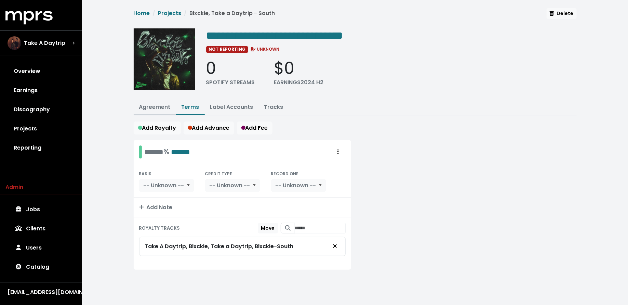
click at [160, 101] on button "Agreement" at bounding box center [155, 107] width 42 height 15
click at [160, 104] on link "Agreement" at bounding box center [154, 107] width 31 height 8
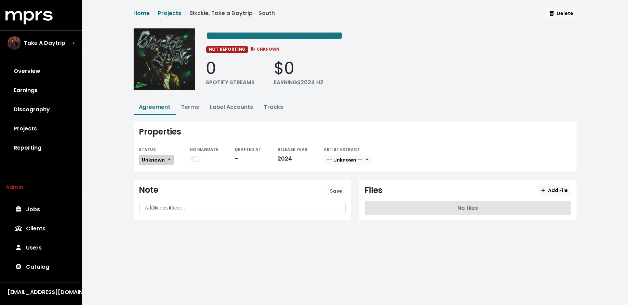
click at [156, 156] on span "Unknown" at bounding box center [153, 159] width 23 height 7
click at [162, 225] on link "Fully Executed" at bounding box center [172, 228] width 64 height 11
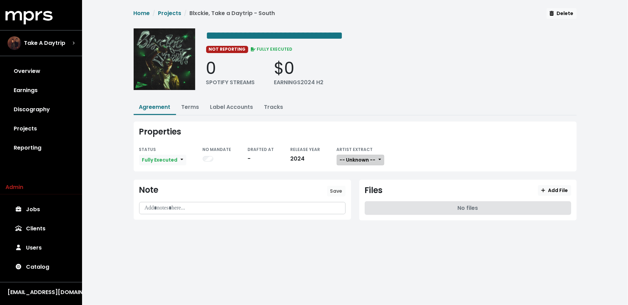
click at [358, 156] on span "-- Unknown --" at bounding box center [358, 159] width 36 height 7
click at [358, 190] on link "Not Available" at bounding box center [364, 195] width 54 height 11
click at [556, 185] on button "Add File" at bounding box center [554, 190] width 33 height 11
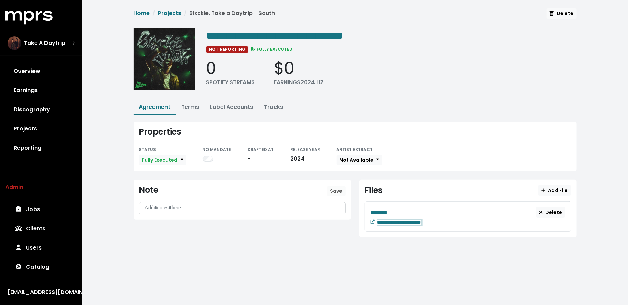
click at [442, 219] on div "**********" at bounding box center [472, 222] width 188 height 8
paste span "Edit value"
click at [386, 210] on span "********" at bounding box center [379, 212] width 17 height 5
click at [395, 208] on div "********" at bounding box center [454, 212] width 166 height 9
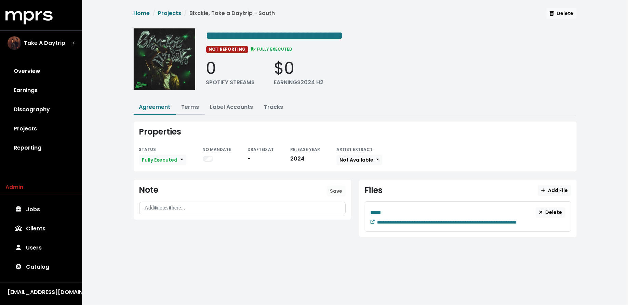
click at [197, 107] on link "Terms" at bounding box center [191, 107] width 18 height 8
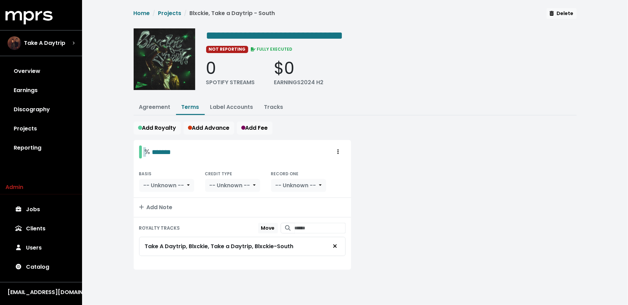
click at [152, 146] on div "% *******" at bounding box center [158, 151] width 27 height 11
click at [157, 186] on span "-- Unknown --" at bounding box center [164, 185] width 41 height 8
click at [157, 195] on link "PPD" at bounding box center [171, 200] width 63 height 11
click at [200, 186] on div "BASIS -- Unknown -- PPD SRLP Net Receipts Net Artist Receipts -- Unknown -- CRE…" at bounding box center [242, 180] width 207 height 23
click at [217, 184] on span "-- Unknown --" at bounding box center [230, 185] width 41 height 8
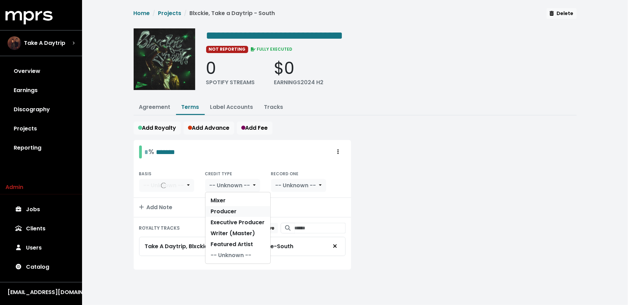
click at [219, 207] on link "Producer" at bounding box center [238, 211] width 65 height 11
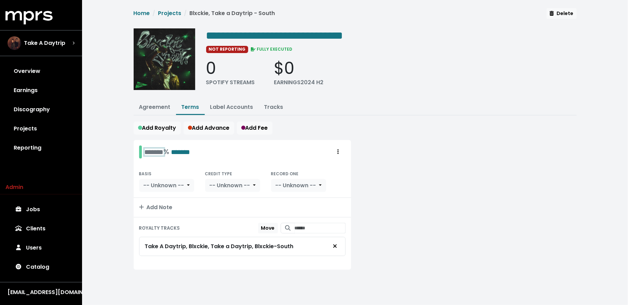
click at [147, 150] on div "******* % *******" at bounding box center [168, 151] width 46 height 11
click at [155, 187] on button "-- Unknown --" at bounding box center [166, 185] width 55 height 13
click at [155, 196] on link "PPD" at bounding box center [171, 200] width 63 height 11
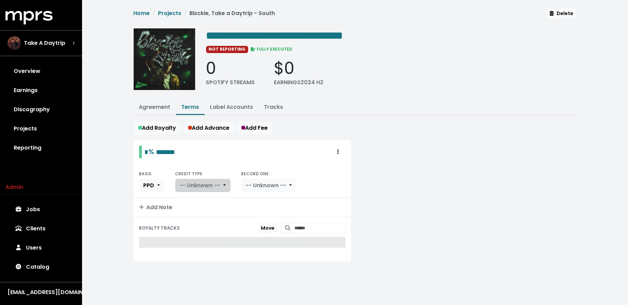
click at [204, 186] on span "-- Unknown --" at bounding box center [200, 185] width 41 height 8
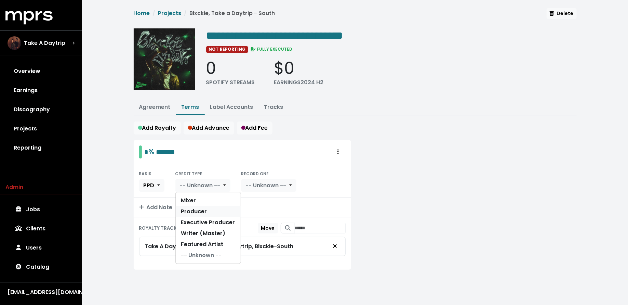
click at [204, 206] on link "Producer" at bounding box center [208, 211] width 65 height 11
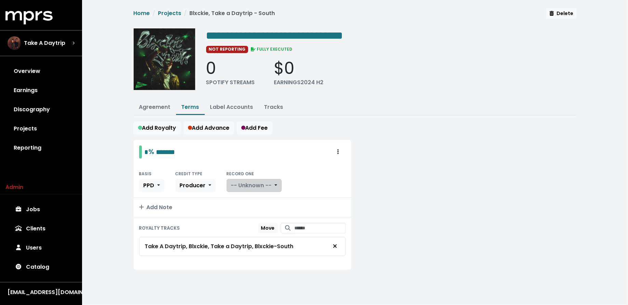
click at [252, 187] on span "-- Unknown --" at bounding box center [251, 185] width 41 height 8
click at [252, 195] on link "Yes" at bounding box center [254, 200] width 54 height 11
click at [147, 109] on link "Agreement" at bounding box center [154, 107] width 31 height 8
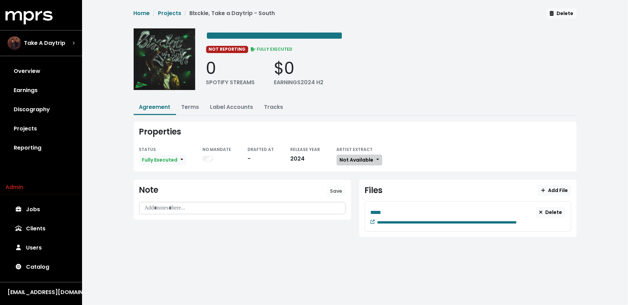
click at [345, 157] on span "Not Available" at bounding box center [357, 159] width 34 height 7
click at [345, 182] on link "Available" at bounding box center [364, 184] width 54 height 11
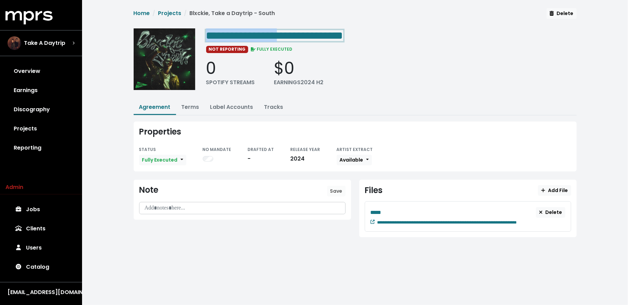
click at [292, 33] on span "**********" at bounding box center [274, 35] width 137 height 11
click at [240, 226] on div "Note Save" at bounding box center [243, 208] width 226 height 57
click at [50, 108] on link "Discography" at bounding box center [40, 109] width 71 height 19
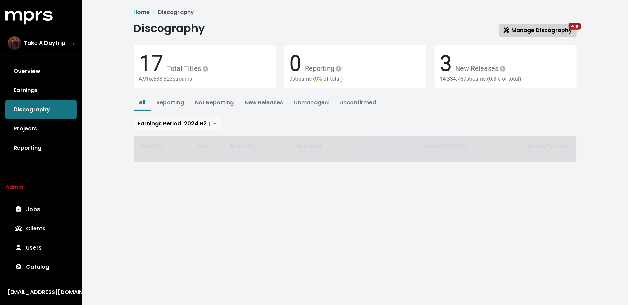
click at [539, 31] on span "Manage Discography 418" at bounding box center [538, 30] width 69 height 8
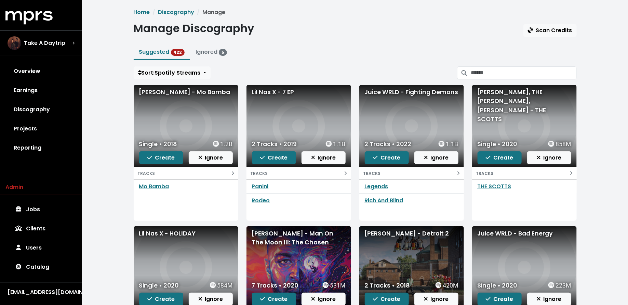
click at [500, 66] on div at bounding box center [517, 72] width 120 height 13
click at [497, 73] on input "Search suggested projects" at bounding box center [524, 72] width 106 height 13
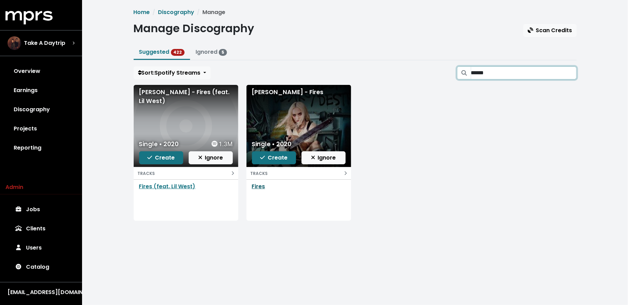
type input "******"
click at [257, 186] on link "Fires" at bounding box center [258, 186] width 13 height 8
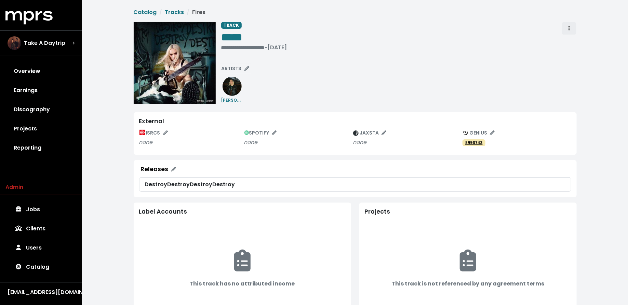
click at [570, 31] on span "Track actions" at bounding box center [569, 28] width 1 height 8
click at [565, 42] on link "Merge" at bounding box center [589, 43] width 54 height 11
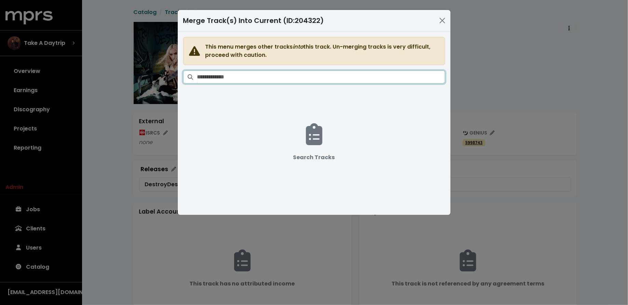
click at [354, 79] on input "Search tracks" at bounding box center [321, 76] width 248 height 13
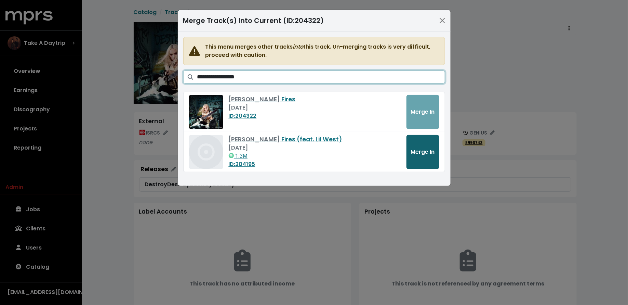
type input "**********"
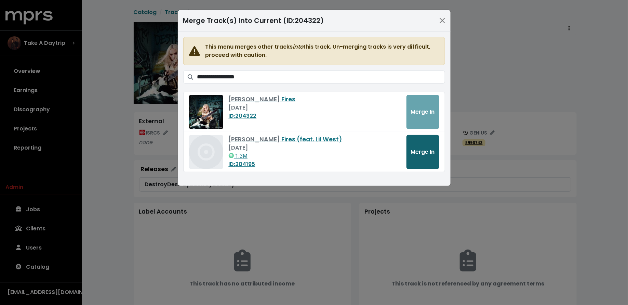
click at [414, 146] on button "Merge In" at bounding box center [423, 152] width 33 height 34
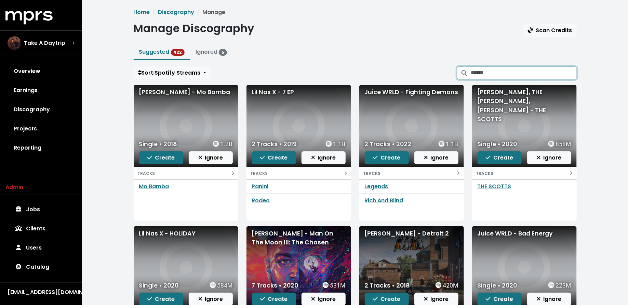
click at [484, 69] on input "Search suggested projects" at bounding box center [524, 72] width 106 height 13
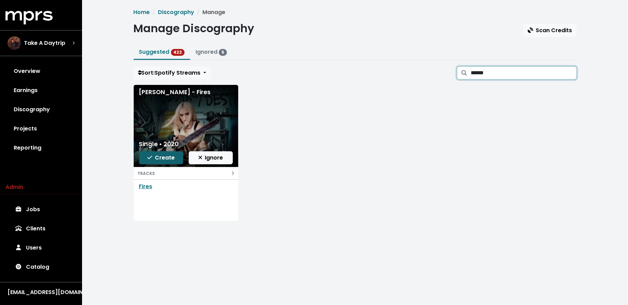
type input "******"
click at [164, 156] on span "Create" at bounding box center [160, 158] width 27 height 8
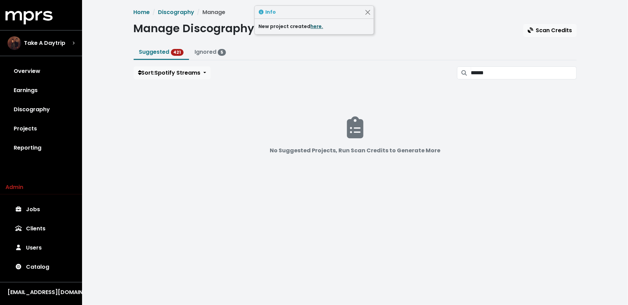
click at [315, 28] on link "here." at bounding box center [317, 26] width 13 height 7
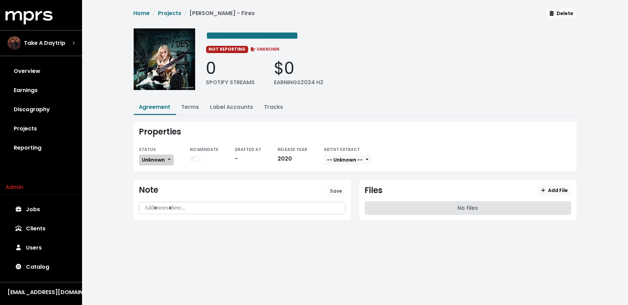
click at [156, 155] on button "Unknown" at bounding box center [156, 160] width 35 height 11
click at [174, 226] on link "Fully Executed" at bounding box center [172, 228] width 64 height 11
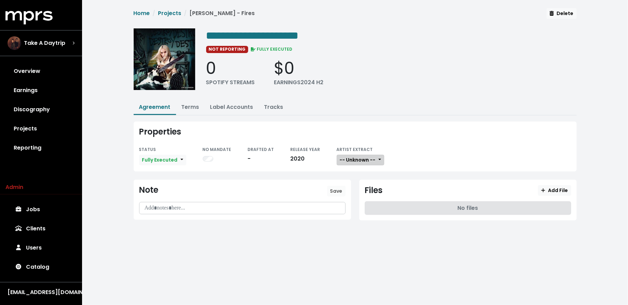
click at [352, 155] on button "-- Unknown --" at bounding box center [361, 160] width 48 height 11
click at [349, 198] on link "Not Available" at bounding box center [364, 195] width 54 height 11
click at [567, 188] on span "Add File" at bounding box center [554, 190] width 27 height 7
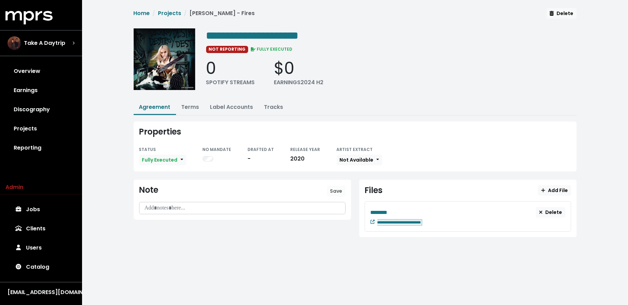
click at [441, 223] on div "**********" at bounding box center [472, 222] width 188 height 8
paste span "Edit value"
click at [398, 211] on div "********" at bounding box center [454, 212] width 166 height 9
click at [397, 210] on div "********" at bounding box center [454, 212] width 166 height 9
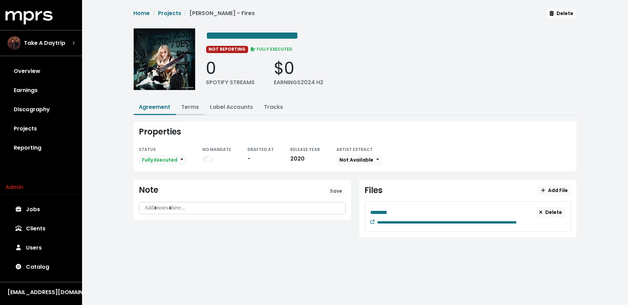
click at [184, 109] on link "Terms" at bounding box center [191, 107] width 18 height 8
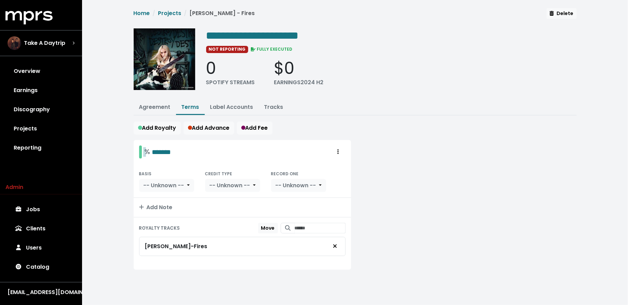
click at [148, 146] on div "% *******" at bounding box center [158, 151] width 27 height 11
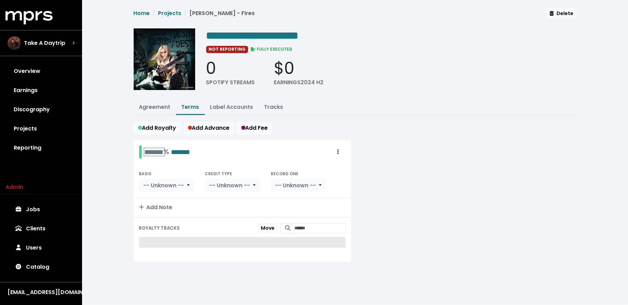
click at [146, 150] on div "******* % *******" at bounding box center [168, 151] width 46 height 11
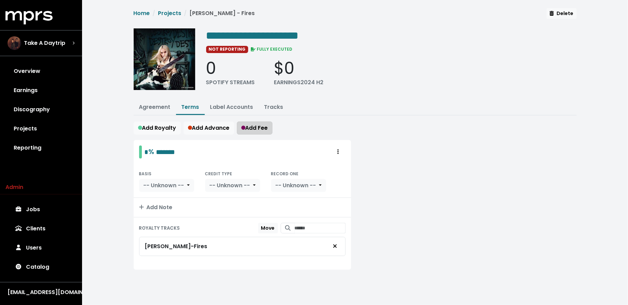
click at [266, 124] on span "Add Fee" at bounding box center [254, 128] width 27 height 8
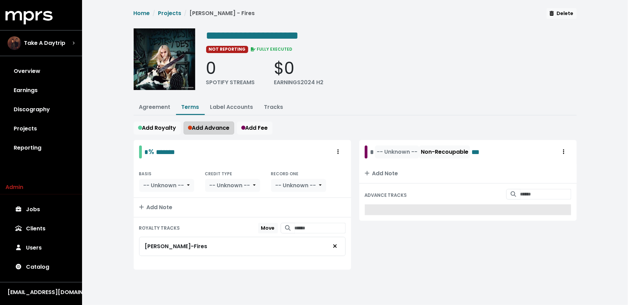
click at [217, 127] on span "Add Advance" at bounding box center [209, 128] width 42 height 8
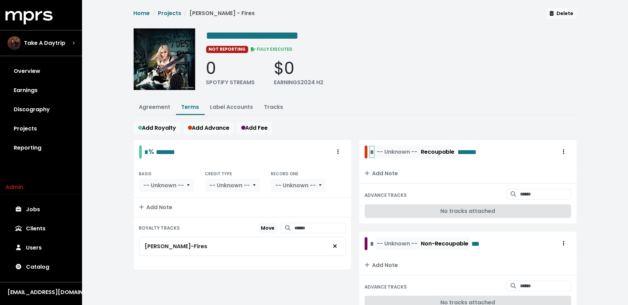
click at [371, 150] on div "* -- Unknown -- Recoupable *******" at bounding box center [429, 151] width 119 height 13
click at [371, 241] on div "* -- Unknown -- Non-Recoupable ***" at bounding box center [427, 243] width 114 height 13
click at [411, 148] on span "-- Unknown --" at bounding box center [413, 152] width 41 height 8
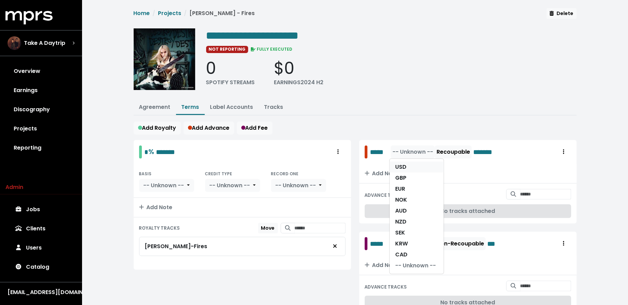
click at [410, 162] on link "USD" at bounding box center [417, 166] width 54 height 11
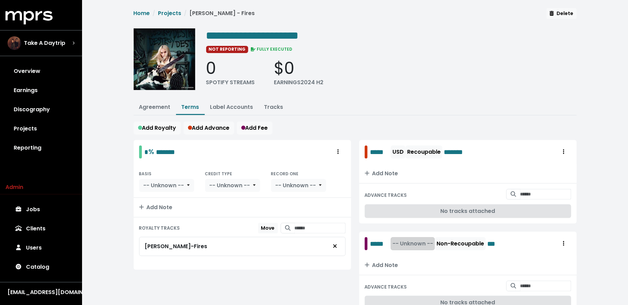
click at [410, 237] on button "-- Unknown --" at bounding box center [413, 243] width 44 height 13
click at [410, 254] on link "USD" at bounding box center [417, 258] width 54 height 11
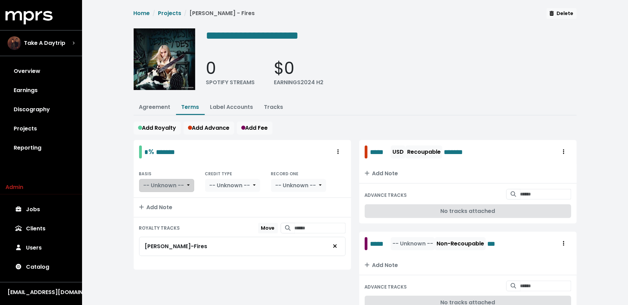
click at [176, 186] on span "-- Unknown --" at bounding box center [164, 185] width 41 height 8
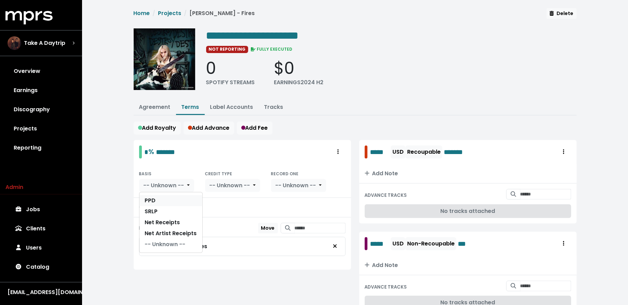
click at [174, 200] on link "PPD" at bounding box center [171, 200] width 63 height 11
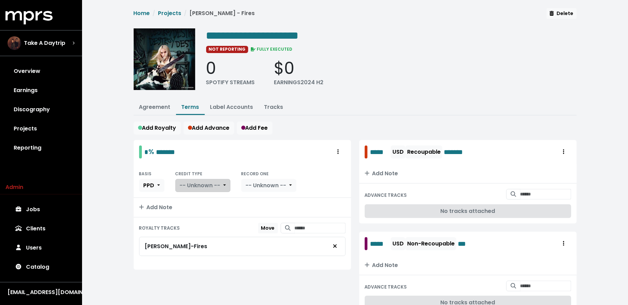
click at [205, 181] on span "-- Unknown --" at bounding box center [200, 185] width 41 height 8
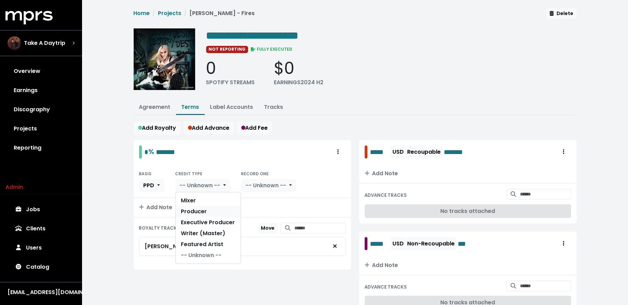
click at [206, 208] on link "Producer" at bounding box center [208, 211] width 65 height 11
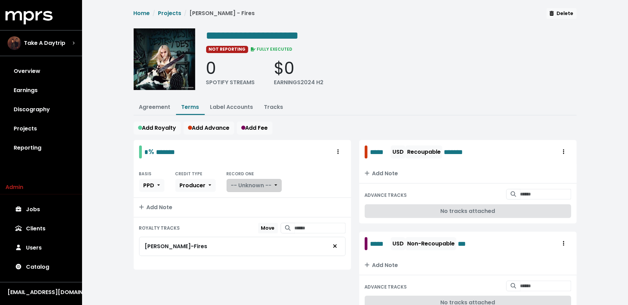
click at [241, 188] on button "-- Unknown --" at bounding box center [254, 185] width 55 height 13
click at [241, 196] on link "Yes" at bounding box center [254, 200] width 54 height 11
click at [59, 127] on link "Projects" at bounding box center [40, 128] width 71 height 19
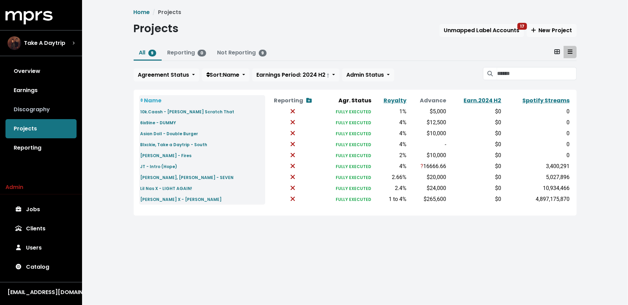
click at [49, 114] on link "Discography" at bounding box center [40, 109] width 71 height 19
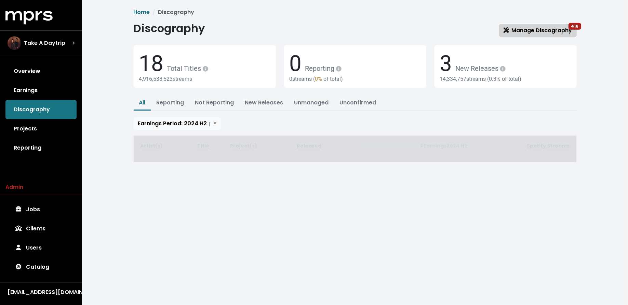
click at [520, 32] on span "Manage Discography 416" at bounding box center [538, 30] width 69 height 8
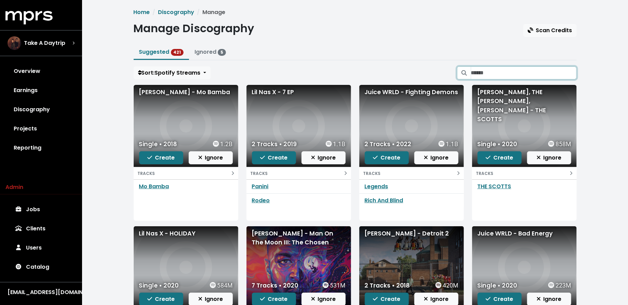
click at [488, 73] on input "Search suggested projects" at bounding box center [524, 72] width 106 height 13
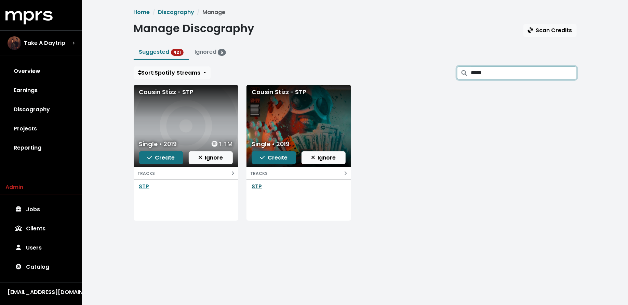
type input "*****"
click at [259, 186] on link "STP" at bounding box center [257, 186] width 10 height 8
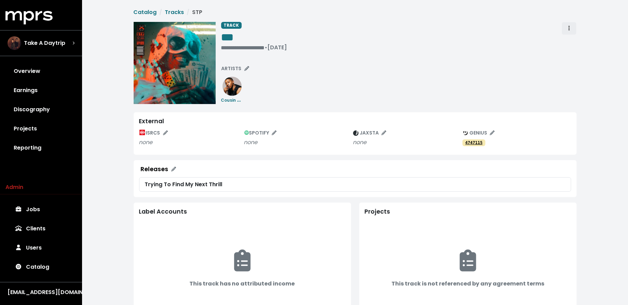
click at [569, 29] on icon "Track actions" at bounding box center [569, 27] width 1 height 5
click at [570, 41] on link "Merge" at bounding box center [589, 43] width 54 height 11
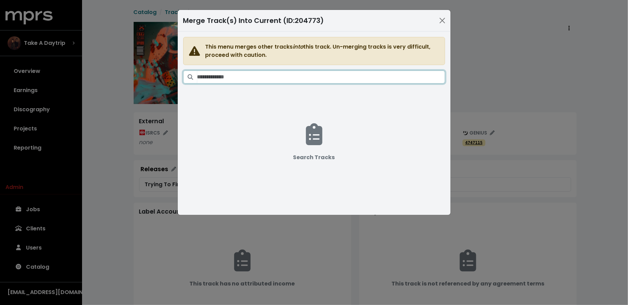
click at [323, 75] on input "Search tracks" at bounding box center [321, 76] width 248 height 13
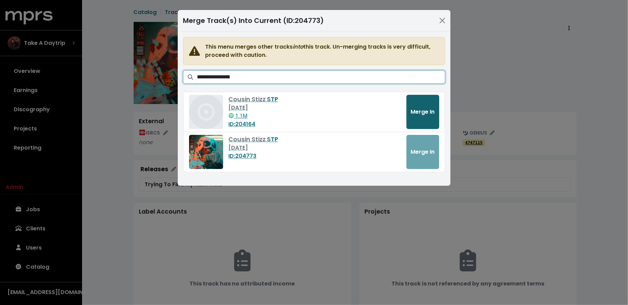
type input "**********"
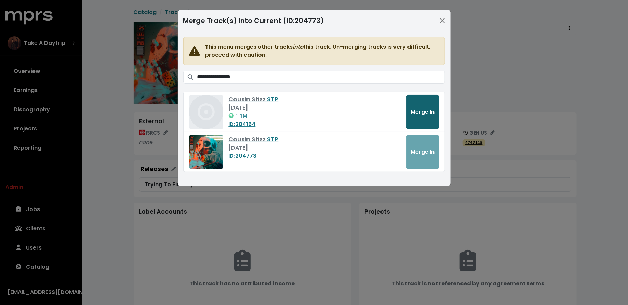
click at [426, 115] on span "Merge In" at bounding box center [423, 112] width 24 height 8
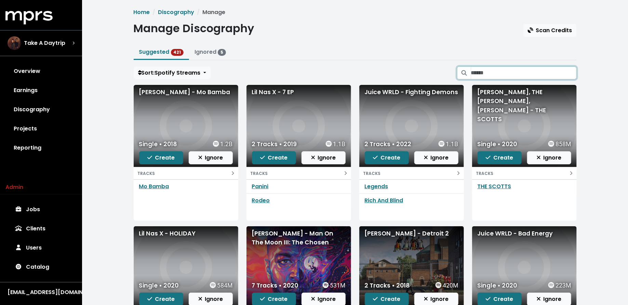
click at [493, 75] on input "Search suggested projects" at bounding box center [524, 72] width 106 height 13
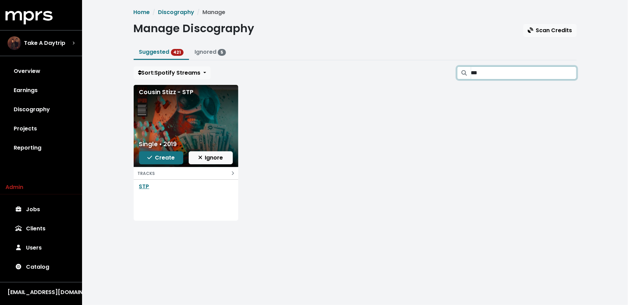
type input "***"
click at [164, 159] on span "Create" at bounding box center [160, 158] width 27 height 8
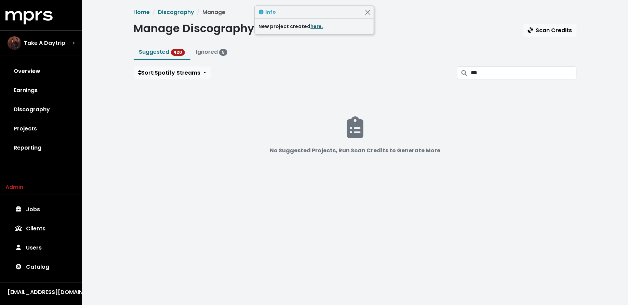
click at [314, 26] on link "here." at bounding box center [317, 26] width 13 height 7
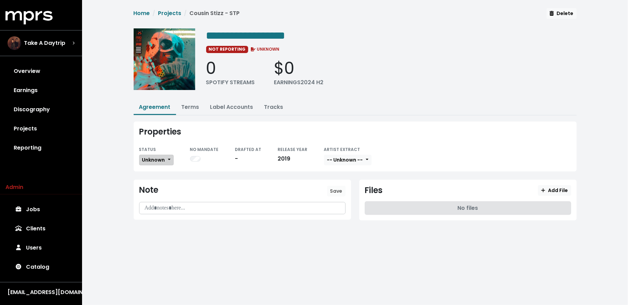
click at [153, 157] on span "Unknown" at bounding box center [153, 159] width 23 height 7
click at [158, 224] on link "Fully Executed" at bounding box center [172, 228] width 64 height 11
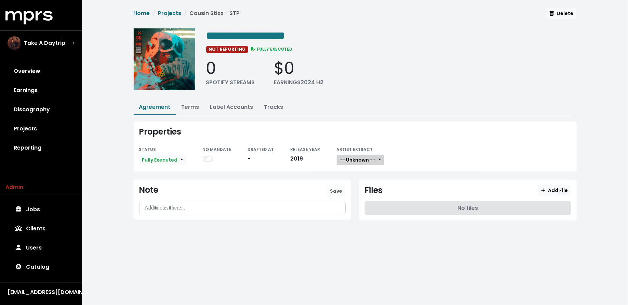
click at [353, 159] on span "-- Unknown --" at bounding box center [358, 159] width 36 height 7
click at [358, 190] on link "Not Available" at bounding box center [364, 195] width 54 height 11
click at [551, 188] on span "Add File" at bounding box center [554, 190] width 27 height 7
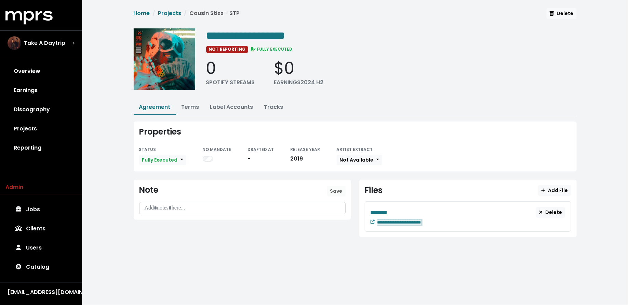
click at [441, 218] on div "**********" at bounding box center [472, 222] width 188 height 8
paste span "Edit value"
click at [400, 208] on div "********" at bounding box center [454, 212] width 166 height 9
click at [393, 209] on div "********" at bounding box center [454, 212] width 166 height 9
click at [191, 107] on link "Terms" at bounding box center [191, 107] width 18 height 8
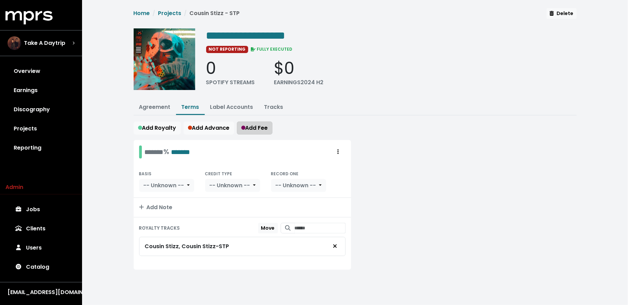
click at [251, 128] on span "Add Fee" at bounding box center [254, 128] width 27 height 8
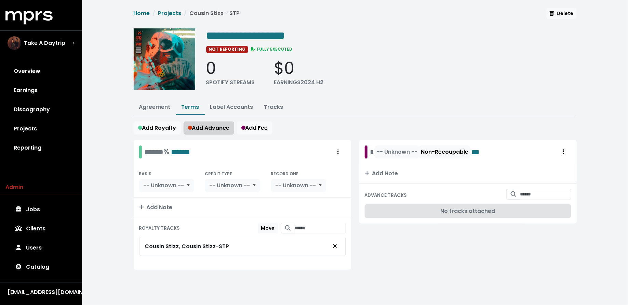
click at [220, 125] on span "Add Advance" at bounding box center [209, 128] width 42 height 8
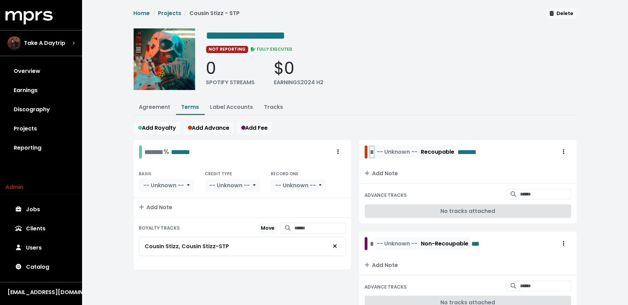
click at [372, 153] on div "* -- Unknown -- Recoupable *******" at bounding box center [429, 151] width 119 height 13
click at [371, 242] on div "-- Unknown -- Non-Recoupable ***" at bounding box center [425, 243] width 110 height 13
click at [404, 148] on span "-- Unknown --" at bounding box center [412, 152] width 41 height 8
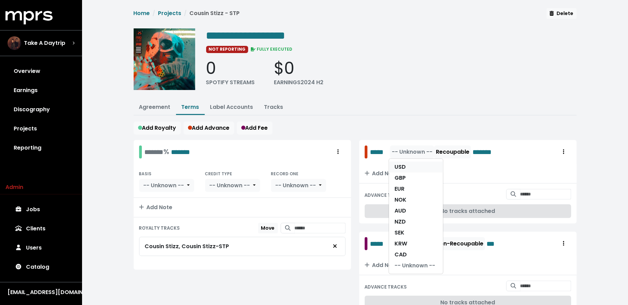
click at [404, 162] on link "USD" at bounding box center [416, 166] width 54 height 11
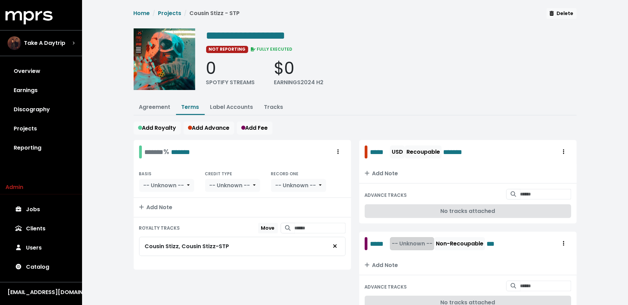
click at [397, 239] on span "-- Unknown --" at bounding box center [412, 243] width 41 height 8
click at [397, 250] on div "USD GBP EUR NOK AUD NZD SEK KRW CAD -- Unknown --" at bounding box center [416, 308] width 55 height 116
click at [397, 253] on link "USD" at bounding box center [416, 258] width 54 height 11
click at [148, 149] on div "******* % *******" at bounding box center [168, 151] width 46 height 11
click at [147, 151] on div "% *******" at bounding box center [158, 151] width 27 height 11
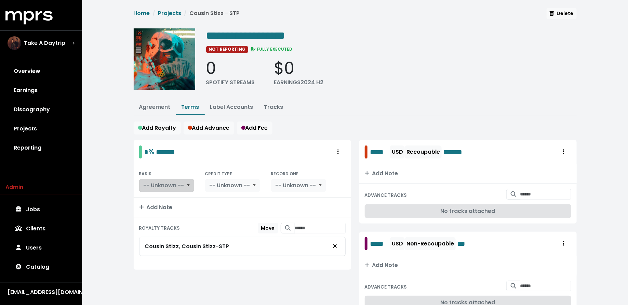
click at [154, 181] on span "-- Unknown --" at bounding box center [164, 185] width 41 height 8
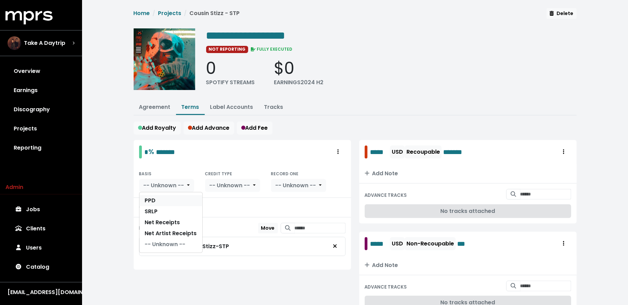
click at [154, 196] on link "PPD" at bounding box center [171, 200] width 63 height 11
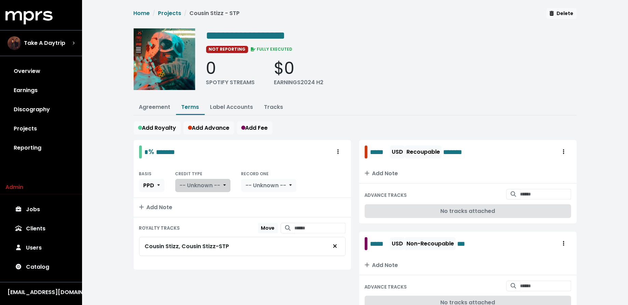
click at [213, 183] on span "-- Unknown --" at bounding box center [200, 185] width 41 height 8
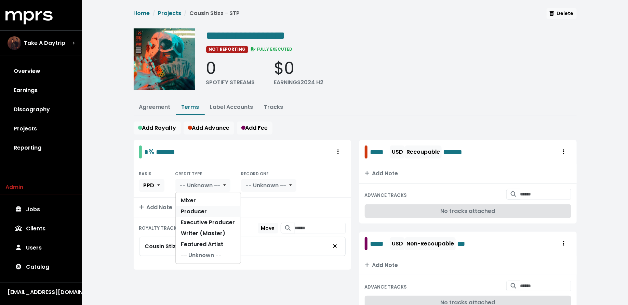
click at [213, 208] on link "Producer" at bounding box center [208, 211] width 65 height 11
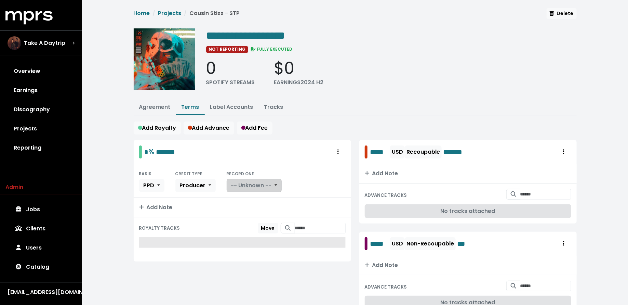
click at [256, 187] on button "-- Unknown --" at bounding box center [254, 185] width 55 height 13
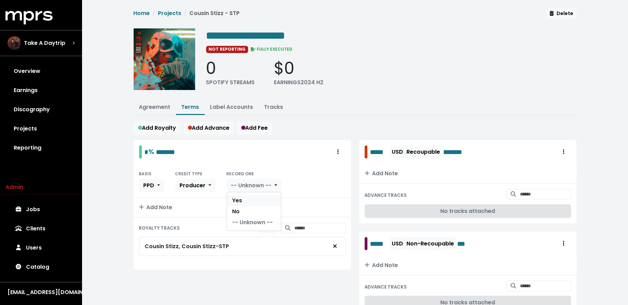
click at [254, 198] on link "Yes" at bounding box center [254, 200] width 54 height 11
click at [55, 108] on link "Discography" at bounding box center [40, 109] width 71 height 19
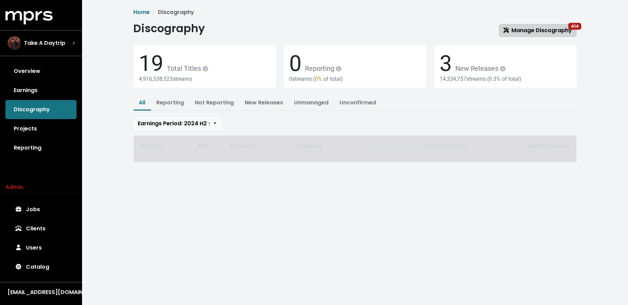
click at [526, 32] on span "Manage Discography 414" at bounding box center [538, 30] width 69 height 8
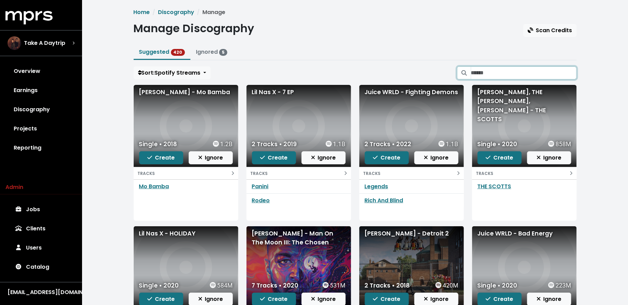
click at [483, 71] on input "Search suggested projects" at bounding box center [524, 72] width 106 height 13
type input "*****"
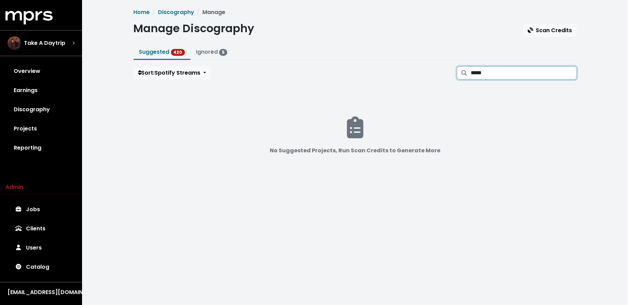
click at [570, 69] on input "*****" at bounding box center [524, 72] width 106 height 13
click at [570, 70] on input "*****" at bounding box center [524, 72] width 106 height 13
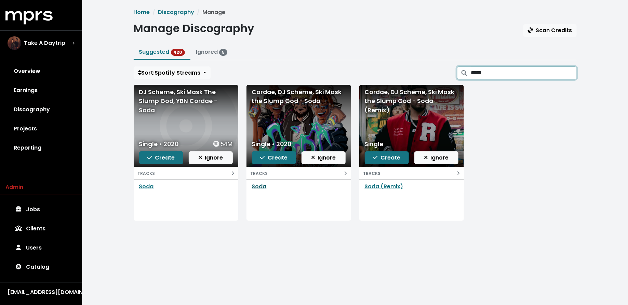
type input "*****"
click at [257, 186] on link "Soda" at bounding box center [259, 186] width 15 height 8
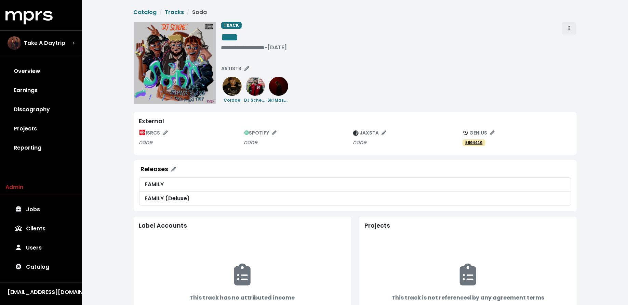
click at [568, 26] on span "Track actions" at bounding box center [569, 28] width 6 height 8
click at [567, 45] on link "Merge" at bounding box center [589, 43] width 54 height 11
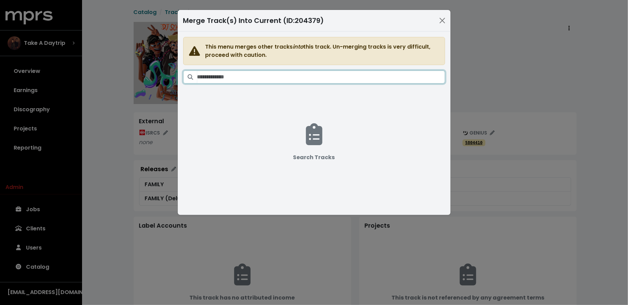
click at [367, 76] on input "Search tracks" at bounding box center [321, 76] width 248 height 13
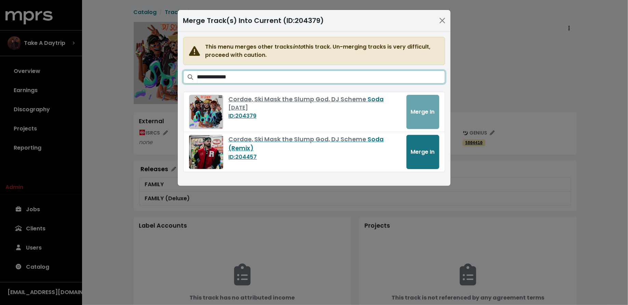
click at [198, 77] on input "**********" at bounding box center [321, 76] width 248 height 13
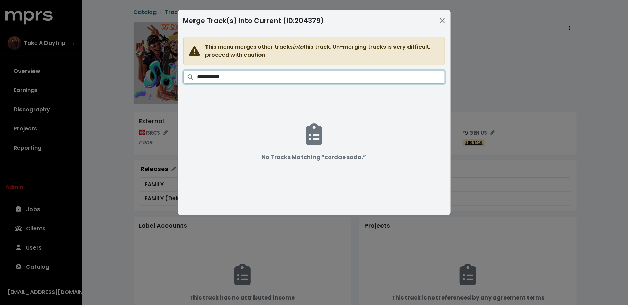
click at [198, 78] on input "**********" at bounding box center [321, 76] width 248 height 13
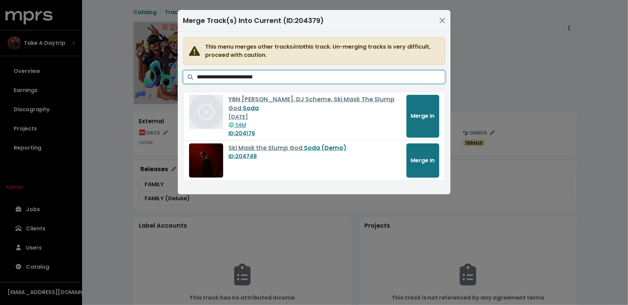
type input "**********"
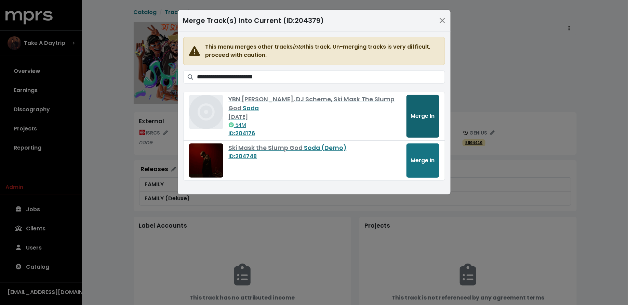
click at [418, 112] on span "Merge In" at bounding box center [423, 116] width 24 height 8
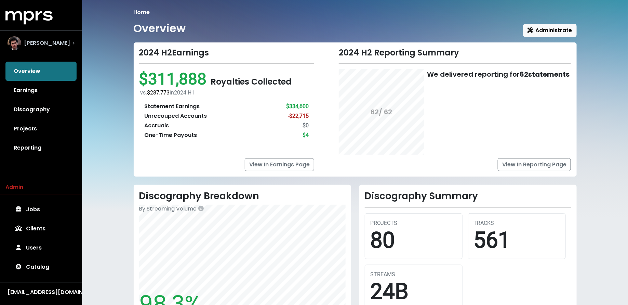
click at [48, 43] on span "[PERSON_NAME]" at bounding box center [47, 43] width 46 height 8
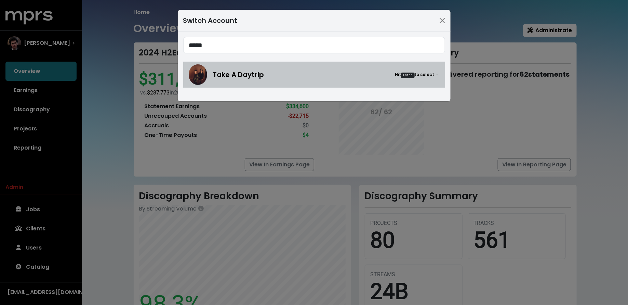
type input "*****"
click at [227, 67] on div "Take A Daytrip Hit Enter to select →" at bounding box center [314, 74] width 251 height 21
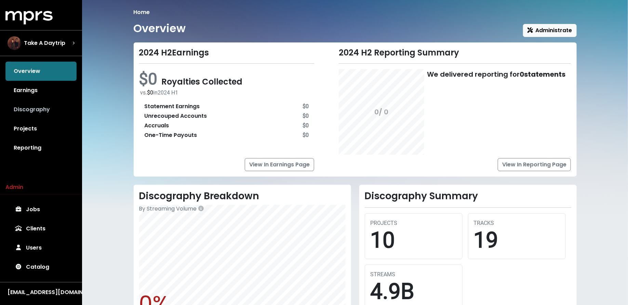
click at [37, 111] on link "Discography" at bounding box center [40, 109] width 71 height 19
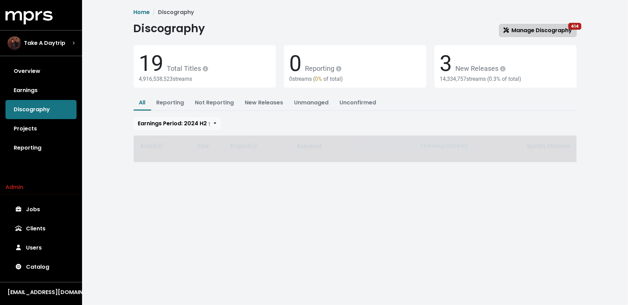
click at [554, 30] on span "Manage Discography 414" at bounding box center [538, 30] width 69 height 8
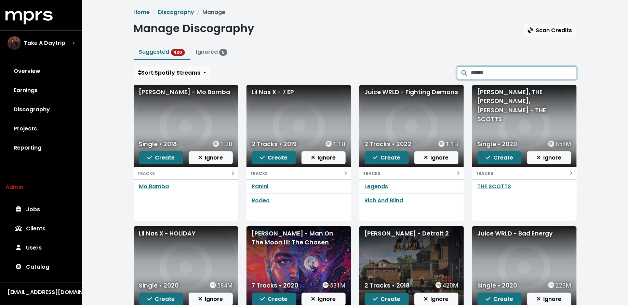
click at [502, 76] on input "Search suggested projects" at bounding box center [524, 72] width 106 height 13
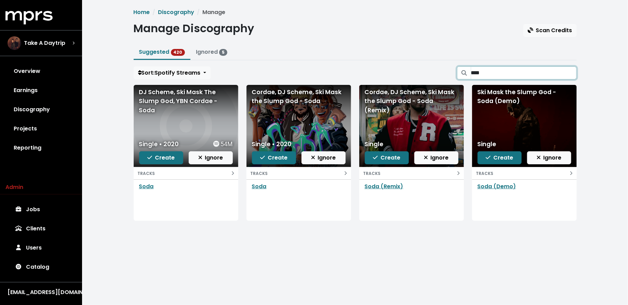
type input "****"
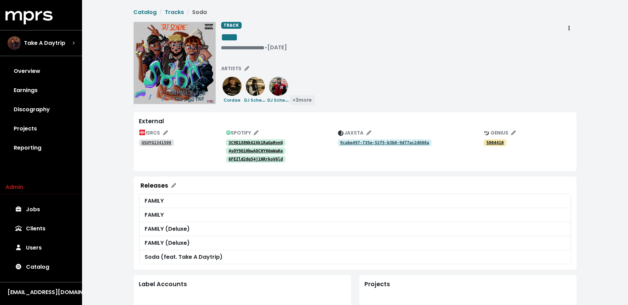
click at [301, 100] on span "+ 3 more" at bounding box center [302, 99] width 19 height 7
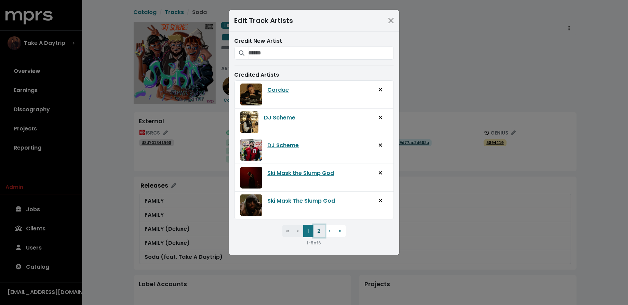
click at [319, 231] on button "2" at bounding box center [320, 231] width 12 height 12
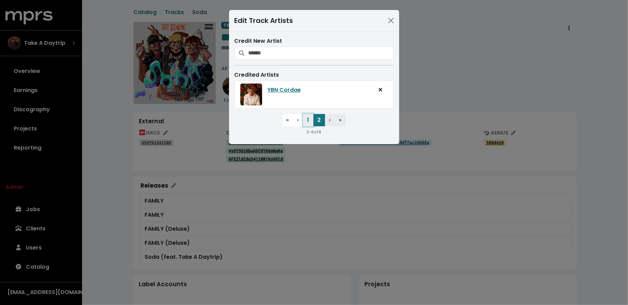
click at [308, 124] on button "1" at bounding box center [308, 120] width 10 height 12
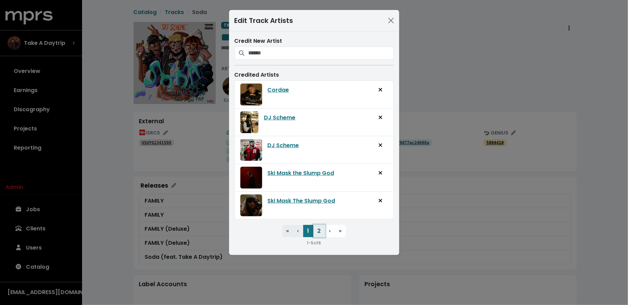
click at [318, 230] on button "2" at bounding box center [320, 231] width 12 height 12
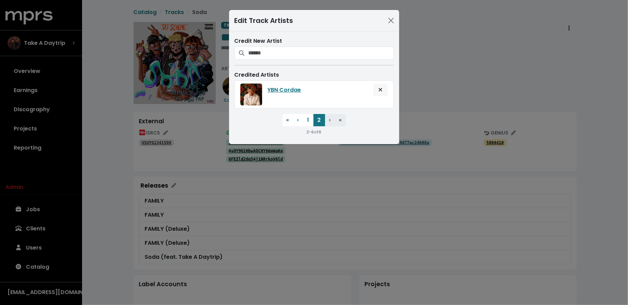
click at [381, 86] on span "Remove artist from track" at bounding box center [381, 90] width 4 height 8
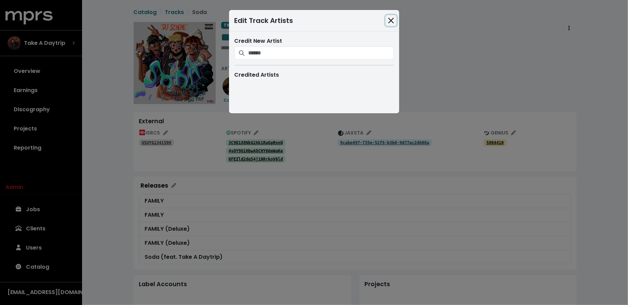
click at [388, 16] on button "Close" at bounding box center [391, 20] width 11 height 11
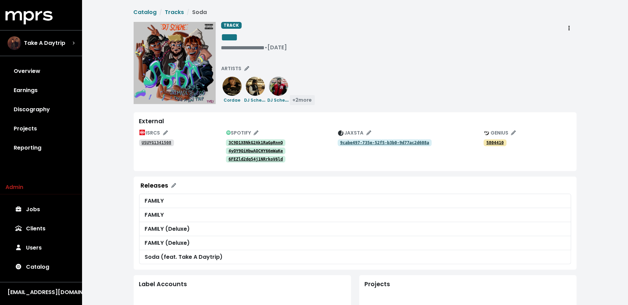
click at [300, 99] on span "+ 2 more" at bounding box center [302, 99] width 19 height 7
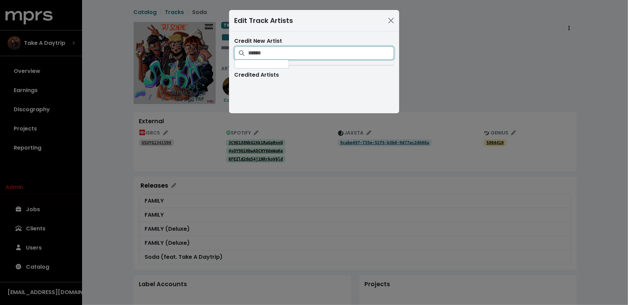
click at [341, 48] on input "Search for artists who should be credited on this track" at bounding box center [321, 53] width 145 height 13
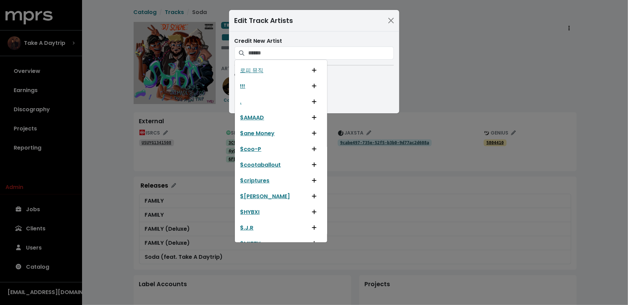
click at [418, 53] on div "Edit Track Artists Credit New Artist 로피 뮤직 !!! . $AMAAD $ane Money $coo-P $coot…" at bounding box center [314, 152] width 628 height 305
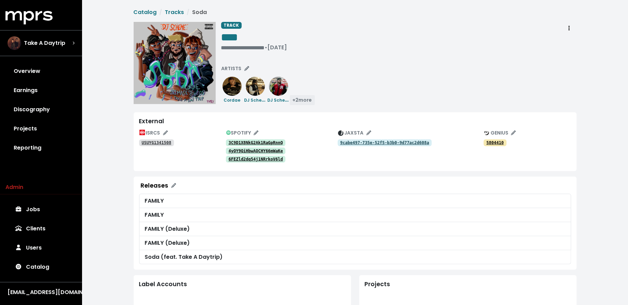
click at [308, 98] on span "+ 2 more" at bounding box center [302, 99] width 19 height 7
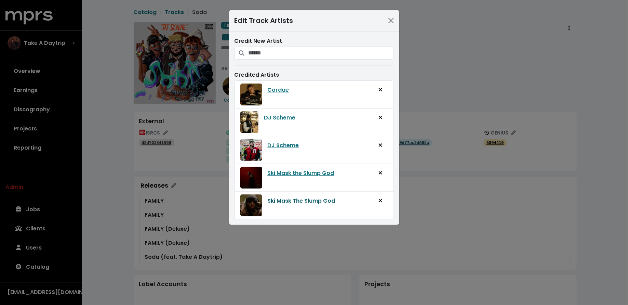
click at [311, 201] on link "Ski Mask The Slump God" at bounding box center [302, 201] width 68 height 8
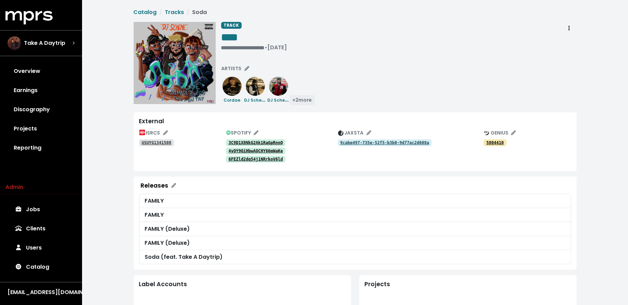
click at [312, 96] on button "+ 2 more" at bounding box center [303, 100] width 26 height 11
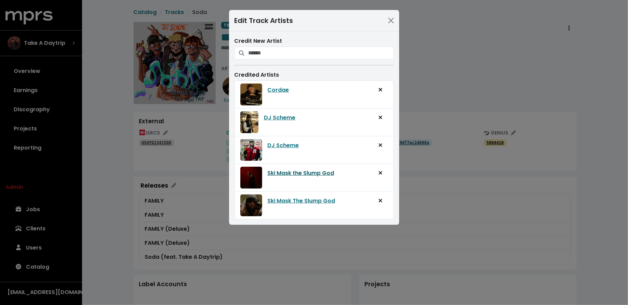
click at [299, 170] on link "Ski Mask the Slump God" at bounding box center [301, 173] width 67 height 8
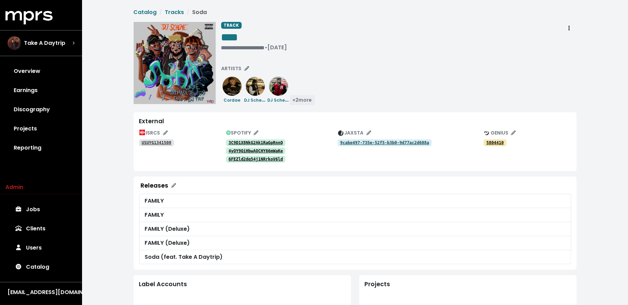
click at [308, 100] on span "+ 2 more" at bounding box center [302, 99] width 19 height 7
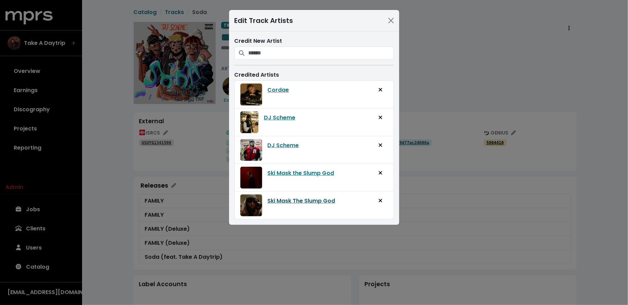
click at [297, 197] on link "Ski Mask The Slump God" at bounding box center [302, 201] width 68 height 8
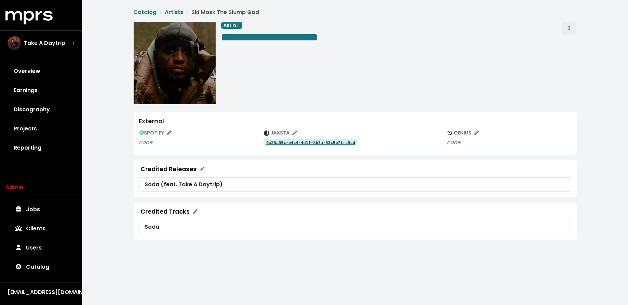
click at [568, 28] on span "Artist actions" at bounding box center [569, 28] width 6 height 8
click at [570, 39] on link "Merge" at bounding box center [589, 43] width 54 height 11
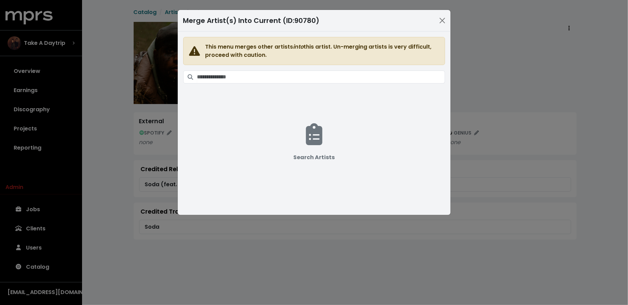
click at [393, 84] on span "This menu merges other artists into this artist. Un-merging artists is very dif…" at bounding box center [314, 119] width 262 height 164
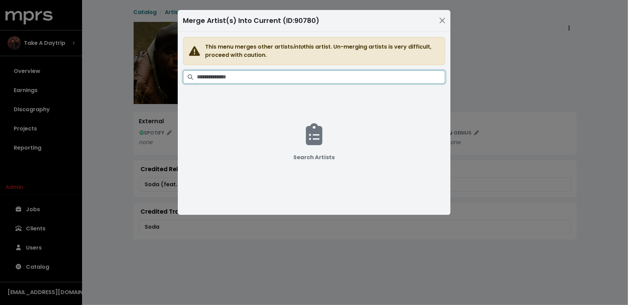
click at [390, 78] on input "Search artists" at bounding box center [321, 76] width 248 height 13
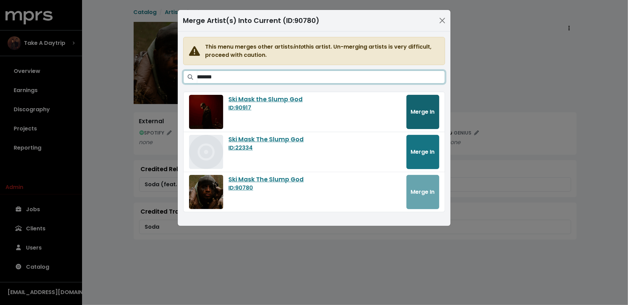
type input "*******"
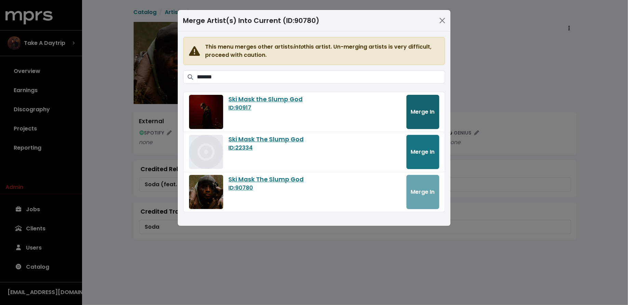
click at [420, 114] on span "Merge In" at bounding box center [423, 112] width 24 height 8
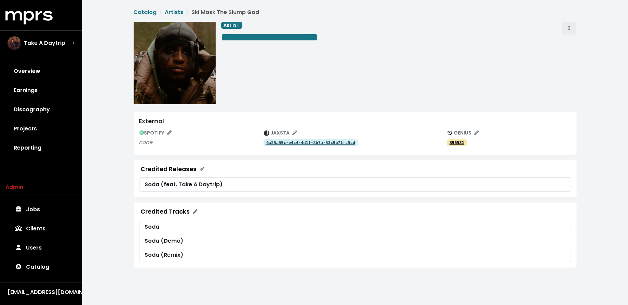
click at [566, 27] on button "Artist actions" at bounding box center [569, 28] width 15 height 13
click at [567, 44] on link "Merge" at bounding box center [589, 43] width 54 height 11
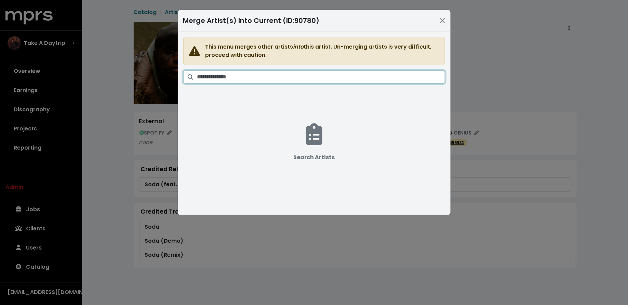
click at [343, 77] on input "Search artists" at bounding box center [321, 76] width 248 height 13
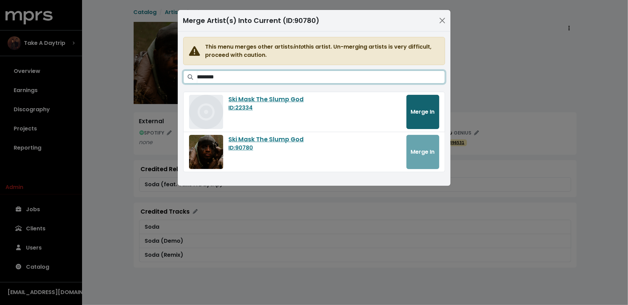
type input "********"
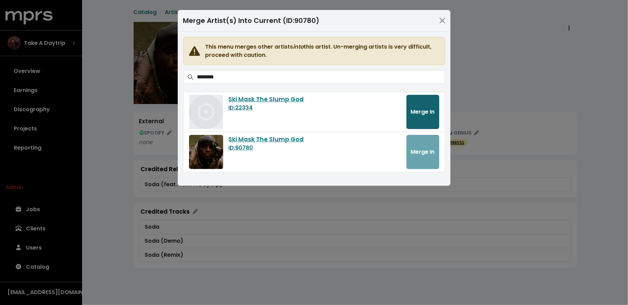
click at [425, 114] on span "Merge In" at bounding box center [423, 112] width 24 height 8
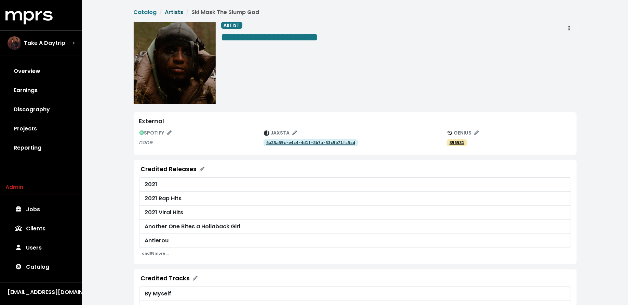
click at [177, 11] on link "Artists" at bounding box center [174, 12] width 18 height 8
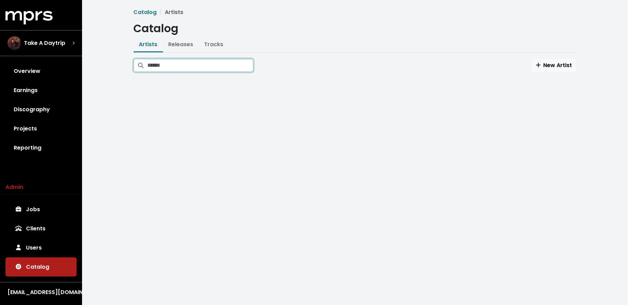
click at [180, 64] on input "Search artists" at bounding box center [201, 65] width 106 height 13
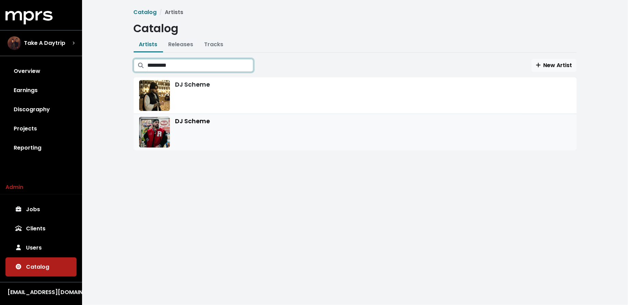
type input "*********"
click at [228, 134] on div "DJ Scheme" at bounding box center [355, 132] width 432 height 31
click at [236, 102] on div "DJ Scheme" at bounding box center [355, 95] width 432 height 31
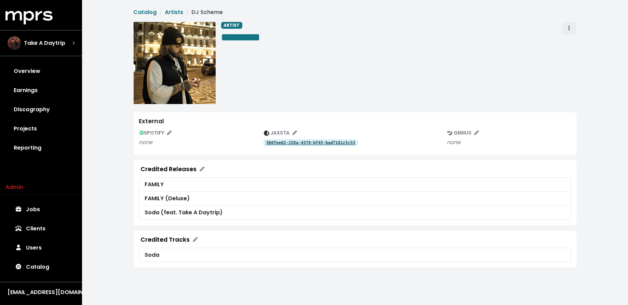
click at [567, 25] on span "Artist actions" at bounding box center [569, 28] width 6 height 8
click at [571, 43] on link "Merge" at bounding box center [589, 43] width 54 height 11
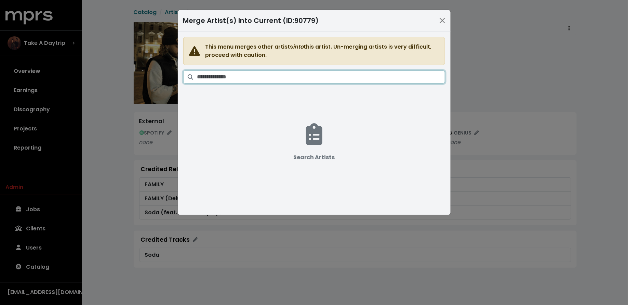
click at [317, 74] on input "Search artists" at bounding box center [321, 76] width 248 height 13
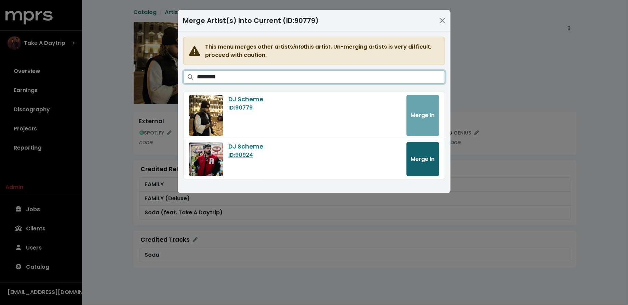
type input "*********"
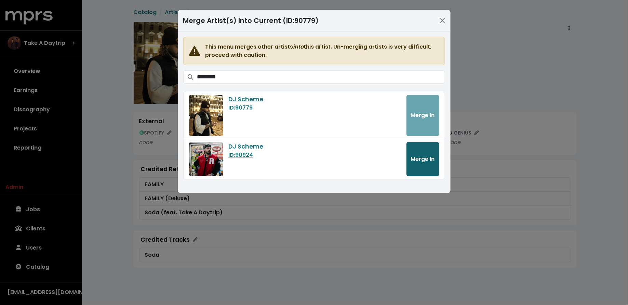
click at [414, 160] on span "Merge In" at bounding box center [423, 159] width 24 height 8
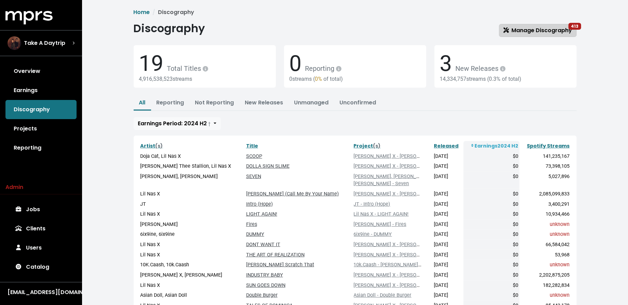
click at [539, 27] on span "Manage Discography 413" at bounding box center [538, 30] width 69 height 8
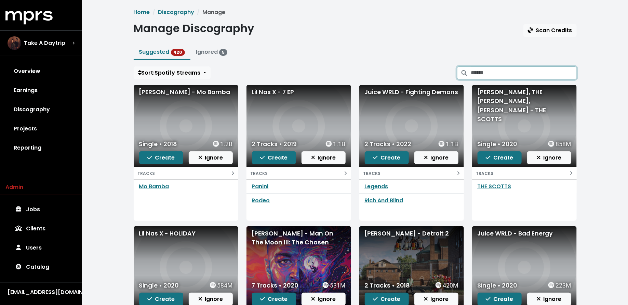
click at [484, 73] on input "Search suggested projects" at bounding box center [524, 72] width 106 height 13
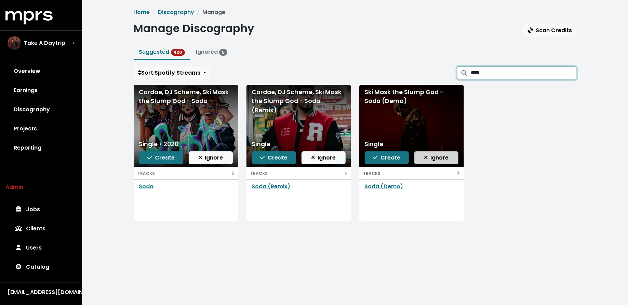
type input "****"
click at [424, 157] on button "Ignore" at bounding box center [437, 157] width 44 height 13
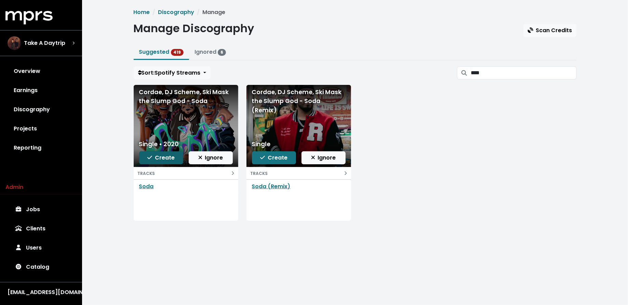
click at [166, 158] on span "Create" at bounding box center [160, 158] width 27 height 8
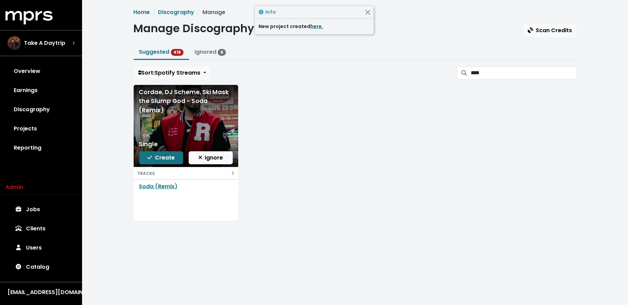
click at [318, 26] on link "here." at bounding box center [317, 26] width 13 height 7
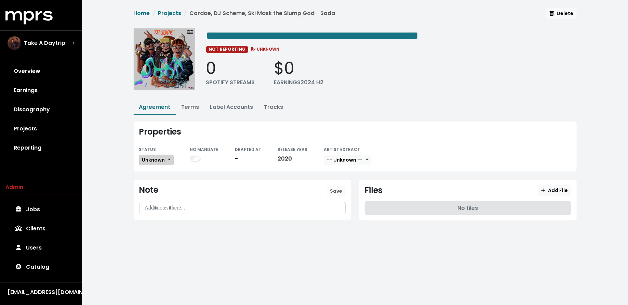
click at [161, 162] on button "Unknown" at bounding box center [156, 160] width 35 height 11
click at [164, 226] on link "Fully Executed" at bounding box center [172, 228] width 64 height 11
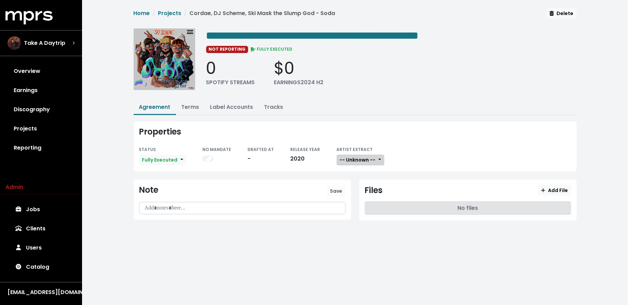
click at [355, 157] on span "-- Unknown --" at bounding box center [358, 159] width 36 height 7
click at [355, 191] on link "Not Available" at bounding box center [364, 195] width 54 height 11
click at [557, 189] on span "Add File" at bounding box center [554, 190] width 27 height 7
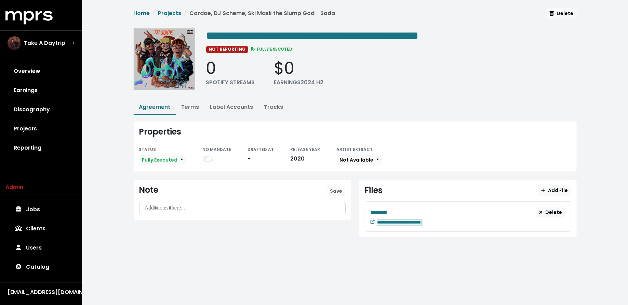
click at [421, 220] on span "**********" at bounding box center [400, 222] width 44 height 4
paste span "Edit value"
click at [400, 204] on div "**********" at bounding box center [468, 216] width 207 height 30
click at [399, 208] on div "********" at bounding box center [454, 212] width 166 height 9
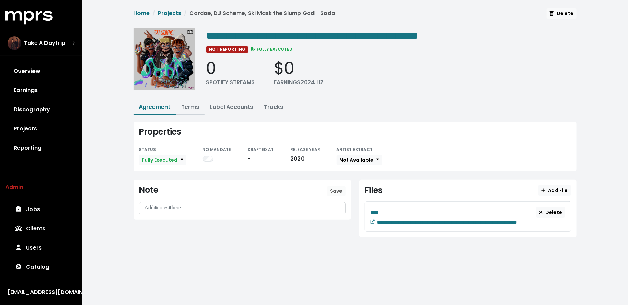
click at [188, 108] on link "Terms" at bounding box center [191, 107] width 18 height 8
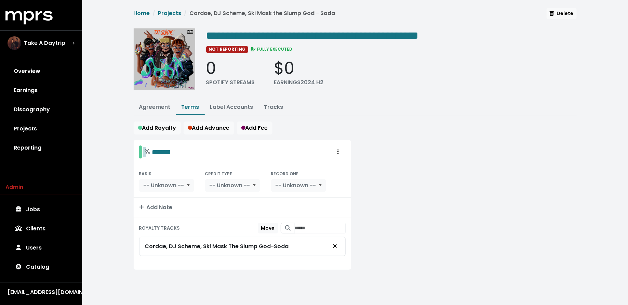
click at [148, 152] on div "% *******" at bounding box center [158, 151] width 27 height 11
click at [146, 151] on span "%" at bounding box center [148, 152] width 6 height 10
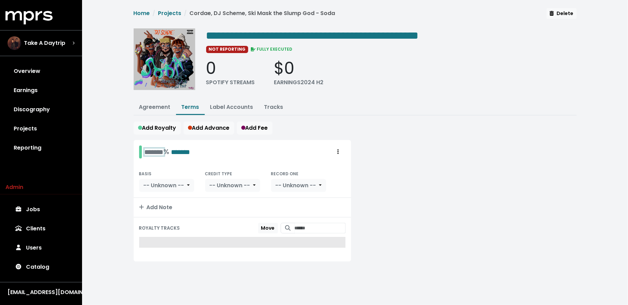
click at [145, 150] on div "******* % *******" at bounding box center [168, 151] width 46 height 11
click at [177, 185] on span "-- Unknown --" at bounding box center [164, 185] width 41 height 8
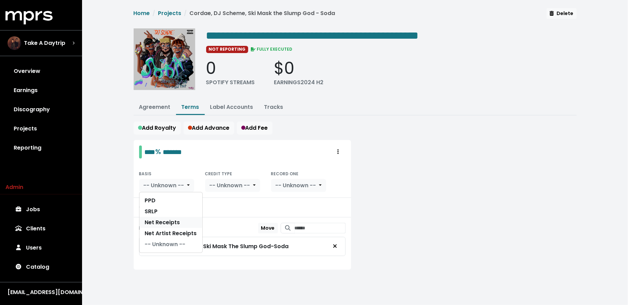
click at [175, 217] on link "Net Receipts" at bounding box center [171, 222] width 63 height 11
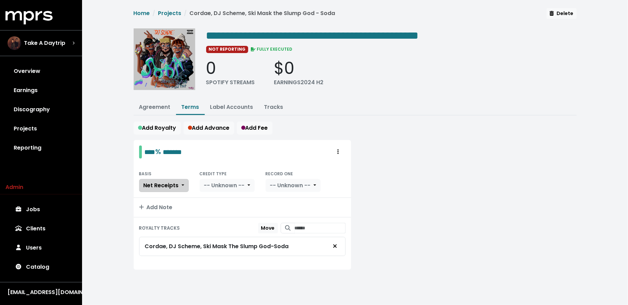
click at [179, 187] on button "Net Receipts" at bounding box center [164, 185] width 50 height 13
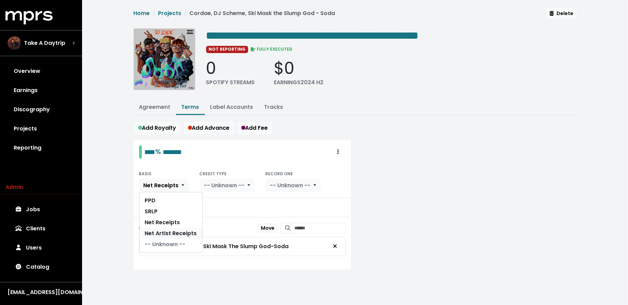
click at [179, 230] on link "Net Artist Receipts" at bounding box center [171, 233] width 63 height 11
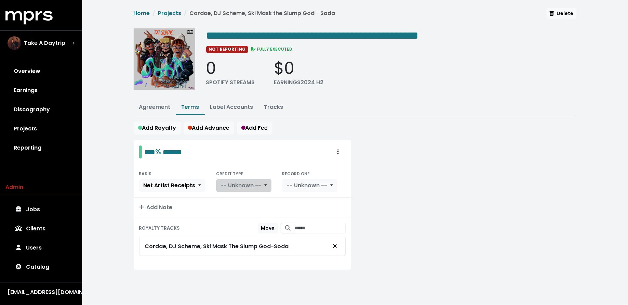
click at [222, 186] on span "-- Unknown --" at bounding box center [241, 185] width 41 height 8
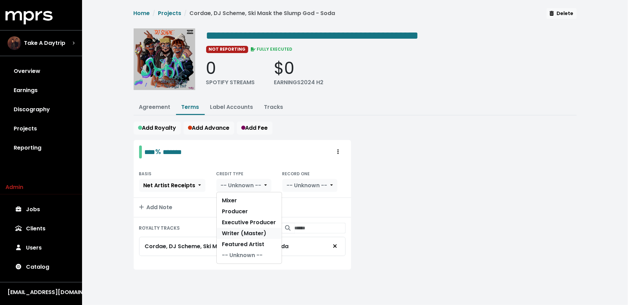
click at [245, 228] on link "Writer (Master)" at bounding box center [249, 233] width 65 height 11
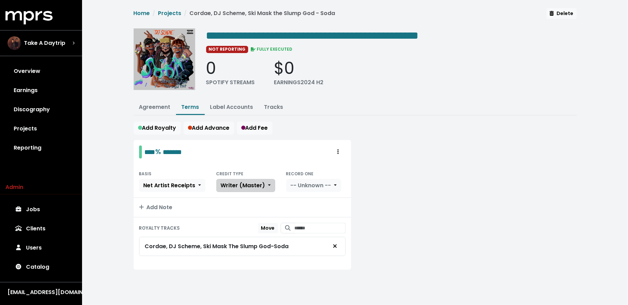
click at [246, 179] on button "Writer (Master)" at bounding box center [246, 185] width 59 height 13
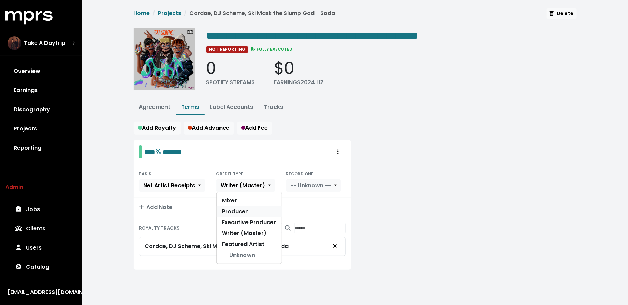
click at [246, 206] on link "Producer" at bounding box center [249, 211] width 65 height 11
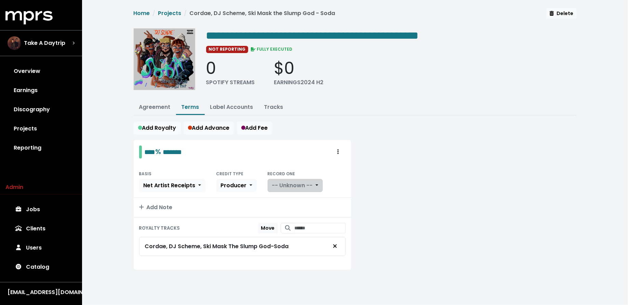
click at [297, 186] on span "-- Unknown --" at bounding box center [292, 185] width 41 height 8
click at [295, 199] on link "Yes" at bounding box center [295, 200] width 54 height 11
click at [264, 126] on span "Add Fee" at bounding box center [254, 128] width 27 height 8
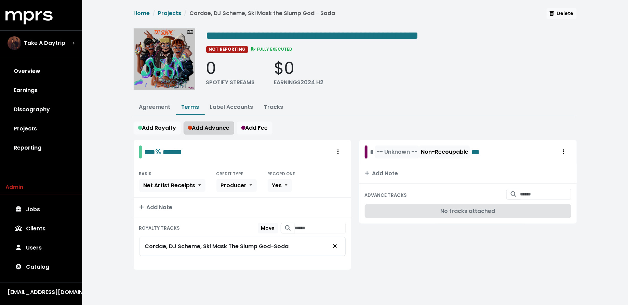
click at [222, 127] on span "Add Advance" at bounding box center [209, 128] width 42 height 8
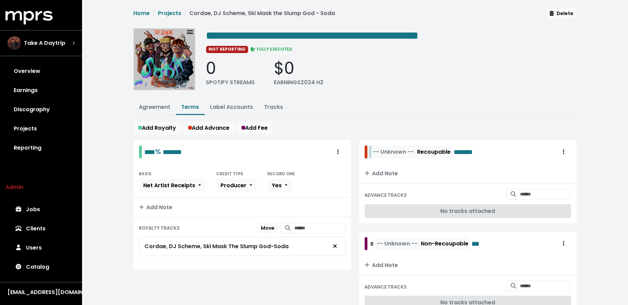
click at [371, 152] on div "-- Unknown -- Recoupable *******" at bounding box center [427, 151] width 115 height 13
click at [371, 244] on div "* -- Unknown -- Non-Recoupable ***" at bounding box center [427, 243] width 114 height 13
click at [405, 151] on span "-- Unknown --" at bounding box center [412, 152] width 41 height 8
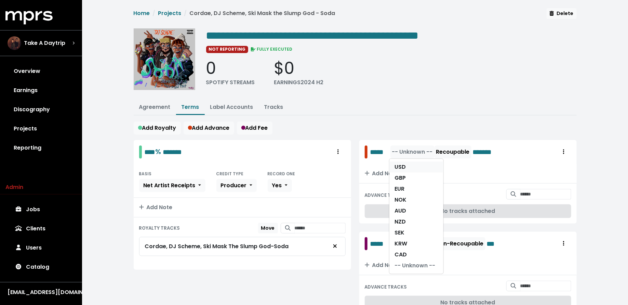
click at [405, 162] on link "USD" at bounding box center [417, 166] width 54 height 11
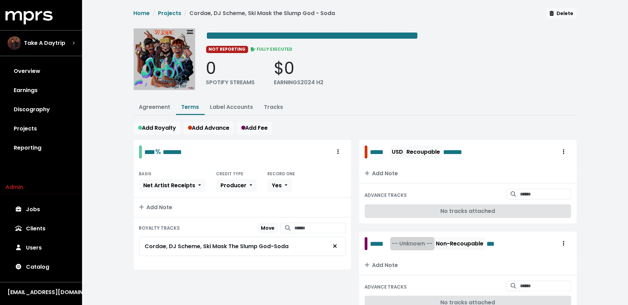
click at [410, 243] on span "-- Unknown --" at bounding box center [412, 243] width 41 height 8
click at [410, 254] on link "USD" at bounding box center [417, 258] width 54 height 11
click at [154, 106] on link "Agreement" at bounding box center [154, 107] width 31 height 8
